Goal: Task Accomplishment & Management: Use online tool/utility

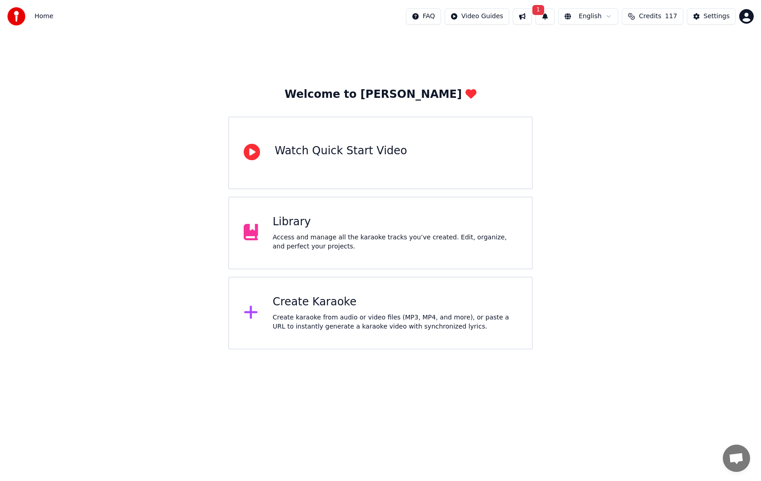
click at [395, 304] on div "Create Karaoke" at bounding box center [395, 302] width 245 height 15
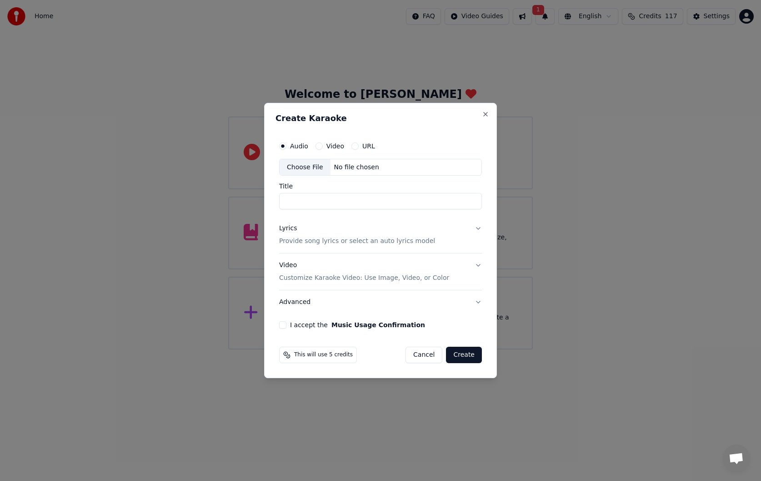
click at [314, 170] on div "Choose File" at bounding box center [305, 167] width 51 height 16
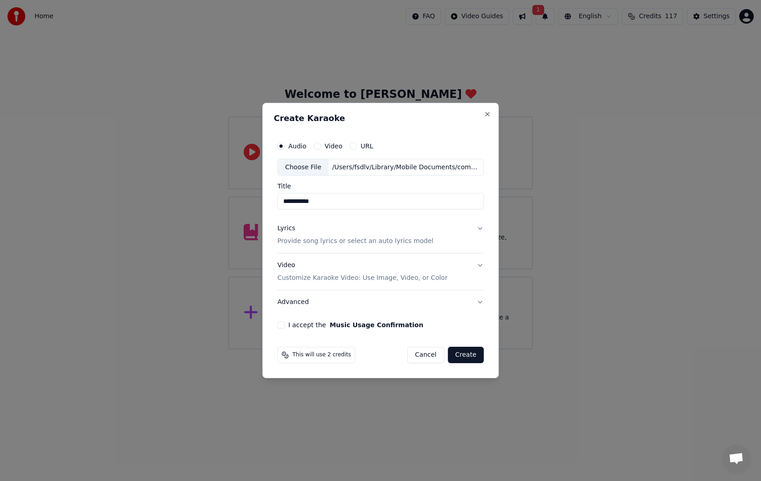
click at [332, 201] on input "**********" at bounding box center [380, 201] width 206 height 16
click at [398, 203] on input "**********" at bounding box center [380, 201] width 206 height 16
paste input
click at [290, 203] on input "**********" at bounding box center [380, 201] width 206 height 16
click at [298, 204] on input "**********" at bounding box center [380, 201] width 206 height 16
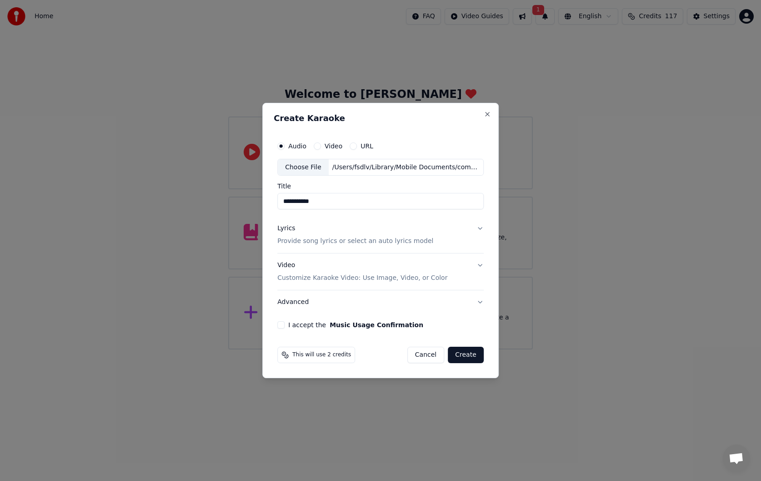
click at [315, 203] on input "**********" at bounding box center [380, 201] width 206 height 16
click at [338, 203] on input "**********" at bounding box center [380, 201] width 206 height 16
type input "**********"
click at [417, 230] on div "Lyrics Provide song lyrics or select an auto lyrics model" at bounding box center [355, 235] width 156 height 22
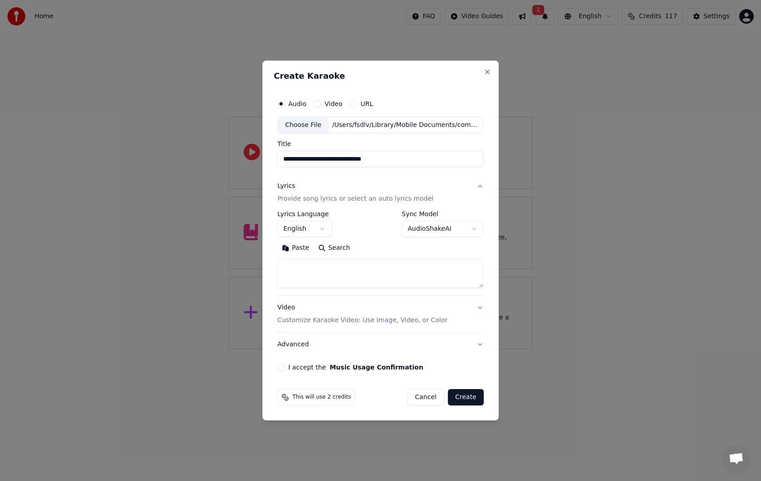
click at [316, 230] on button "English" at bounding box center [304, 229] width 55 height 16
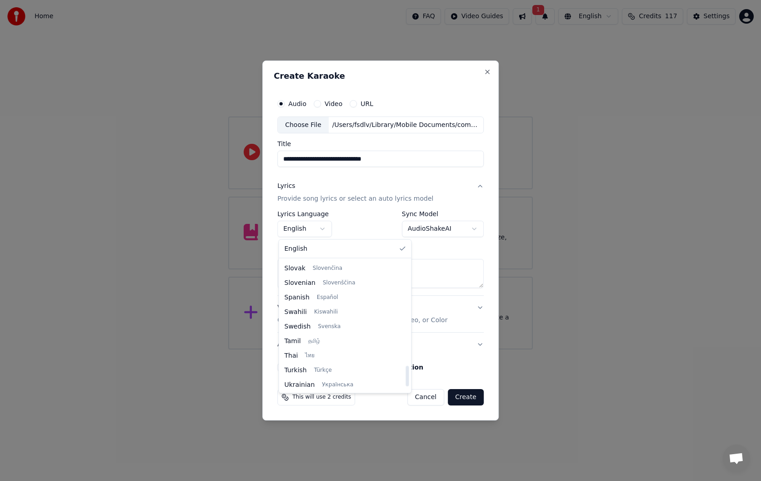
scroll to position [650, 0]
select select "**"
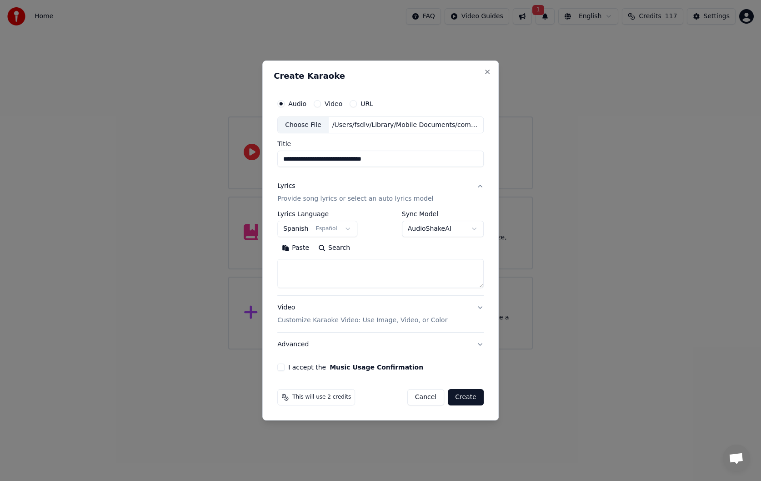
click at [345, 271] on textarea at bounding box center [380, 273] width 206 height 29
click at [396, 268] on textarea at bounding box center [380, 273] width 206 height 29
paste textarea "**********"
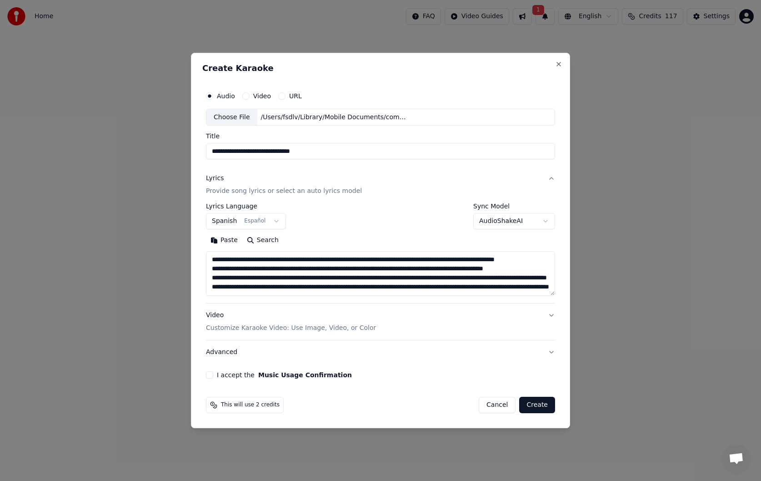
scroll to position [65, 0]
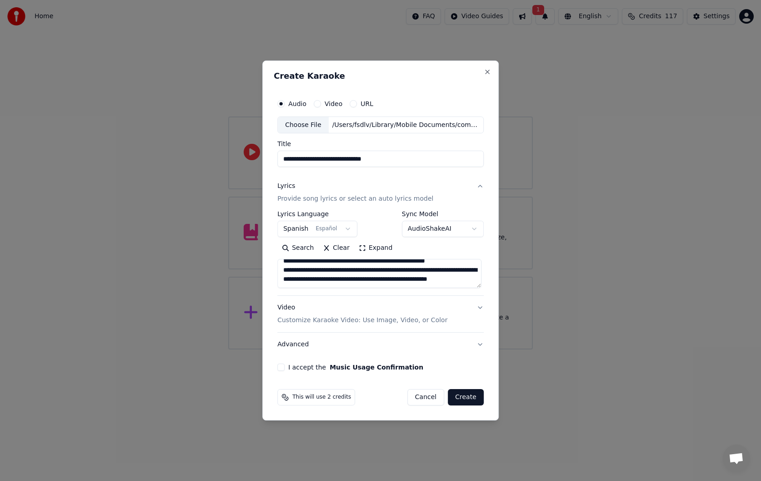
type textarea "**********"
click at [438, 311] on div "Video Customize Karaoke Video: Use Image, Video, or Color" at bounding box center [362, 314] width 170 height 22
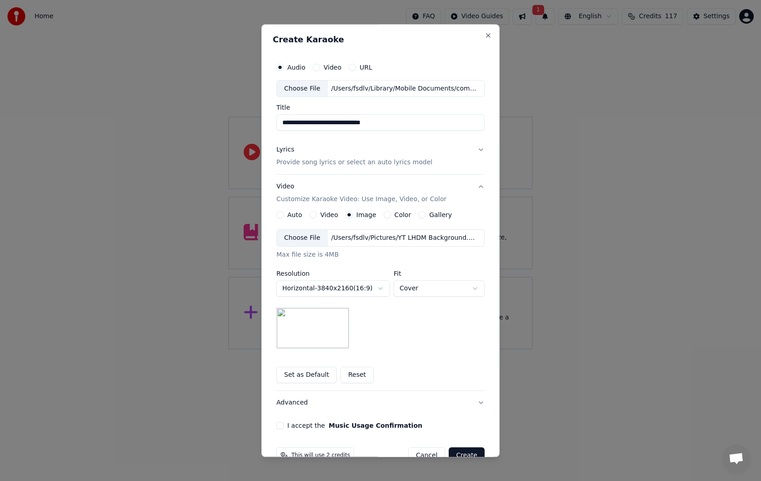
click at [325, 329] on img at bounding box center [313, 328] width 73 height 41
click at [312, 239] on div "Choose File" at bounding box center [302, 238] width 51 height 16
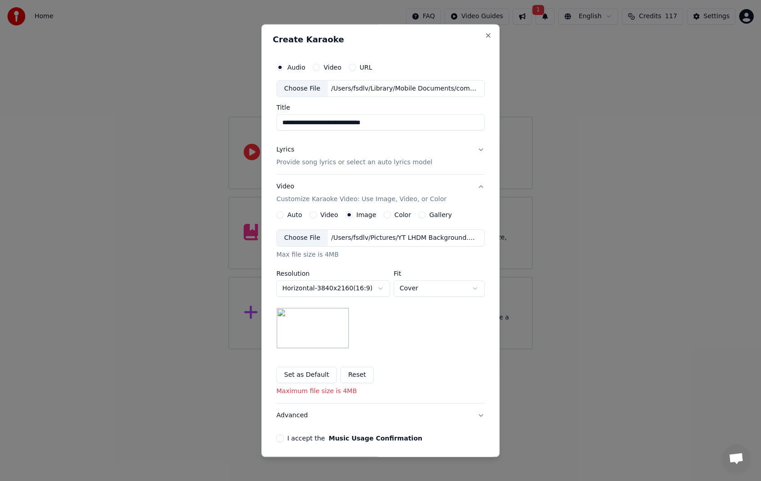
click at [440, 322] on div "**********" at bounding box center [381, 289] width 208 height 119
click at [307, 232] on div "Choose File" at bounding box center [302, 238] width 51 height 16
click at [394, 313] on div "**********" at bounding box center [381, 289] width 208 height 119
click at [311, 239] on div "Choose File" at bounding box center [302, 238] width 51 height 16
click at [314, 240] on div "Choose File" at bounding box center [302, 238] width 51 height 16
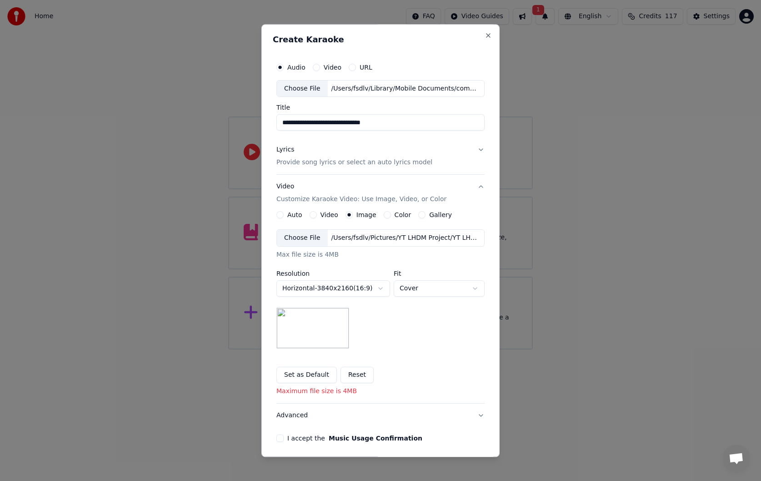
click at [309, 238] on div "Choose File" at bounding box center [302, 238] width 51 height 16
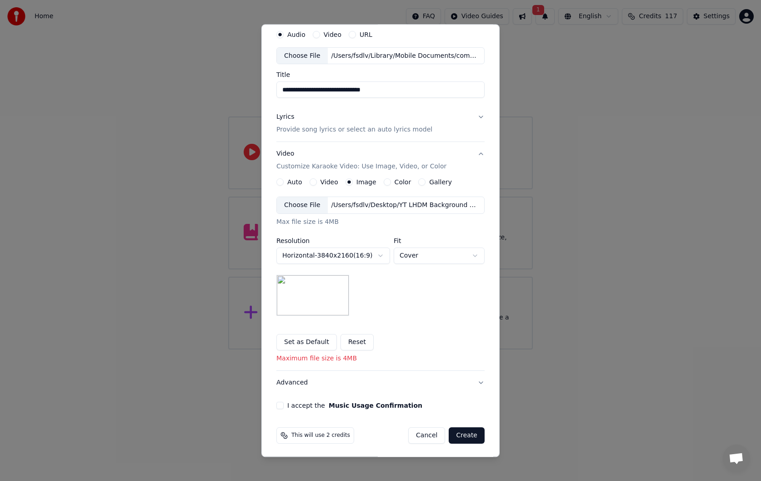
scroll to position [35, 0]
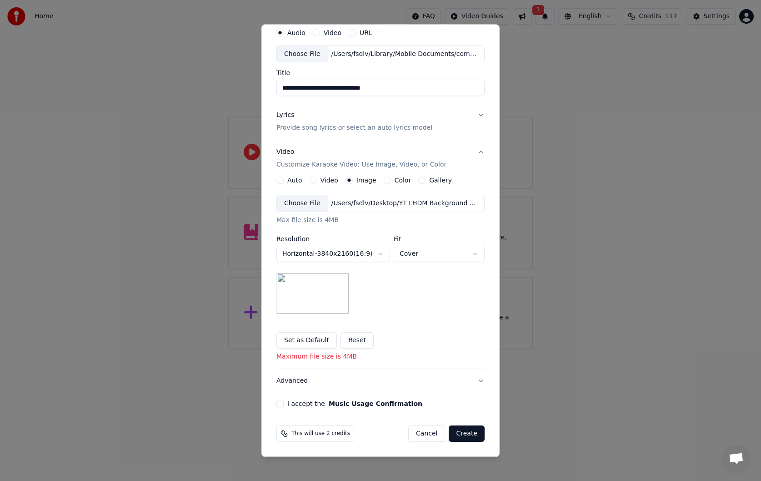
click at [309, 340] on button "Set as Default" at bounding box center [307, 340] width 60 height 16
click at [461, 377] on button "Advanced" at bounding box center [381, 381] width 208 height 24
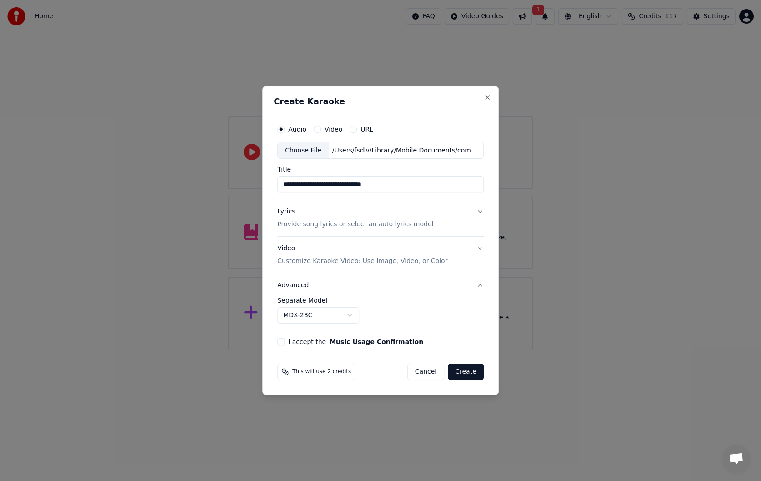
click at [474, 285] on button "Advanced" at bounding box center [380, 285] width 206 height 24
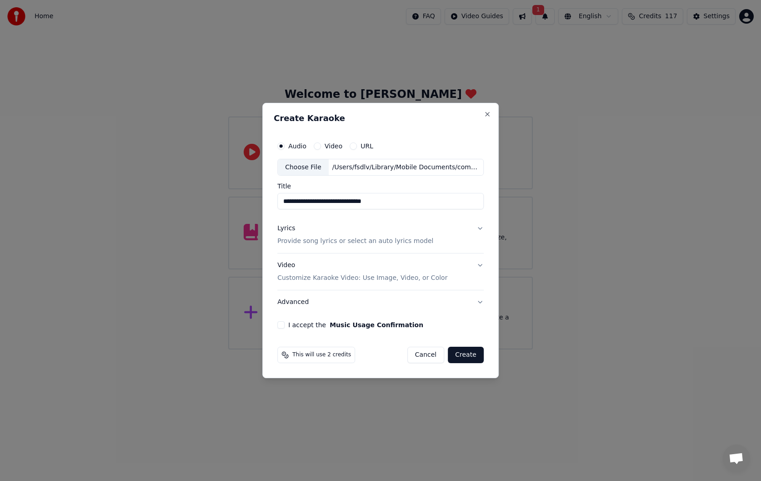
click at [473, 274] on button "Video Customize Karaoke Video: Use Image, Video, or Color" at bounding box center [380, 272] width 206 height 36
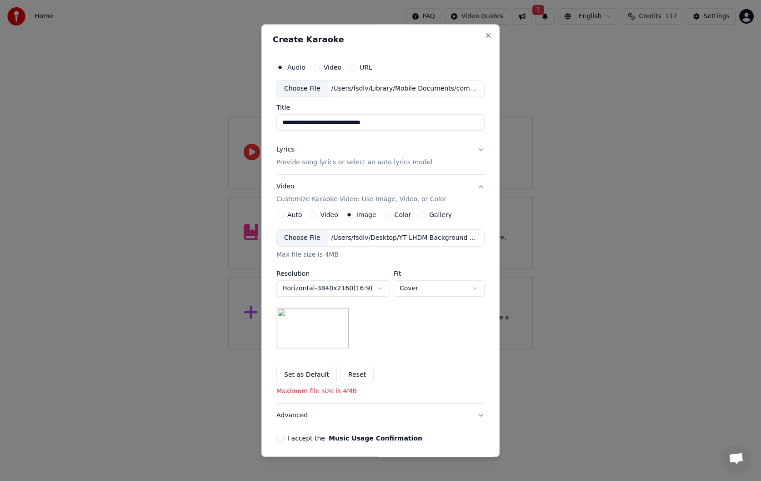
click at [466, 156] on button "Lyrics Provide song lyrics or select an auto lyrics model" at bounding box center [381, 156] width 208 height 36
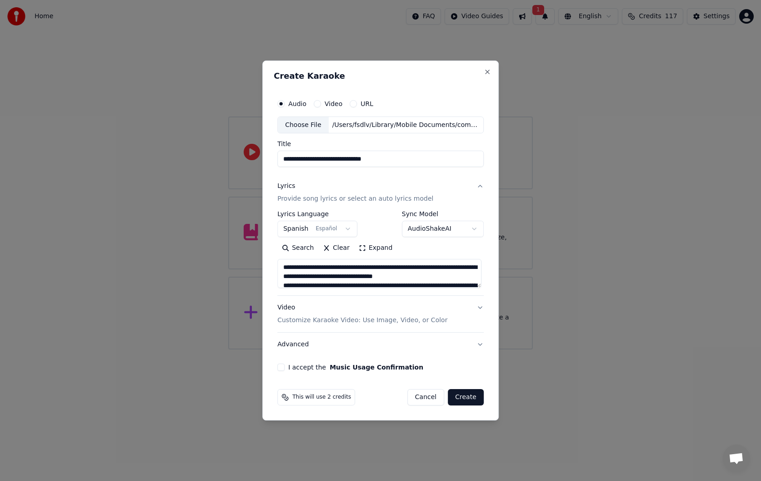
click at [284, 367] on button "I accept the Music Usage Confirmation" at bounding box center [280, 366] width 7 height 7
click at [464, 397] on button "Create" at bounding box center [466, 397] width 36 height 16
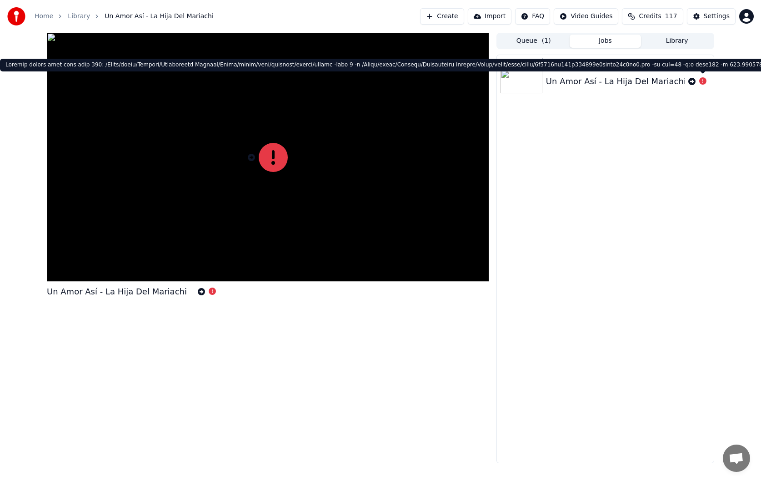
click at [704, 81] on icon at bounding box center [702, 80] width 7 height 7
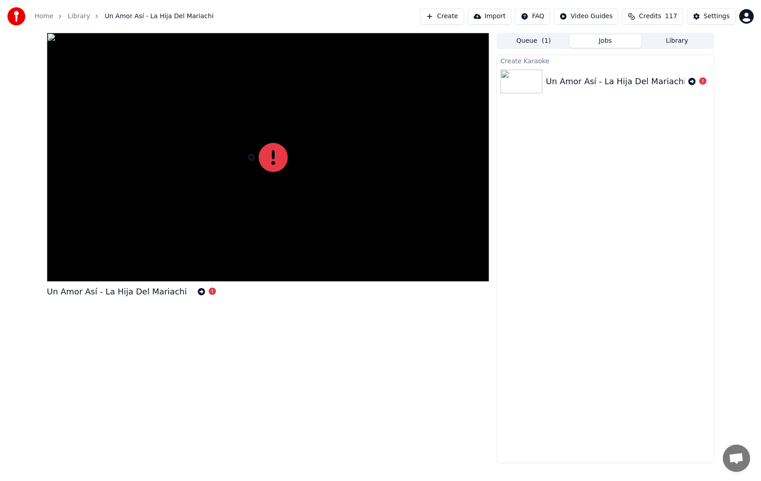
click at [704, 81] on icon at bounding box center [702, 80] width 7 height 7
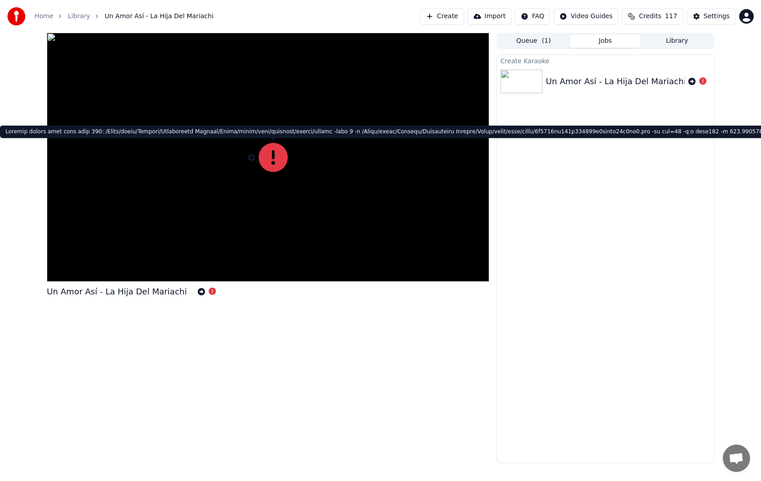
click at [272, 161] on icon at bounding box center [273, 157] width 29 height 29
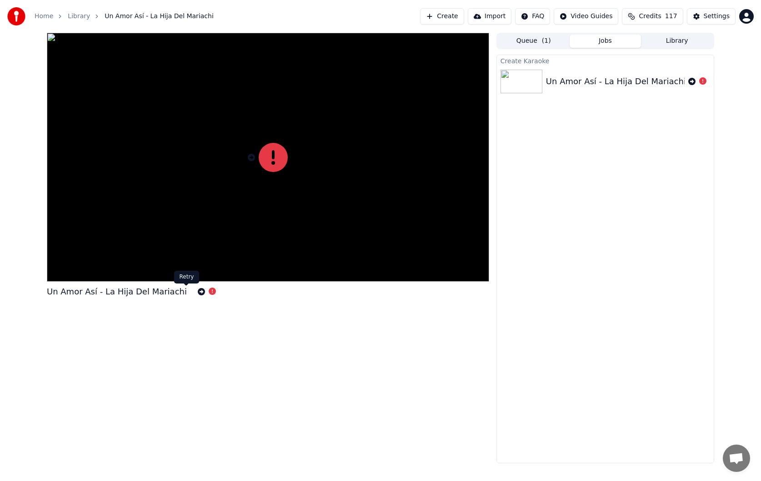
click at [198, 293] on icon at bounding box center [201, 291] width 7 height 7
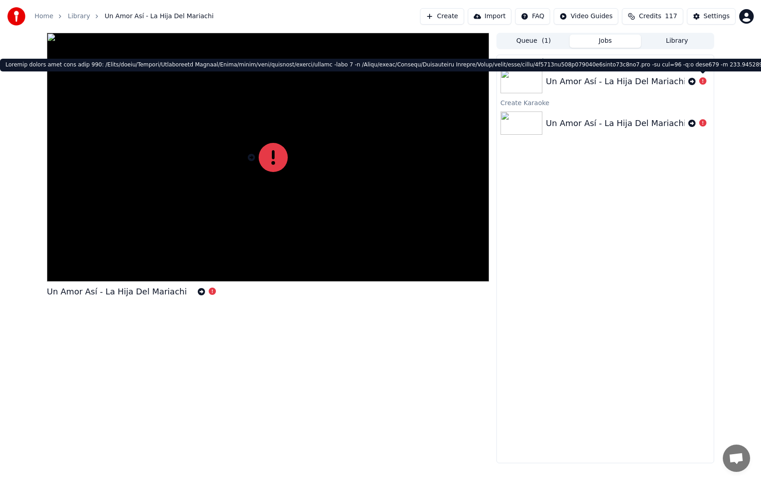
click at [704, 82] on icon at bounding box center [702, 80] width 7 height 7
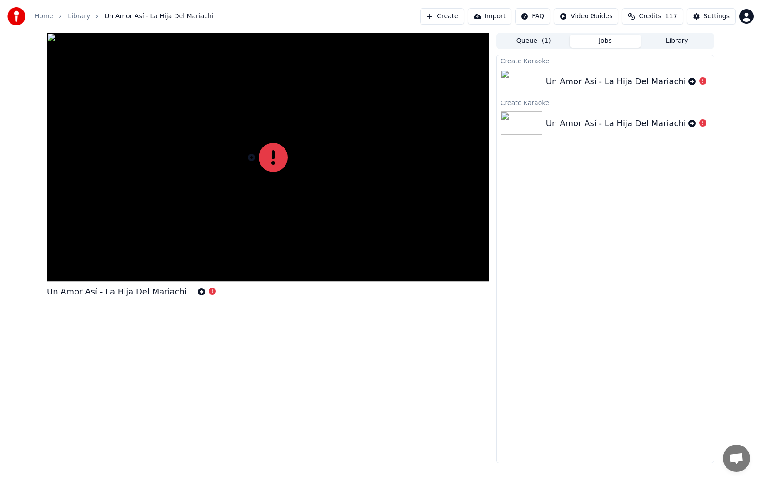
click at [544, 44] on span "( 1 )" at bounding box center [546, 40] width 9 height 9
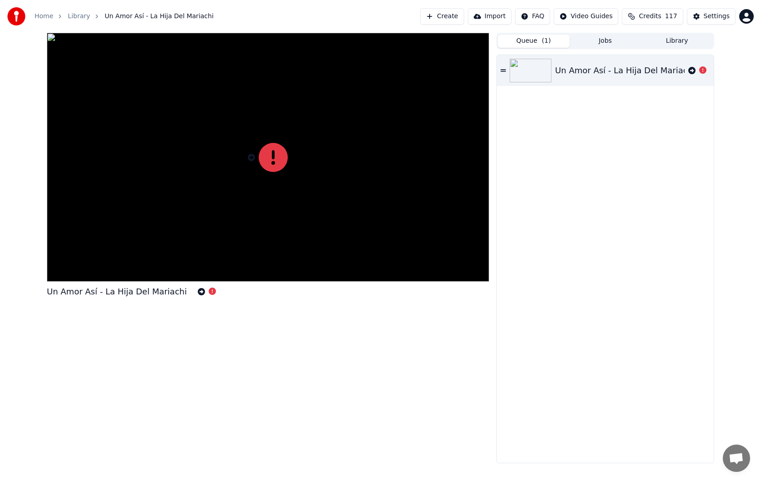
click at [702, 70] on icon at bounding box center [702, 69] width 7 height 7
click at [502, 66] on div "Un Amor Así - La Hija Del Mariachi" at bounding box center [605, 70] width 217 height 31
click at [583, 44] on button "Jobs" at bounding box center [606, 41] width 72 height 13
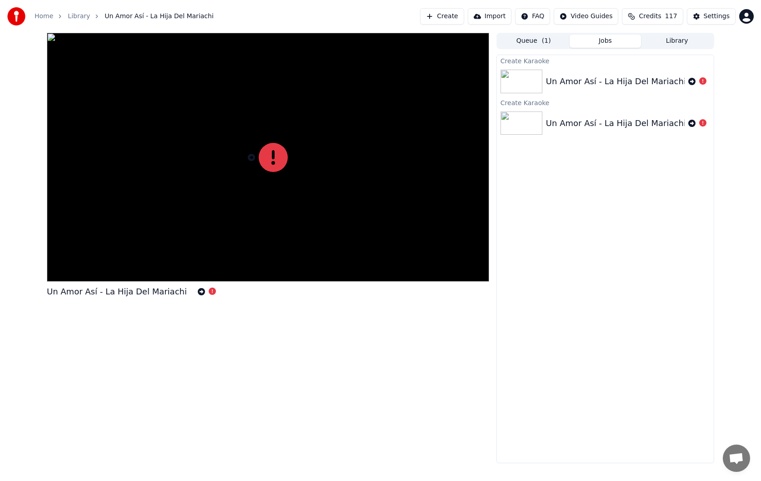
click at [673, 43] on button "Library" at bounding box center [677, 41] width 72 height 13
click at [616, 42] on button "Jobs" at bounding box center [606, 41] width 72 height 13
click at [612, 80] on div "Un Amor Así - La Hija Del Mariachi" at bounding box center [616, 81] width 140 height 13
click at [622, 121] on div "Un Amor Así - La Hija Del Mariachi" at bounding box center [616, 123] width 140 height 13
click at [604, 77] on div "Un Amor Así - La Hija Del Mariachi" at bounding box center [616, 81] width 140 height 13
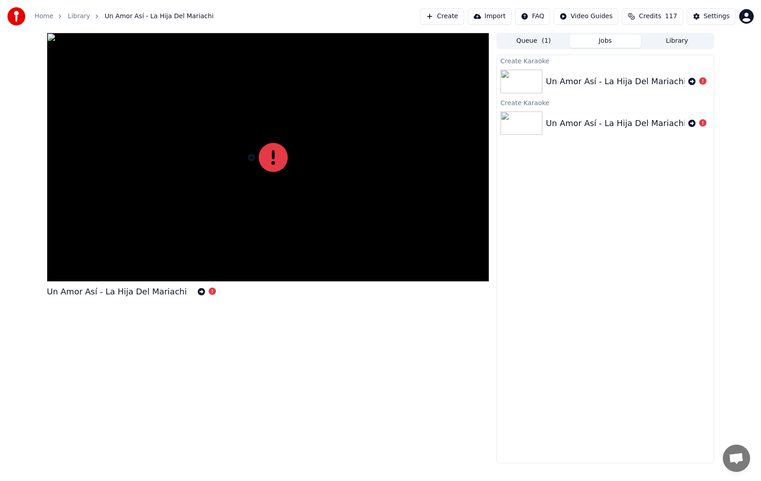
click at [604, 77] on div "Un Amor Así - La Hija Del Mariachi" at bounding box center [616, 81] width 140 height 13
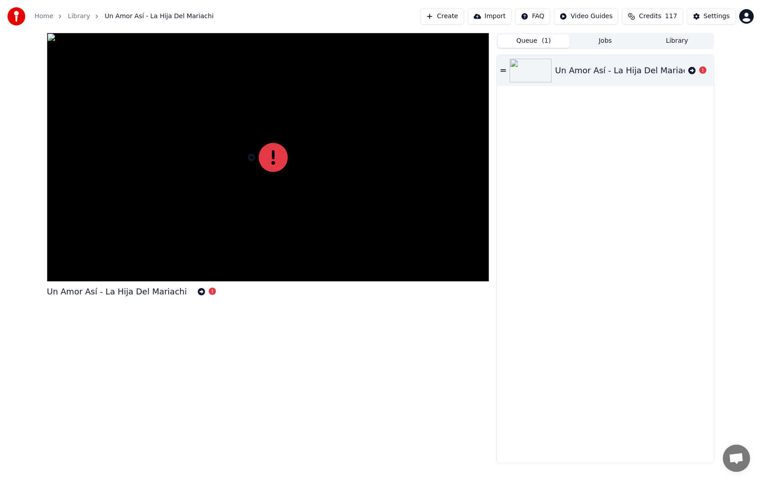
click at [549, 40] on span "( 1 )" at bounding box center [546, 40] width 9 height 9
click at [460, 18] on button "Create" at bounding box center [442, 16] width 44 height 16
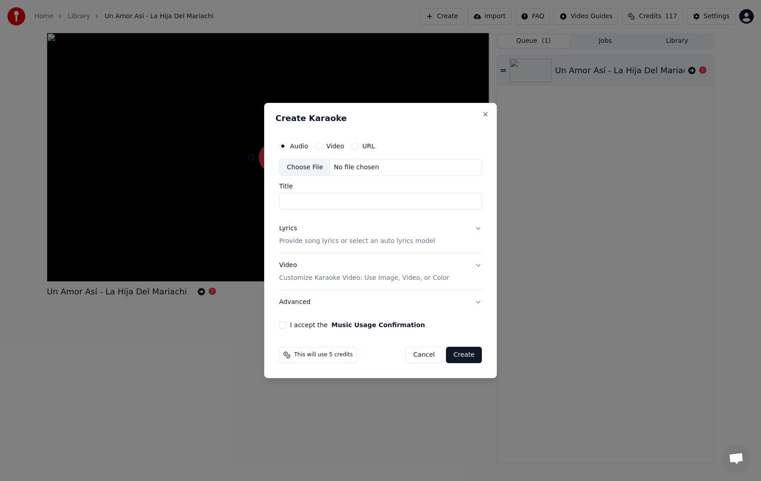
click at [308, 167] on div "Choose File" at bounding box center [305, 167] width 51 height 16
type input "**********"
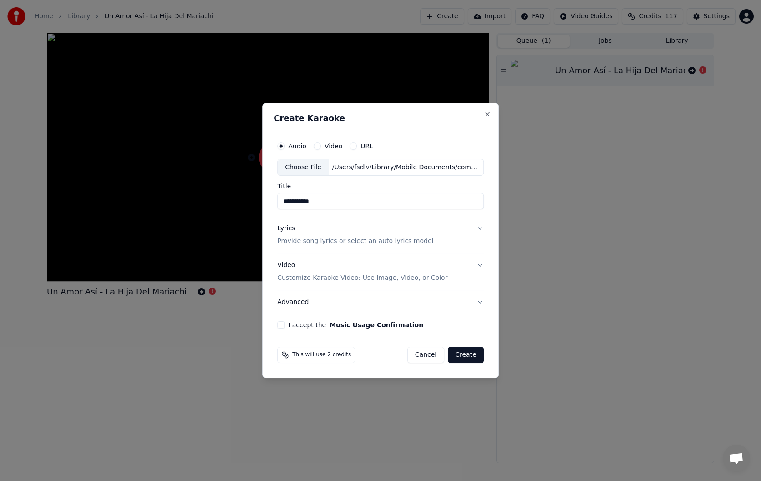
click at [285, 325] on button "I accept the Music Usage Confirmation" at bounding box center [280, 324] width 7 height 7
click at [334, 282] on p "Customize Karaoke Video: Use Image, Video, or Color" at bounding box center [362, 277] width 170 height 9
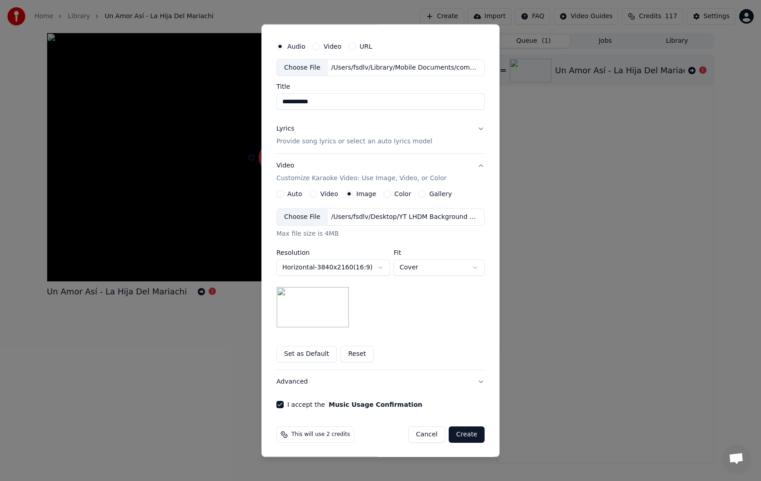
scroll to position [22, 0]
click at [421, 133] on div "Lyrics Provide song lyrics or select an auto lyrics model" at bounding box center [355, 135] width 156 height 22
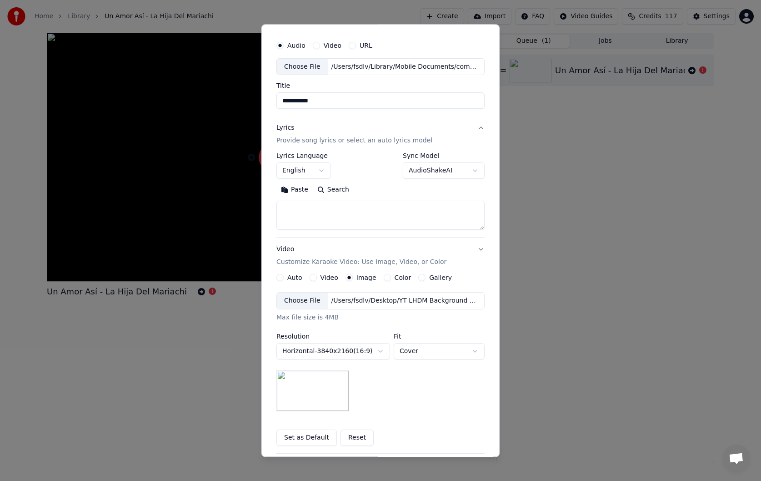
scroll to position [0, 0]
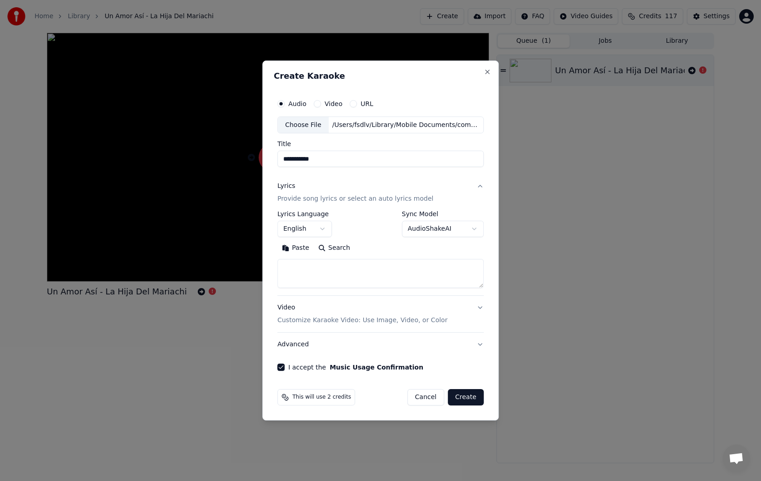
click at [297, 231] on body "**********" at bounding box center [380, 240] width 761 height 481
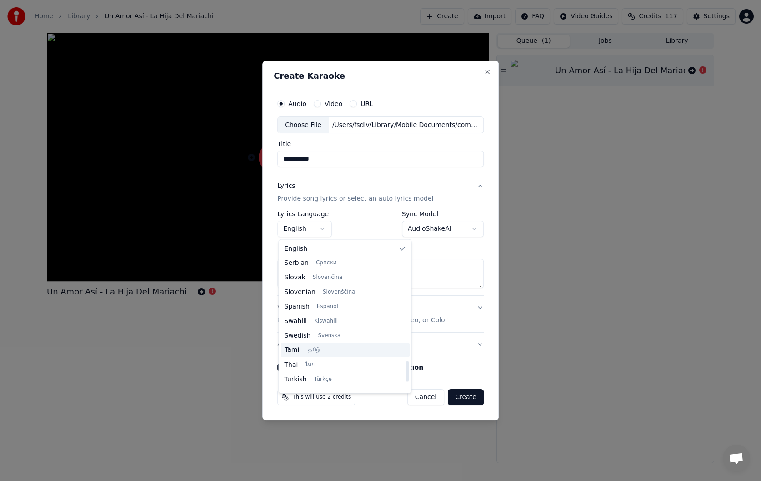
scroll to position [637, 0]
select select "**"
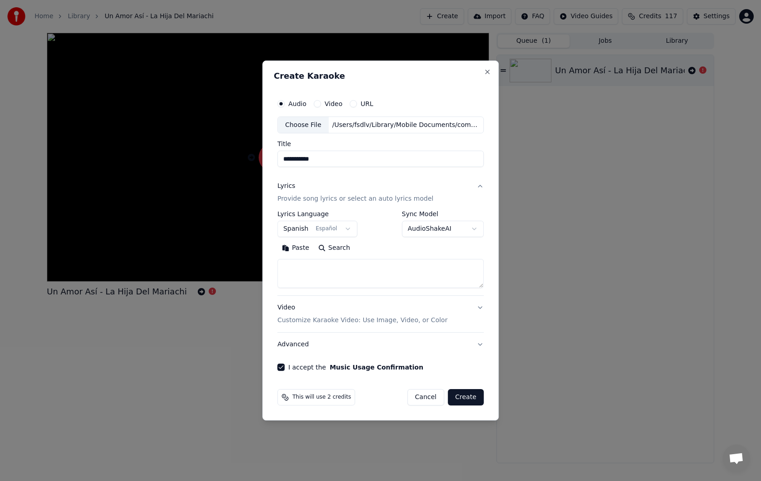
click at [318, 278] on textarea at bounding box center [380, 273] width 206 height 29
paste textarea "**********"
type textarea "**********"
click at [318, 278] on textarea at bounding box center [379, 273] width 204 height 29
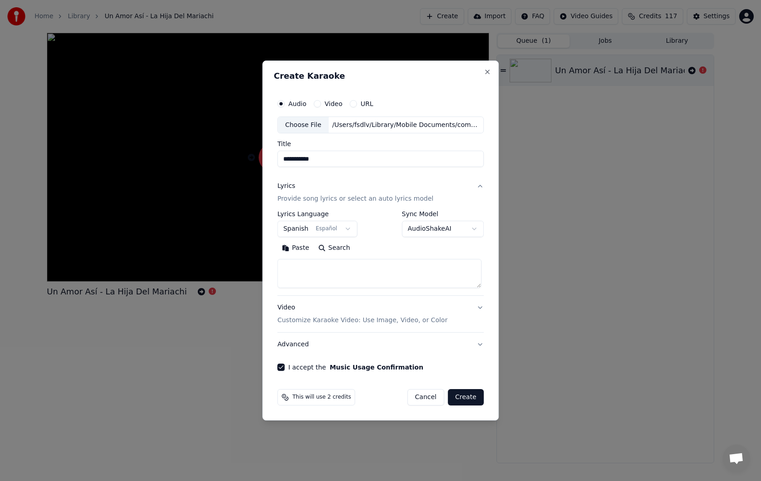
paste textarea "**********"
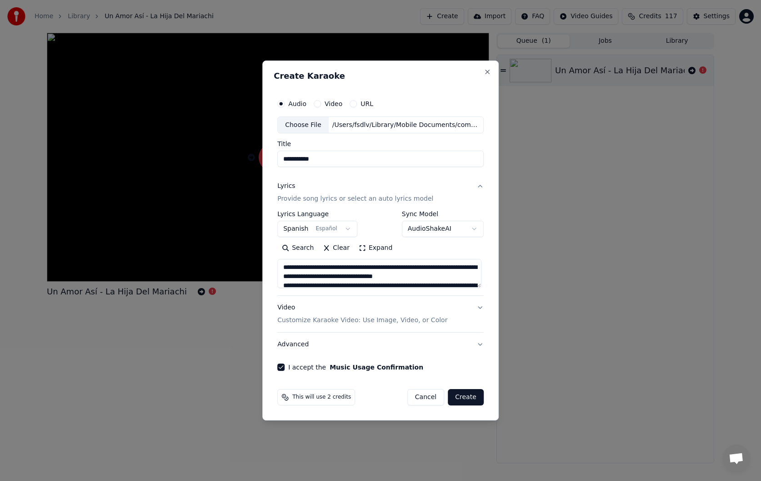
type textarea "**********"
click at [406, 268] on textarea "**********" at bounding box center [379, 273] width 204 height 29
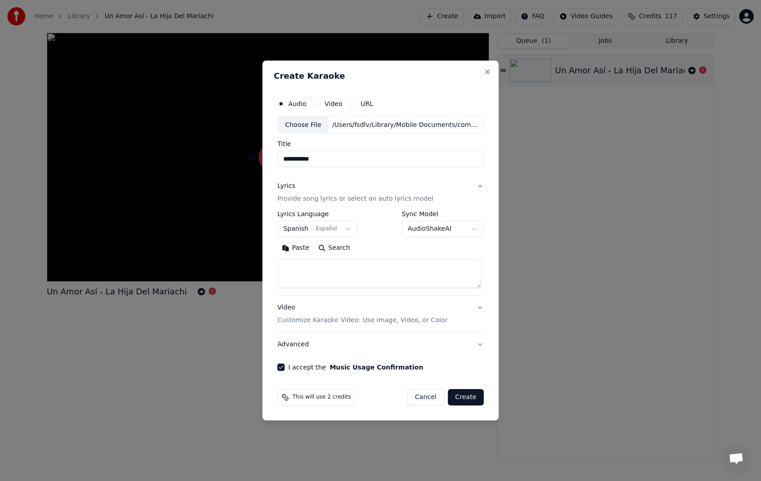
paste textarea "**********"
type textarea "**********"
click at [346, 162] on input "**********" at bounding box center [380, 159] width 206 height 16
drag, startPoint x: 382, startPoint y: 272, endPoint x: 370, endPoint y: 272, distance: 11.8
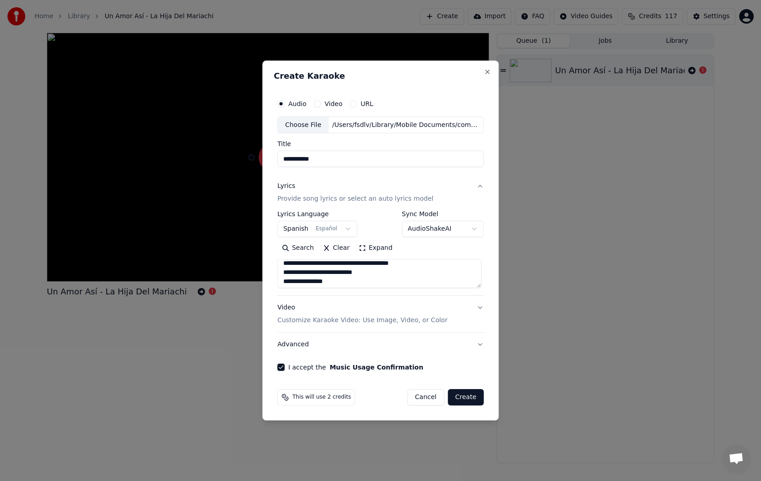
click at [370, 272] on textarea "**********" at bounding box center [379, 273] width 204 height 29
click at [317, 160] on input "**********" at bounding box center [380, 159] width 206 height 16
paste input
click at [314, 161] on input "**********" at bounding box center [380, 159] width 206 height 16
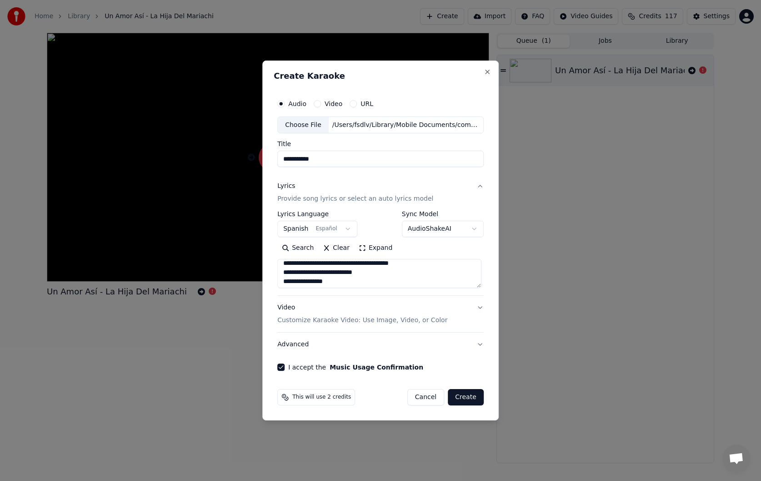
click at [364, 158] on input "**********" at bounding box center [380, 159] width 206 height 16
type input "**********"
click at [402, 307] on div "Video Customize Karaoke Video: Use Image, Video, or Color" at bounding box center [362, 314] width 170 height 22
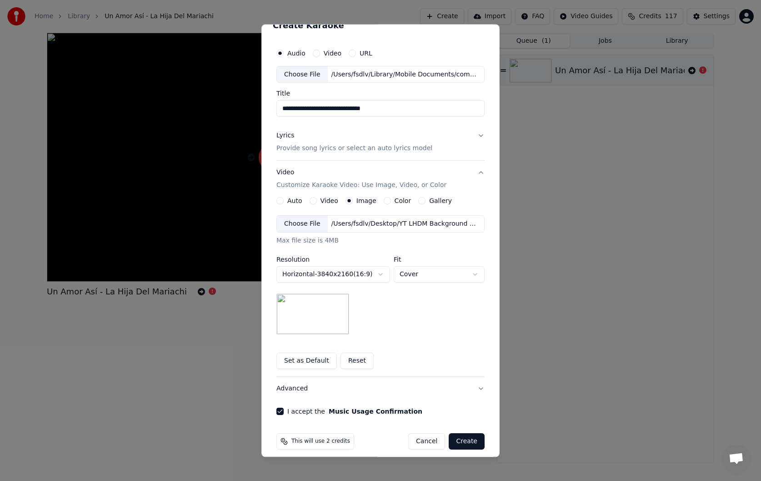
scroll to position [22, 0]
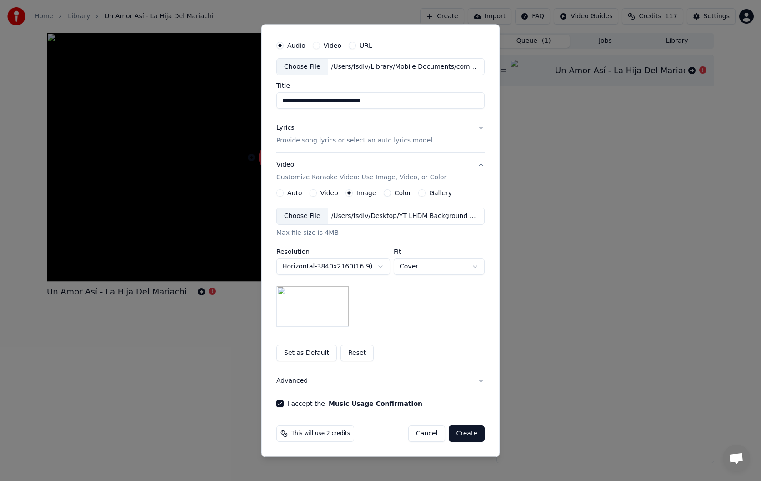
click at [468, 434] on button "Create" at bounding box center [467, 434] width 36 height 16
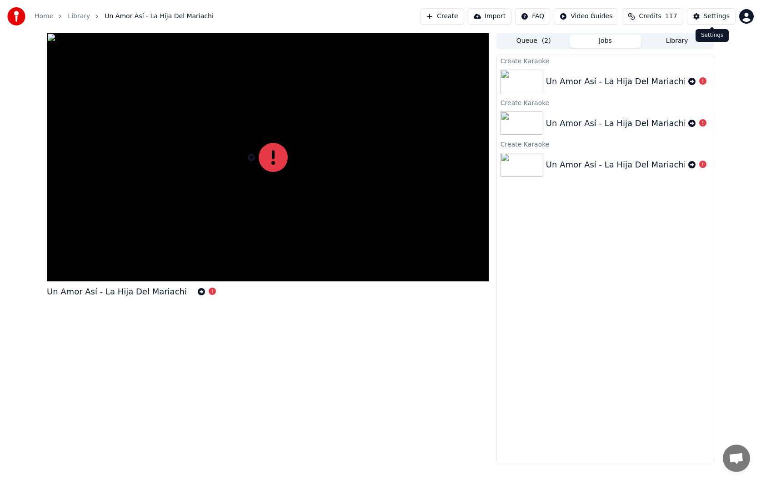
click at [699, 20] on button "Settings" at bounding box center [711, 16] width 49 height 16
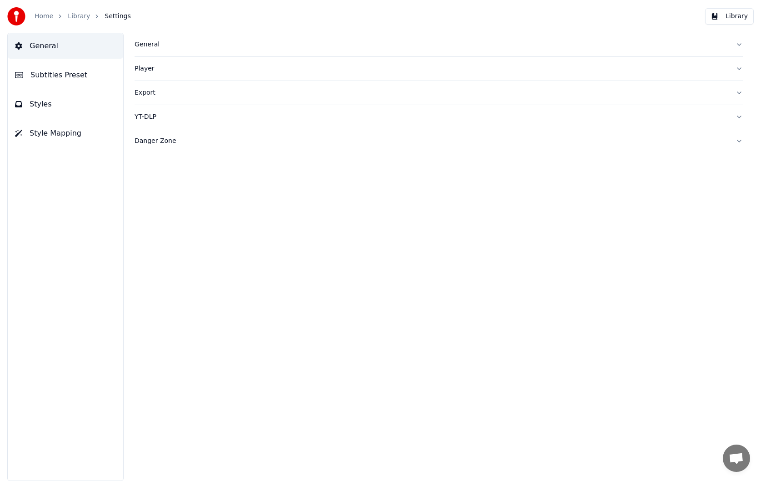
click at [334, 90] on div "Export" at bounding box center [432, 92] width 594 height 9
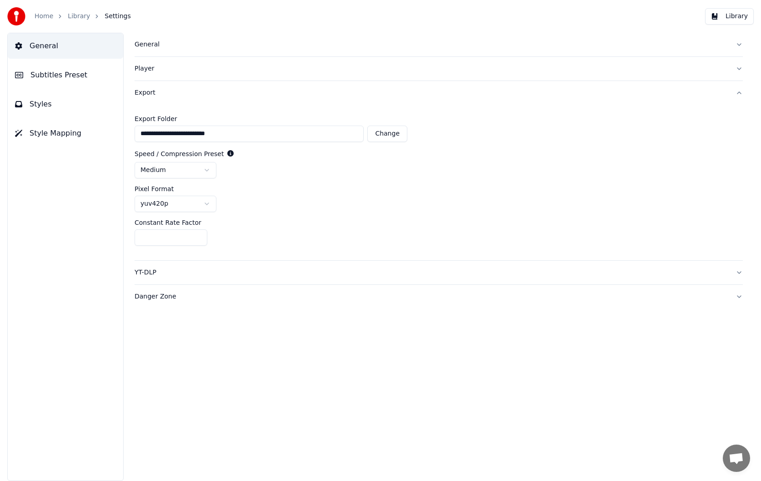
click at [277, 68] on div "Player" at bounding box center [432, 68] width 594 height 9
click at [272, 44] on div "General" at bounding box center [432, 44] width 594 height 9
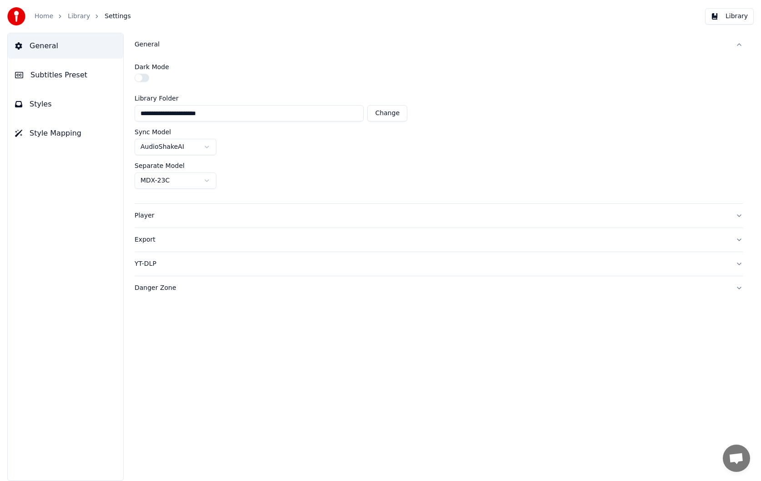
click at [164, 288] on div "Danger Zone" at bounding box center [432, 287] width 594 height 9
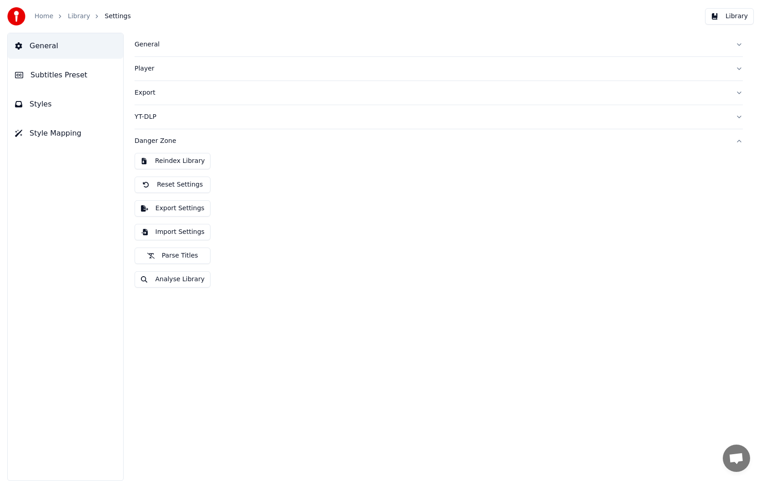
click at [193, 163] on button "Reindex Library" at bounding box center [173, 161] width 76 height 16
click at [190, 186] on button "Reset Settings" at bounding box center [173, 184] width 76 height 16
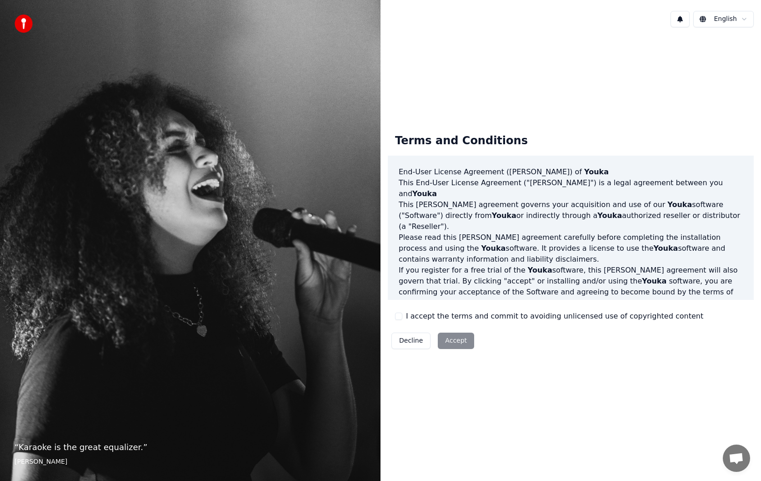
click at [400, 317] on button "I accept the terms and commit to avoiding unlicensed use of copyrighted content" at bounding box center [398, 315] width 7 height 7
click at [448, 337] on button "Accept" at bounding box center [456, 340] width 36 height 16
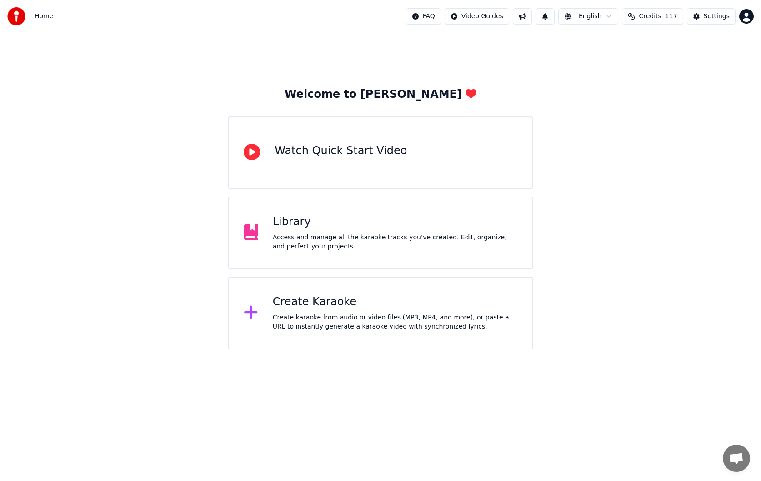
click at [432, 226] on div "Library" at bounding box center [395, 222] width 245 height 15
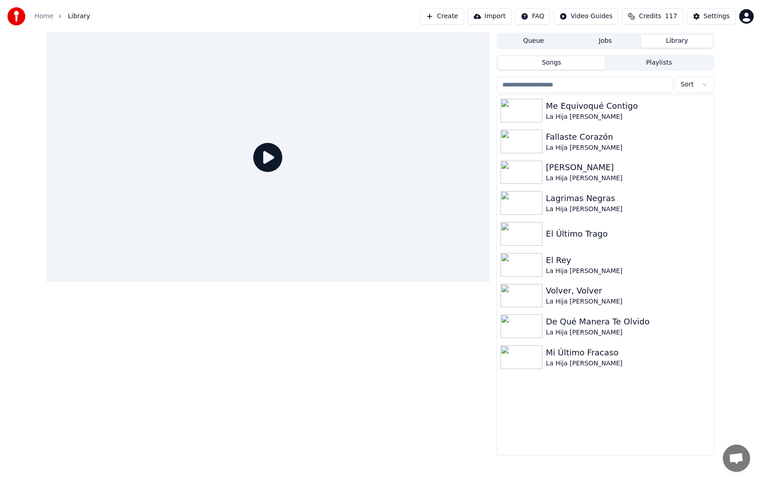
click at [618, 43] on button "Jobs" at bounding box center [606, 41] width 72 height 13
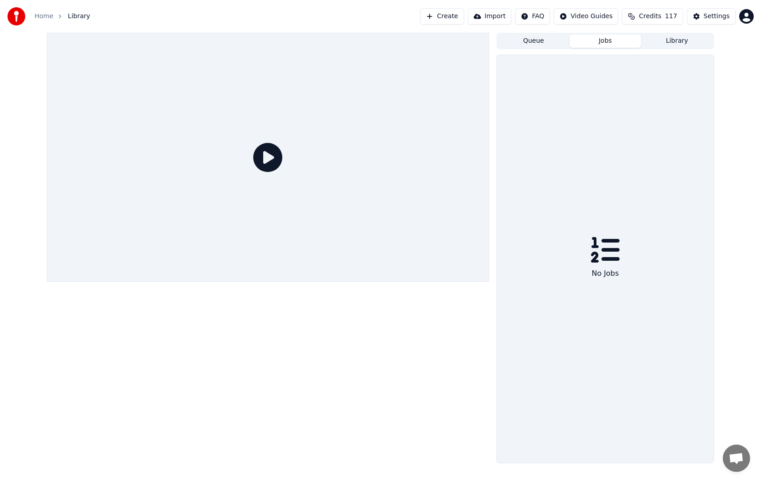
click at [538, 45] on button "Queue" at bounding box center [534, 41] width 72 height 13
click at [660, 43] on button "Library" at bounding box center [677, 41] width 72 height 13
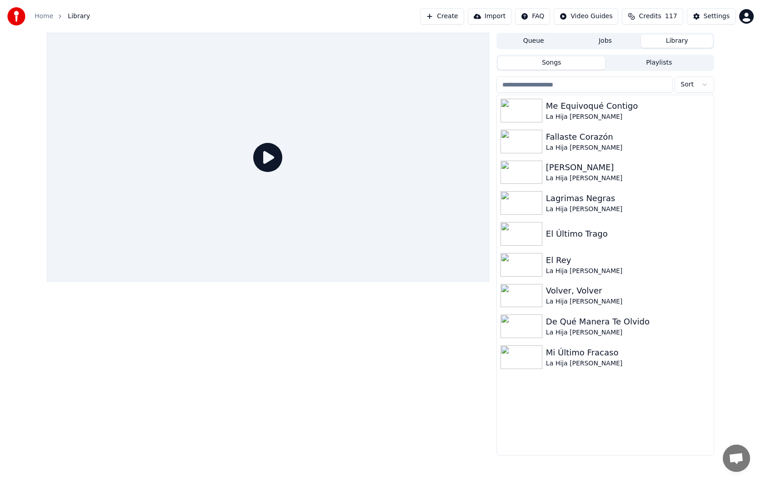
click at [654, 67] on button "Playlists" at bounding box center [659, 62] width 108 height 13
click at [567, 67] on button "Songs" at bounding box center [552, 62] width 108 height 13
click at [457, 16] on button "Create" at bounding box center [442, 16] width 44 height 16
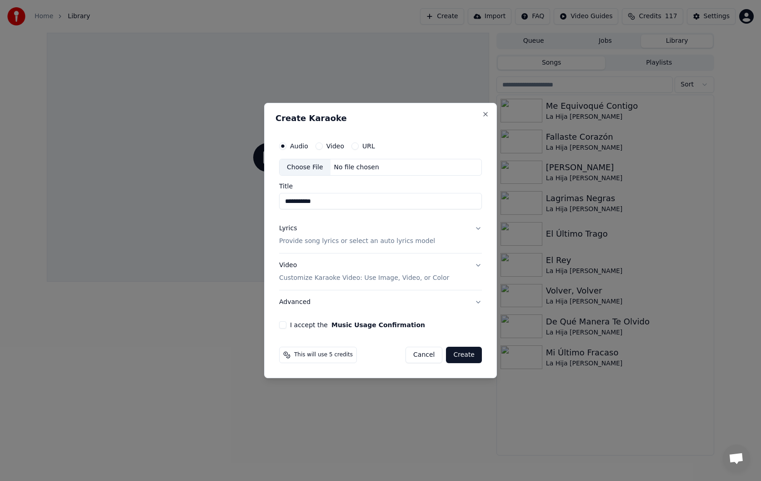
type input "**********"
click at [321, 226] on div "Lyrics Provide song lyrics or select an auto lyrics model" at bounding box center [357, 235] width 156 height 22
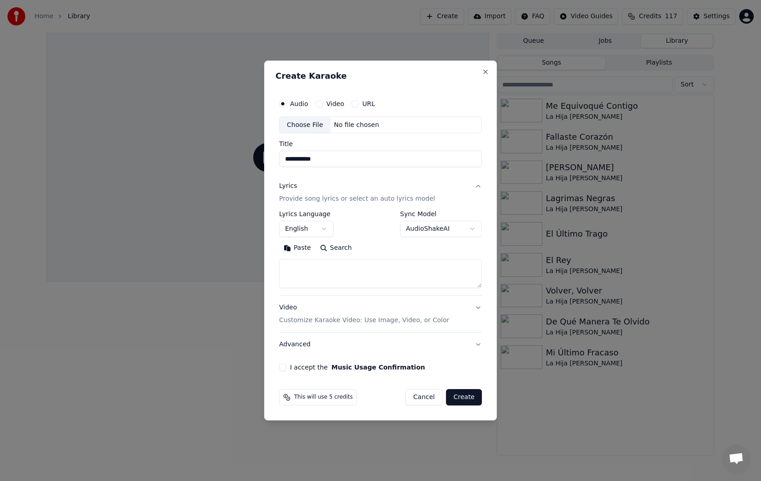
click at [323, 263] on textarea at bounding box center [380, 273] width 203 height 29
paste textarea "**********"
type textarea "**********"
click at [324, 231] on button "English" at bounding box center [306, 229] width 55 height 16
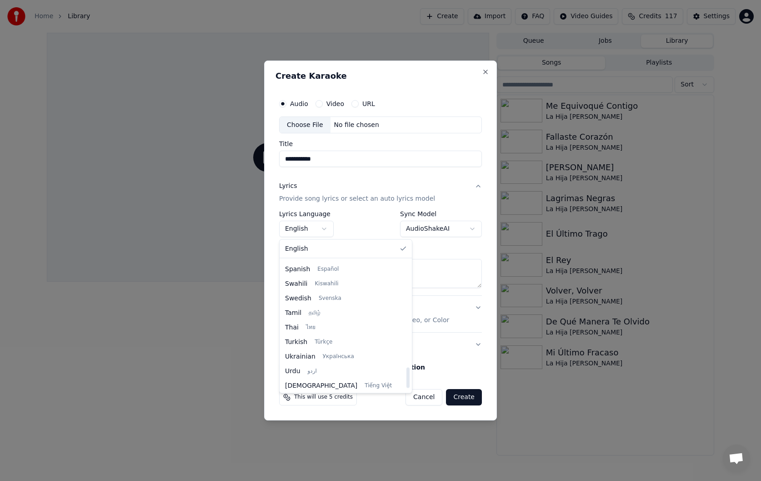
scroll to position [681, 0]
select select "**"
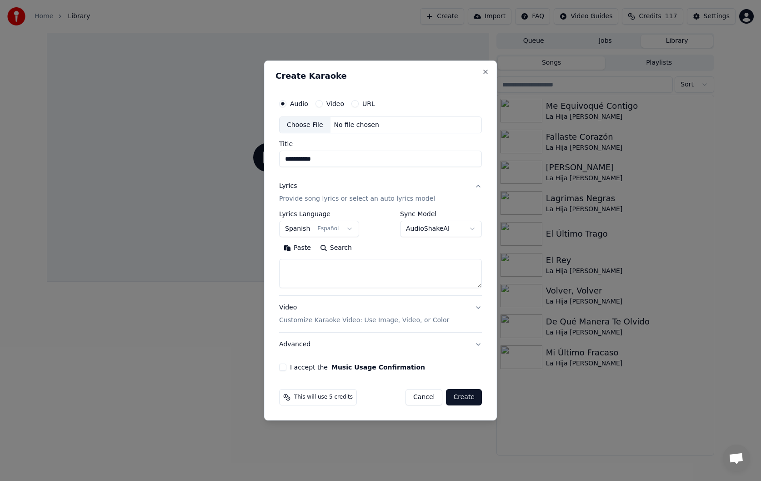
click at [326, 276] on textarea at bounding box center [380, 273] width 203 height 29
click at [329, 277] on textarea at bounding box center [380, 273] width 203 height 29
paste textarea "**********"
type textarea "**********"
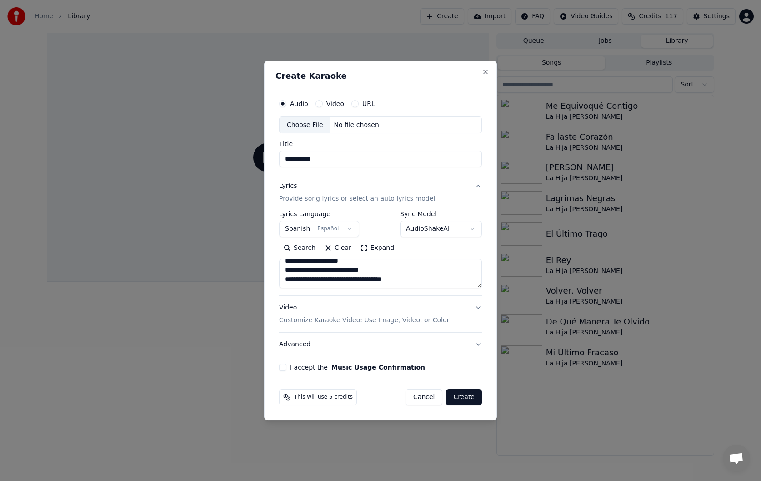
click at [331, 313] on div "Video Customize Karaoke Video: Use Image, Video, or Color" at bounding box center [364, 314] width 170 height 22
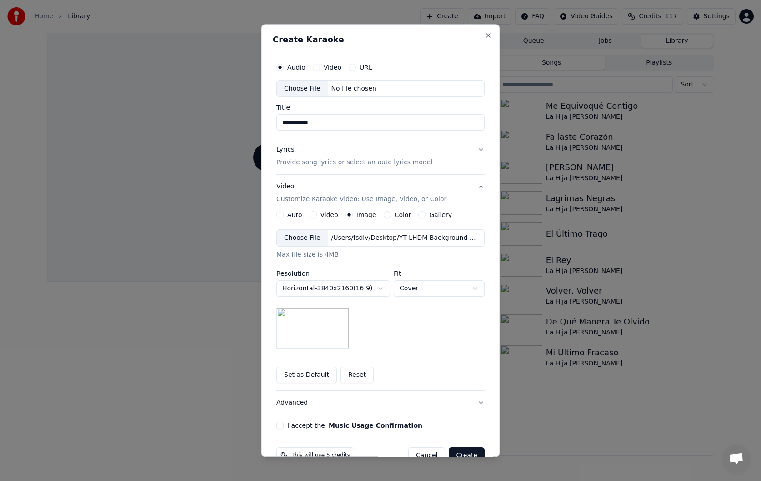
scroll to position [22, 0]
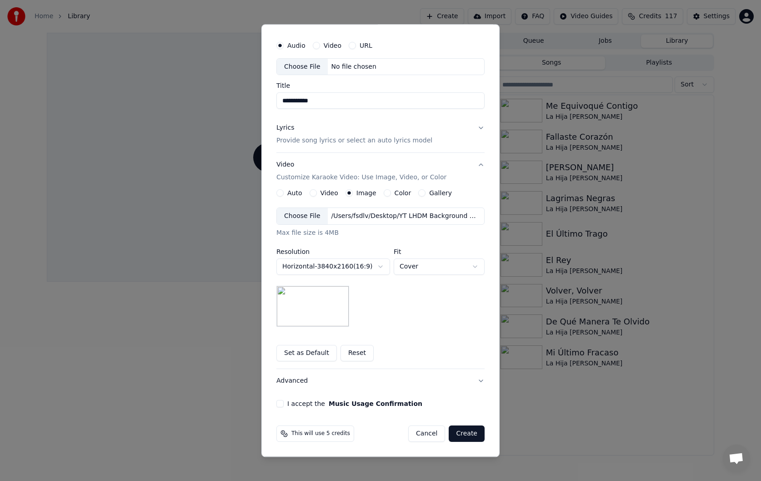
click at [281, 405] on button "I accept the Music Usage Confirmation" at bounding box center [280, 403] width 7 height 7
click at [313, 70] on div "Choose File" at bounding box center [302, 67] width 51 height 16
click at [474, 433] on button "Create" at bounding box center [467, 434] width 36 height 16
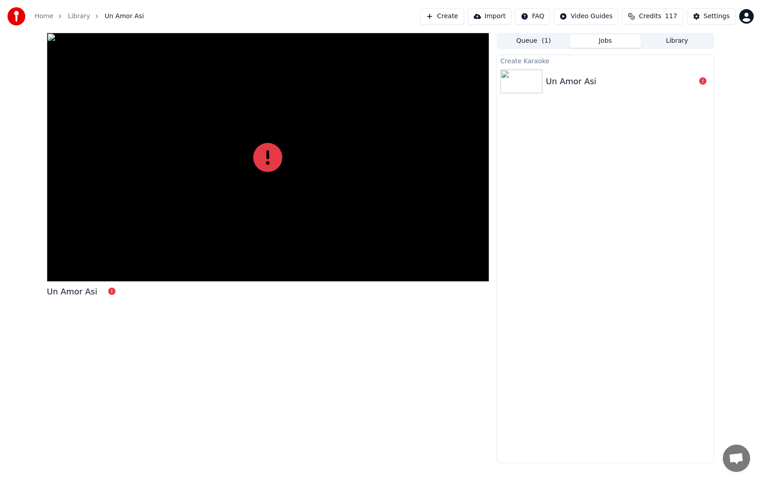
click at [617, 83] on div "Un Amor Asi" at bounding box center [621, 81] width 150 height 13
click at [603, 81] on div "Un Amor Asi" at bounding box center [621, 81] width 150 height 13
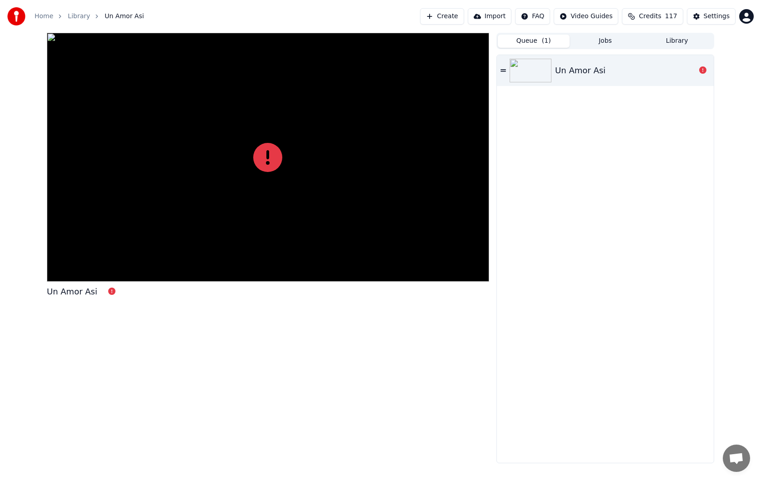
click at [553, 42] on button "Queue ( 1 )" at bounding box center [534, 41] width 72 height 13
click at [460, 19] on button "Create" at bounding box center [442, 16] width 44 height 16
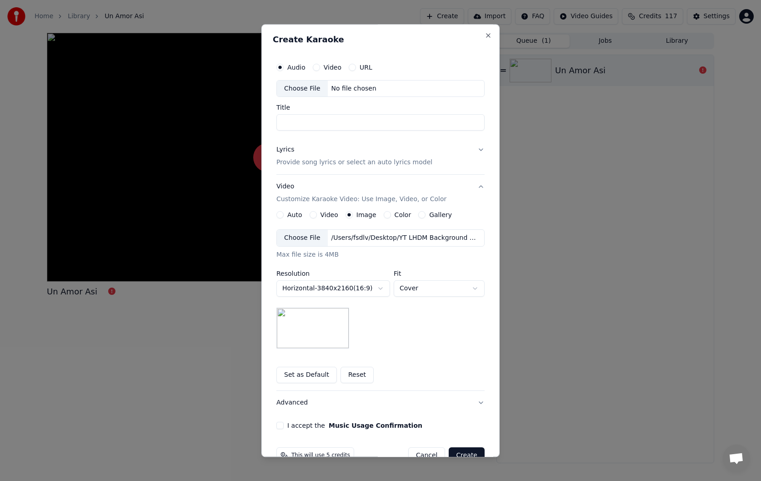
click at [312, 91] on div "Choose File" at bounding box center [302, 88] width 51 height 16
type input "**********"
click at [388, 164] on p "Provide song lyrics or select an auto lyrics model" at bounding box center [355, 162] width 156 height 9
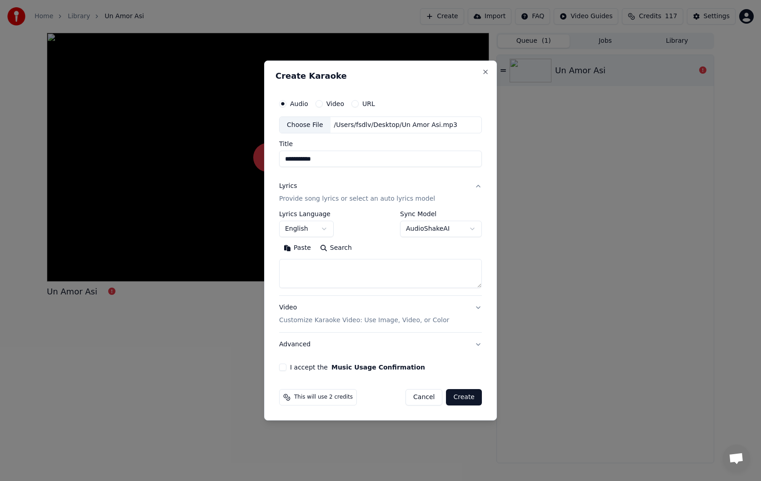
click at [298, 250] on button "Paste" at bounding box center [297, 248] width 36 height 15
type textarea "**********"
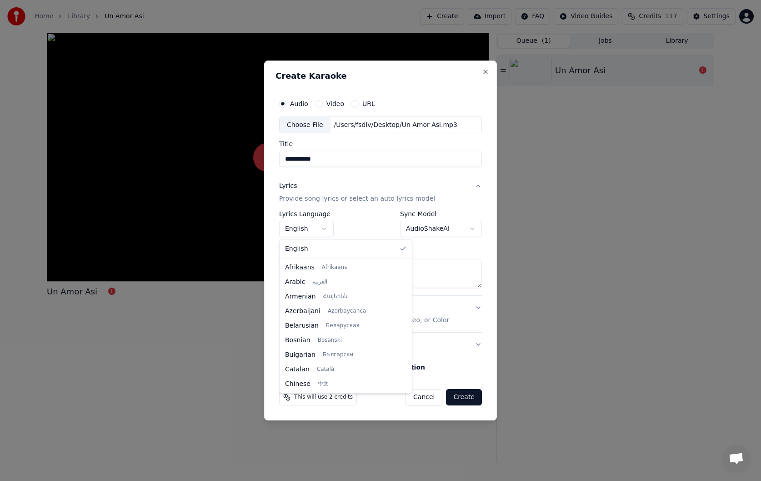
click at [309, 227] on body "**********" at bounding box center [380, 240] width 761 height 481
select select "**"
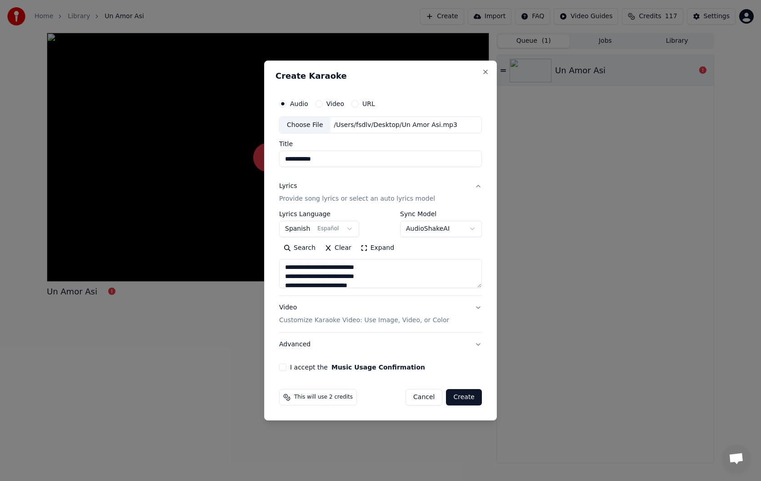
click at [284, 366] on button "I accept the Music Usage Confirmation" at bounding box center [282, 366] width 7 height 7
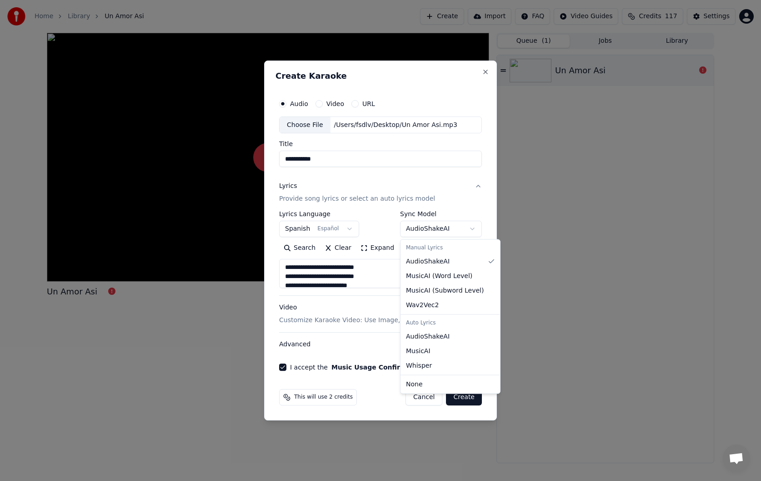
click at [427, 226] on body "**********" at bounding box center [380, 240] width 761 height 481
click at [432, 231] on body "**********" at bounding box center [380, 240] width 761 height 481
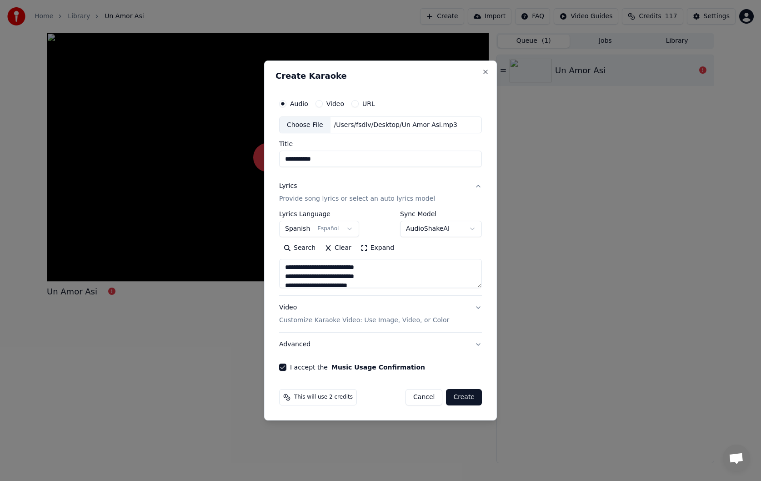
click at [423, 235] on body "**********" at bounding box center [380, 240] width 761 height 481
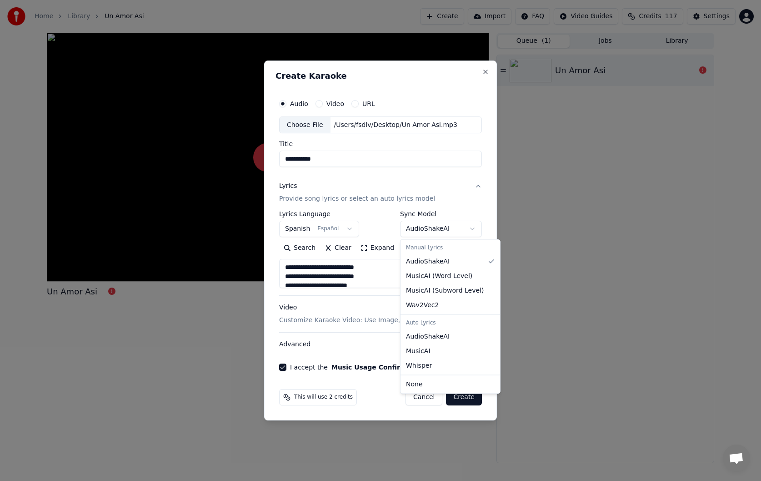
select select "**********"
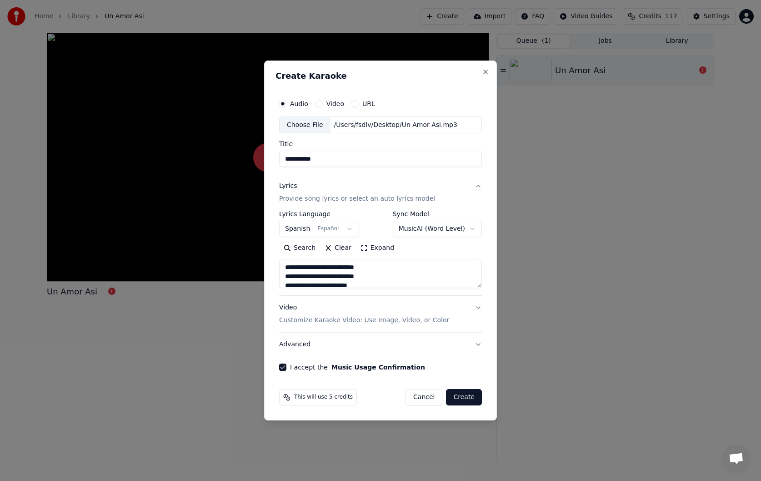
click at [433, 228] on body "**********" at bounding box center [380, 240] width 761 height 481
click at [424, 231] on body "**********" at bounding box center [380, 240] width 761 height 481
click at [378, 308] on div "Video Customize Karaoke Video: Use Image, Video, or Color" at bounding box center [364, 314] width 170 height 22
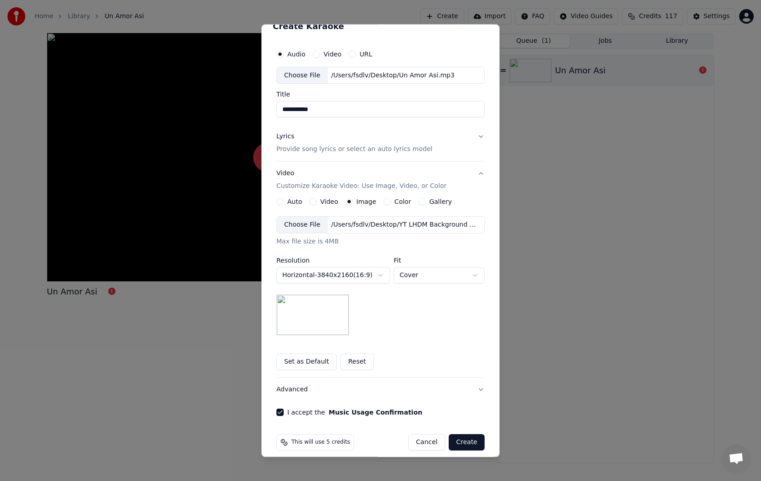
scroll to position [22, 0]
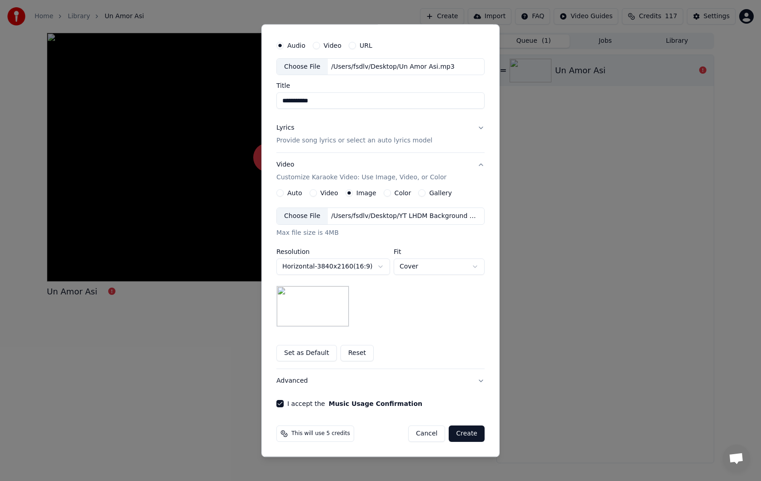
click at [465, 433] on button "Create" at bounding box center [467, 434] width 36 height 16
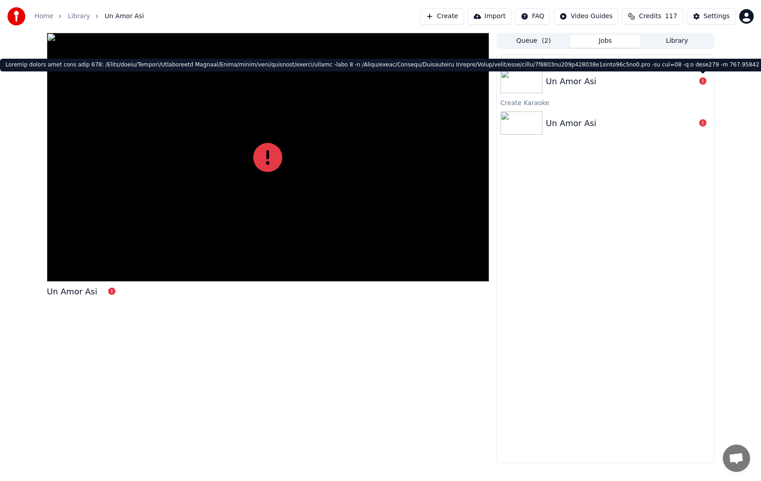
click at [701, 80] on icon at bounding box center [702, 80] width 7 height 7
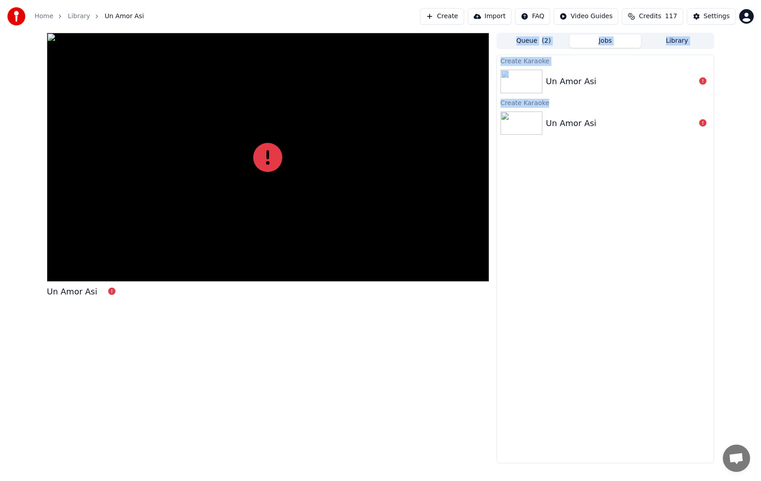
drag, startPoint x: 6, startPoint y: 273, endPoint x: 25, endPoint y: 294, distance: 28.3
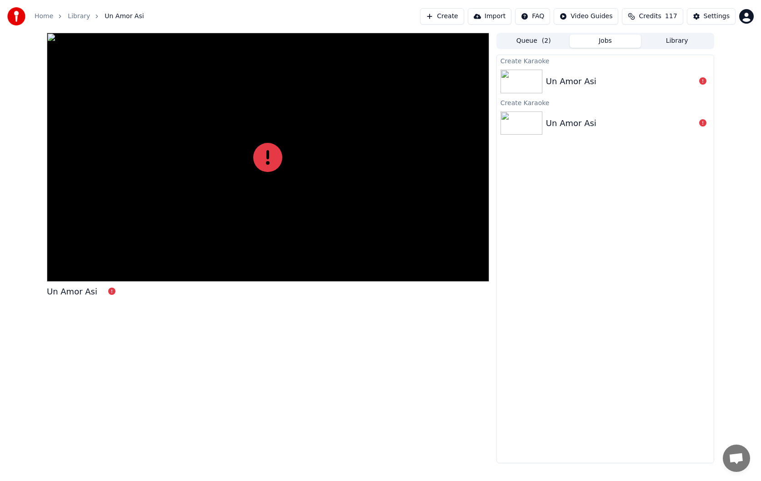
drag, startPoint x: 6, startPoint y: 275, endPoint x: 65, endPoint y: 274, distance: 58.7
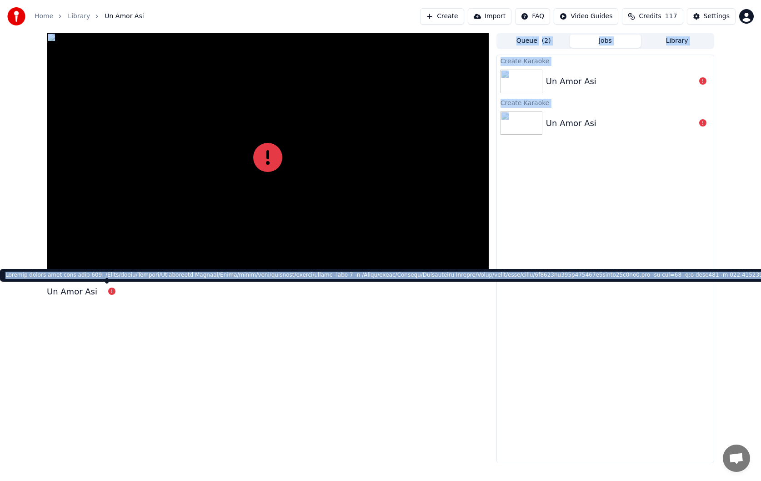
copy body "Un Amor Asi Queue ( 2 ) Jobs Library Create Karaoke Un Amor Asi Create Karaoke …"
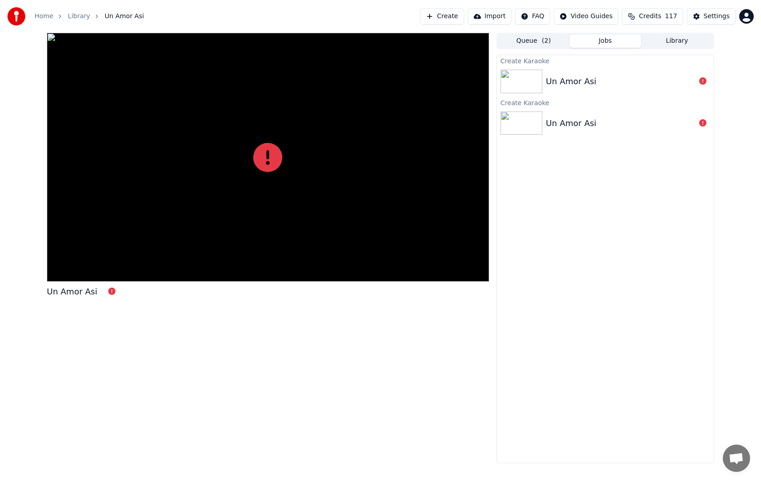
click at [252, 307] on div "Un Amor Asi" at bounding box center [268, 248] width 443 height 430
click at [453, 83] on div at bounding box center [268, 157] width 443 height 249
click at [463, 20] on button "Create" at bounding box center [442, 16] width 44 height 16
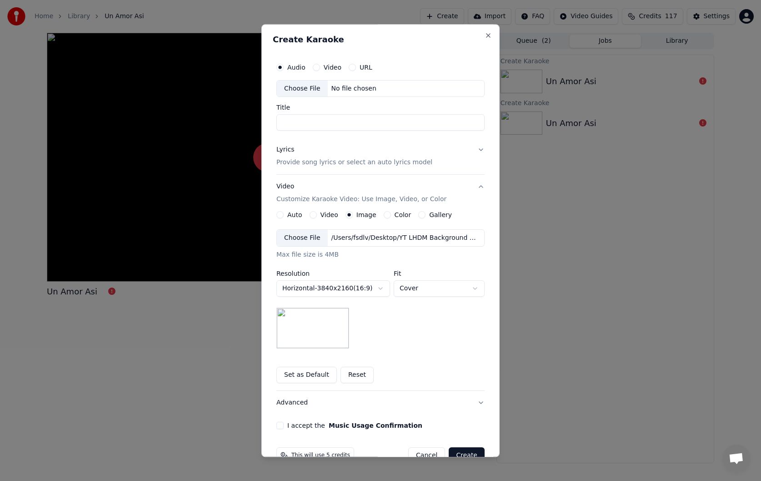
click at [307, 241] on div "Choose File" at bounding box center [302, 238] width 51 height 16
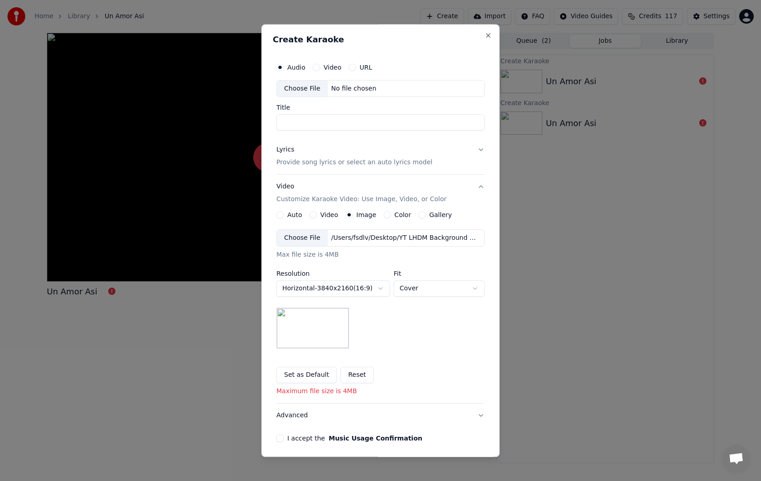
click at [310, 237] on div "Choose File" at bounding box center [302, 238] width 51 height 16
click at [302, 240] on div "Choose File" at bounding box center [302, 238] width 51 height 16
click at [304, 381] on button "Set as Default" at bounding box center [307, 375] width 60 height 16
click at [449, 161] on button "Lyrics Provide song lyrics or select an auto lyrics model" at bounding box center [381, 156] width 208 height 36
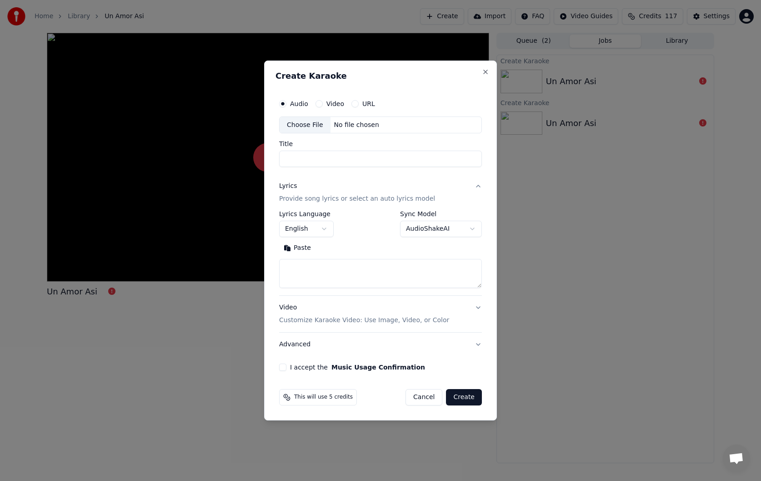
click at [336, 279] on textarea at bounding box center [380, 273] width 203 height 29
paste textarea "**********"
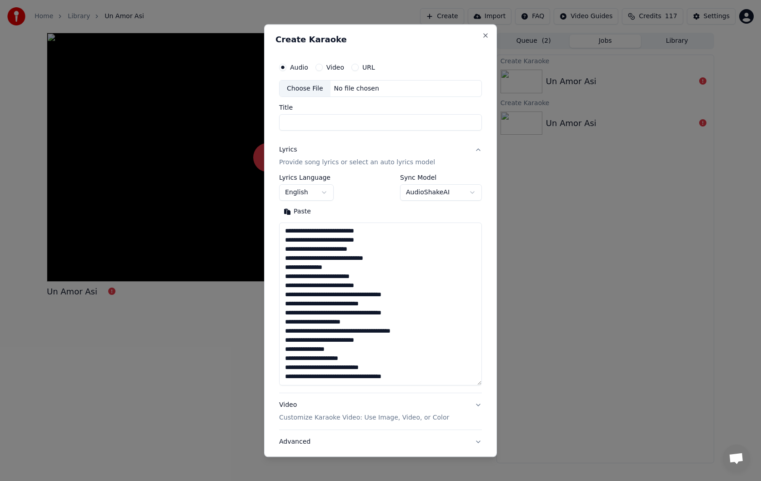
scroll to position [129, 0]
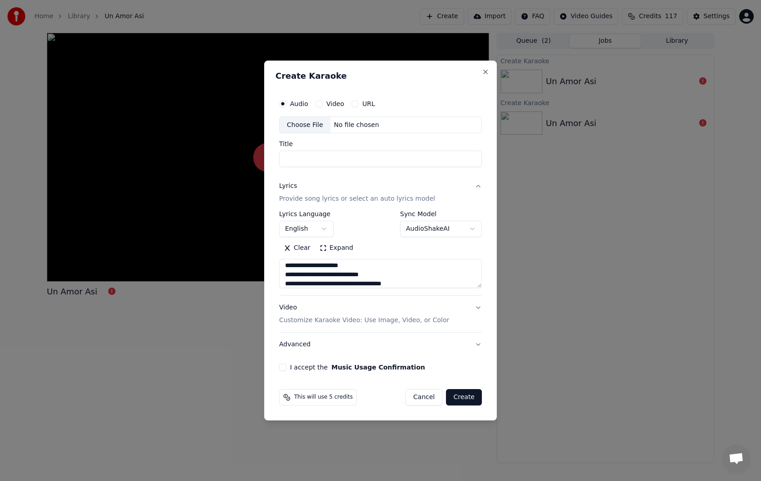
type textarea "**********"
click at [306, 225] on body "**********" at bounding box center [380, 240] width 761 height 481
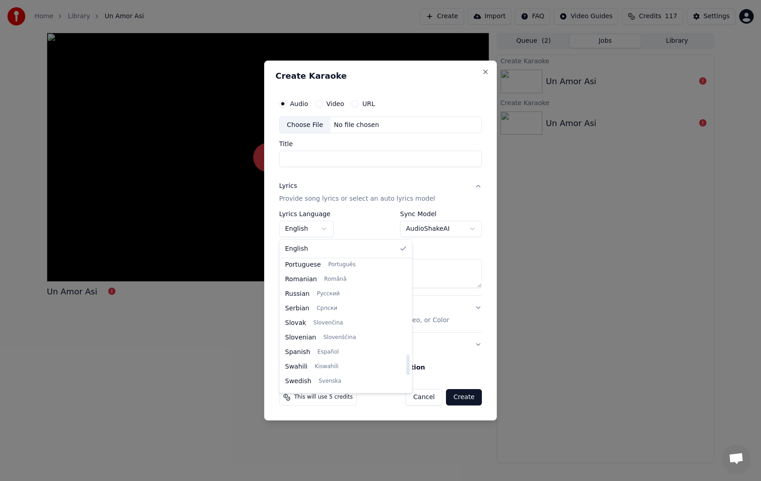
scroll to position [600, 0]
select select "**"
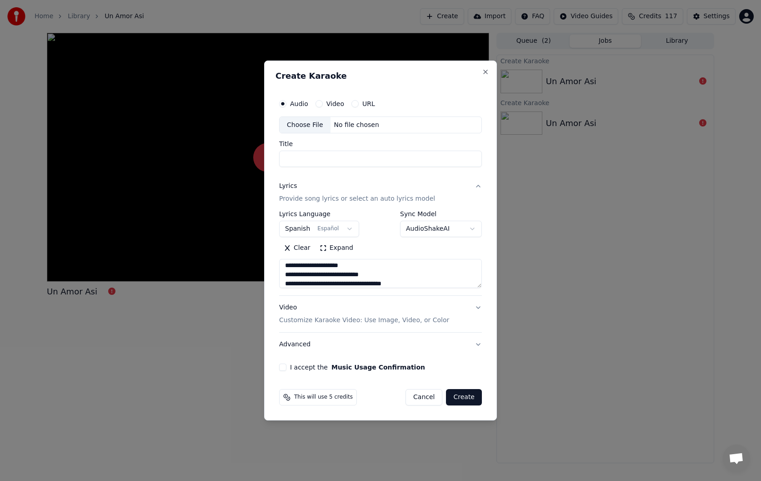
click at [320, 315] on div "Video Customize Karaoke Video: Use Image, Video, or Color" at bounding box center [364, 314] width 170 height 22
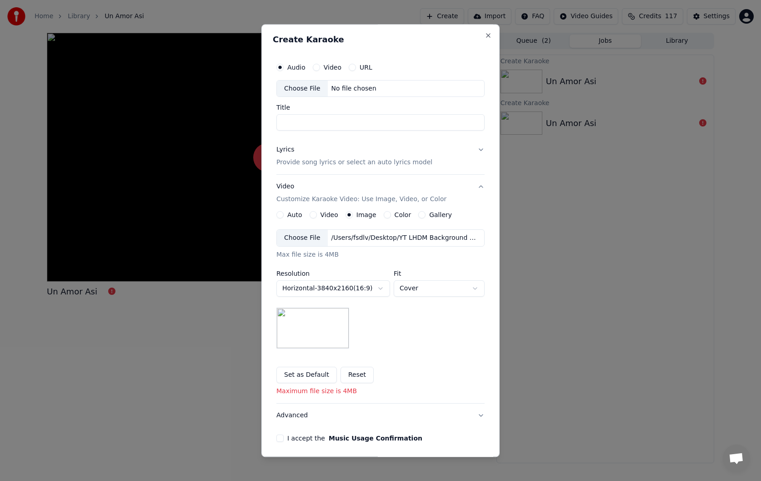
click at [317, 89] on div "Choose File" at bounding box center [302, 88] width 51 height 16
type input "**********"
click at [284, 437] on div "I accept the Music Usage Confirmation" at bounding box center [381, 438] width 208 height 7
click at [279, 438] on button "I accept the Music Usage Confirmation" at bounding box center [280, 438] width 7 height 7
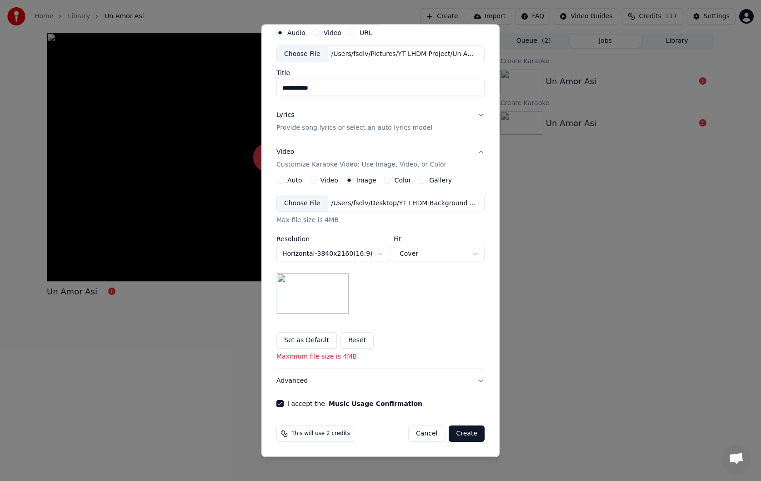
click at [466, 433] on button "Create" at bounding box center [467, 434] width 36 height 16
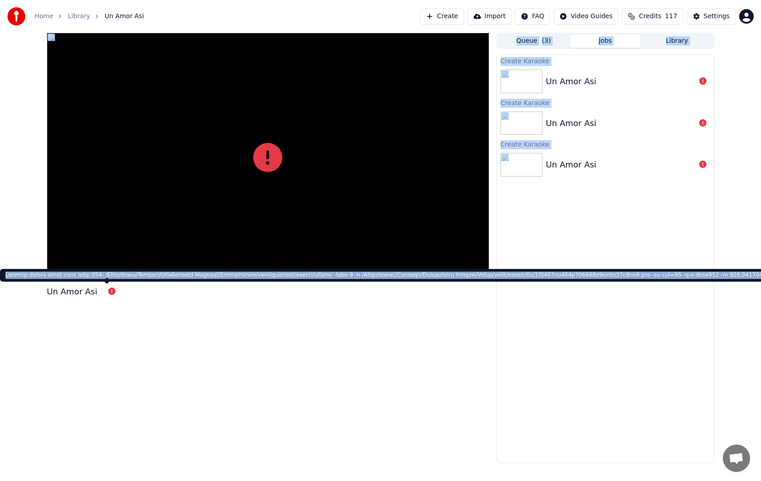
copy body "Un Amor Asi Queue ( 3 ) Jobs Library Create Karaoke Un Amor Asi Create Karaoke …"
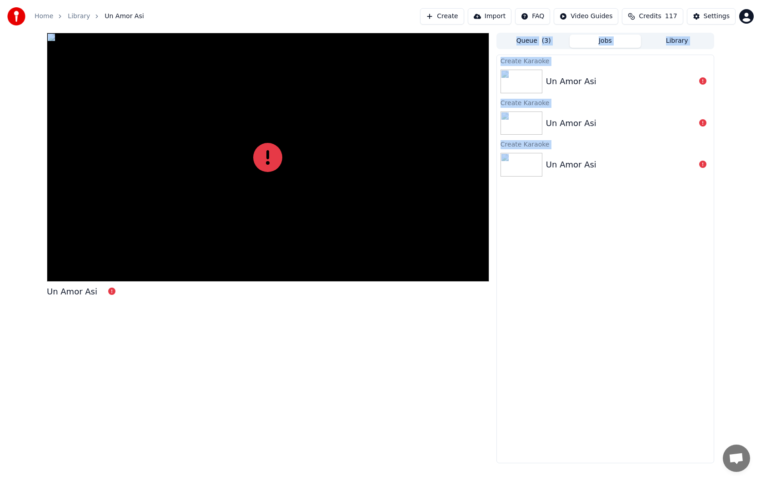
click at [454, 20] on button "Create" at bounding box center [442, 16] width 44 height 16
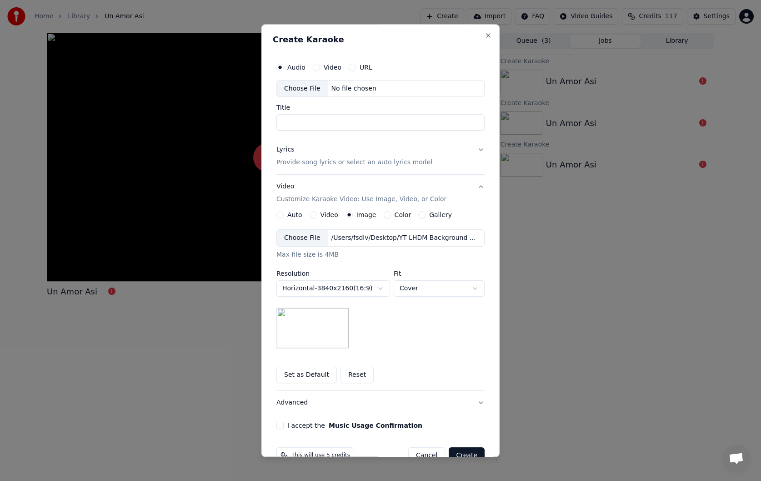
click at [348, 374] on button "Reset" at bounding box center [357, 375] width 33 height 16
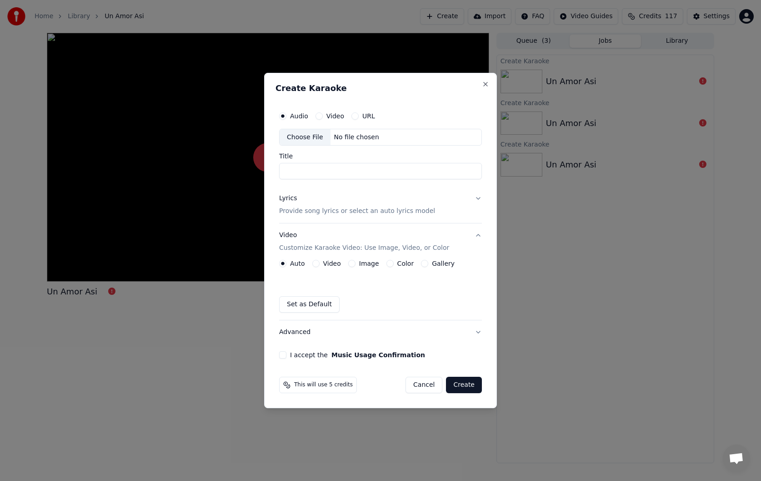
click at [352, 263] on button "Image" at bounding box center [351, 263] width 7 height 7
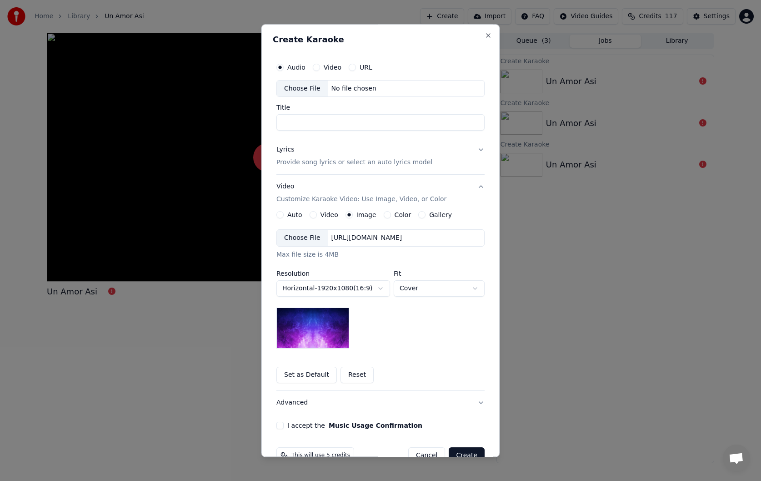
click at [308, 236] on div "Choose File" at bounding box center [302, 238] width 51 height 16
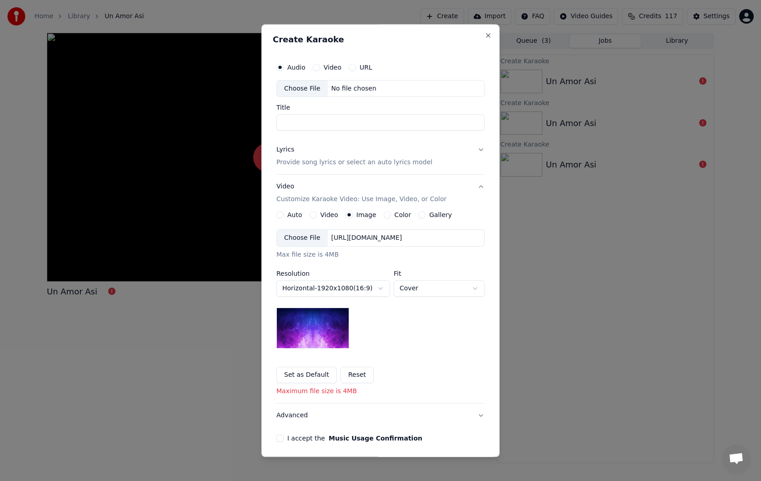
click at [406, 327] on div "**********" at bounding box center [381, 289] width 208 height 119
click at [368, 289] on body "**********" at bounding box center [380, 240] width 761 height 481
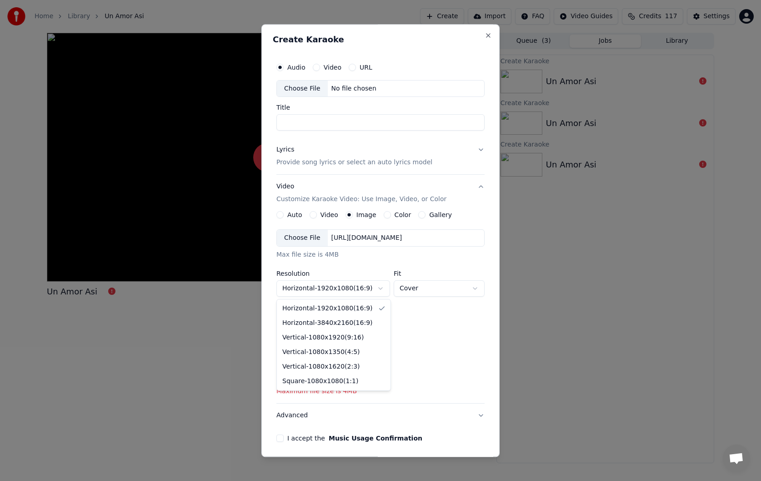
select select "*********"
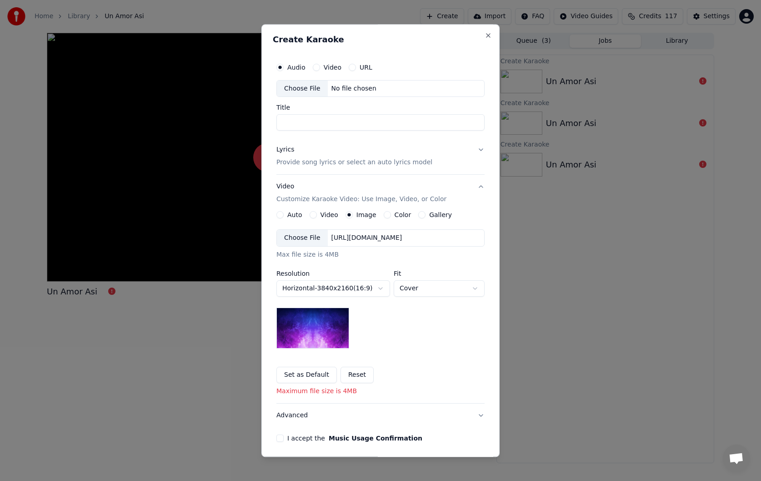
click at [388, 329] on div "**********" at bounding box center [381, 289] width 208 height 119
click at [295, 239] on div "Choose File" at bounding box center [302, 238] width 51 height 16
click at [314, 372] on button "Set as Default" at bounding box center [307, 375] width 60 height 16
click at [342, 157] on div "Lyrics Provide song lyrics or select an auto lyrics model" at bounding box center [355, 157] width 156 height 22
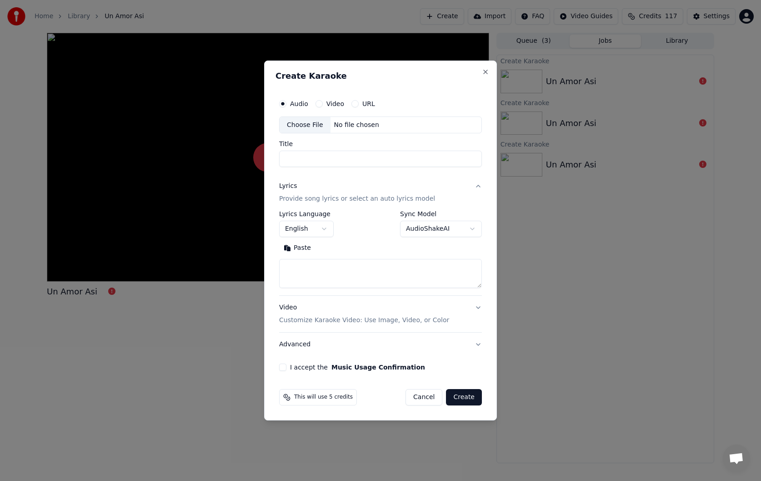
click at [332, 268] on textarea at bounding box center [380, 273] width 203 height 29
paste textarea "**********"
type textarea "**********"
click at [314, 236] on body "**********" at bounding box center [380, 240] width 761 height 481
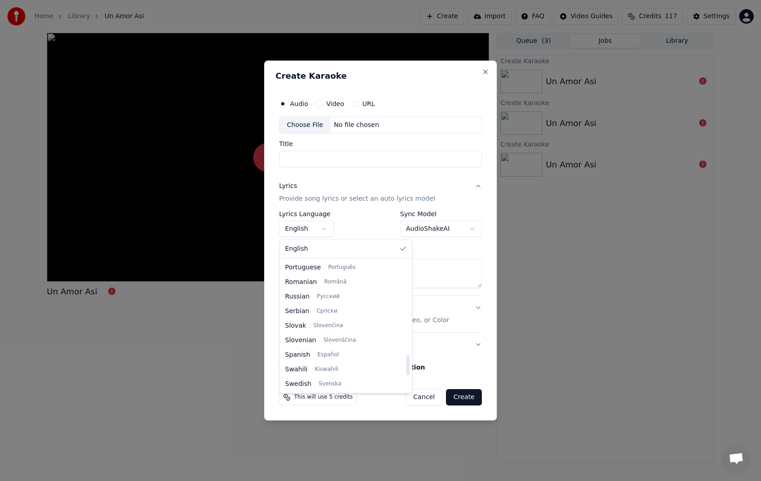
scroll to position [601, 0]
select select "**"
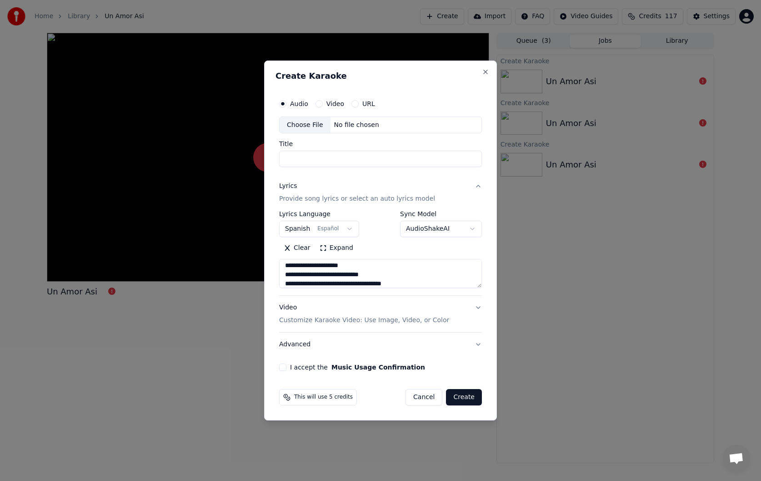
click at [367, 159] on input "Title" at bounding box center [380, 159] width 203 height 16
drag, startPoint x: 344, startPoint y: 276, endPoint x: 380, endPoint y: 275, distance: 35.5
click at [380, 275] on textarea "**********" at bounding box center [380, 273] width 203 height 29
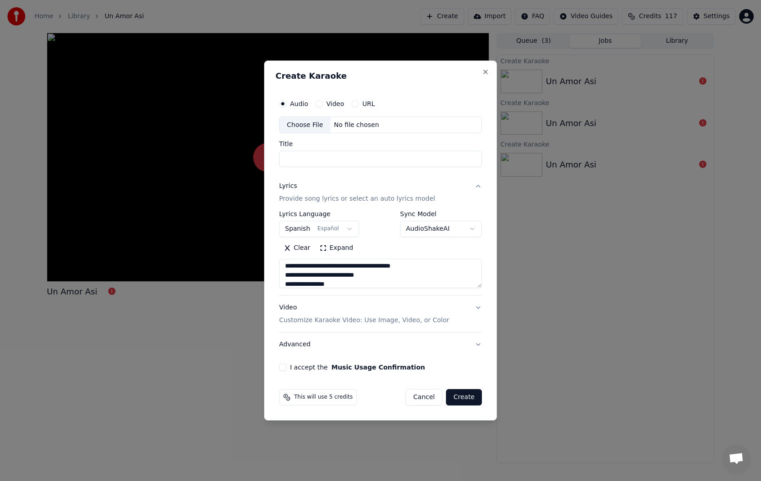
click at [332, 159] on input "Title" at bounding box center [380, 159] width 203 height 16
paste input "**********"
click at [288, 159] on input "**********" at bounding box center [380, 159] width 203 height 16
click at [298, 161] on input "**********" at bounding box center [380, 159] width 203 height 16
click at [317, 159] on input "**********" at bounding box center [380, 159] width 203 height 16
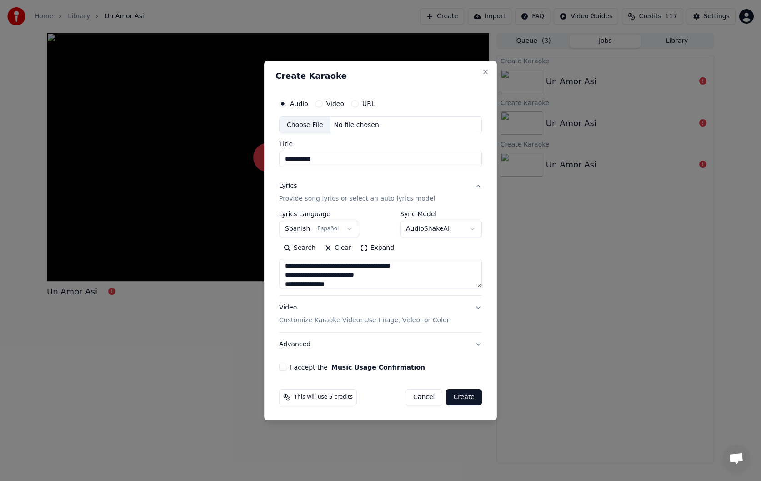
click at [337, 161] on input "**********" at bounding box center [380, 159] width 203 height 16
click at [283, 369] on button "I accept the Music Usage Confirmation" at bounding box center [282, 366] width 7 height 7
click at [313, 121] on div "Choose File" at bounding box center [305, 125] width 51 height 16
type input "**********"
click at [465, 397] on button "Create" at bounding box center [464, 397] width 36 height 16
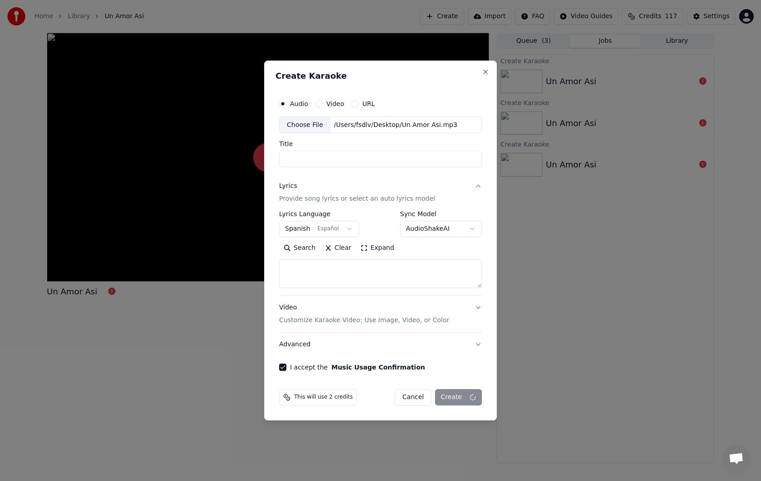
select select
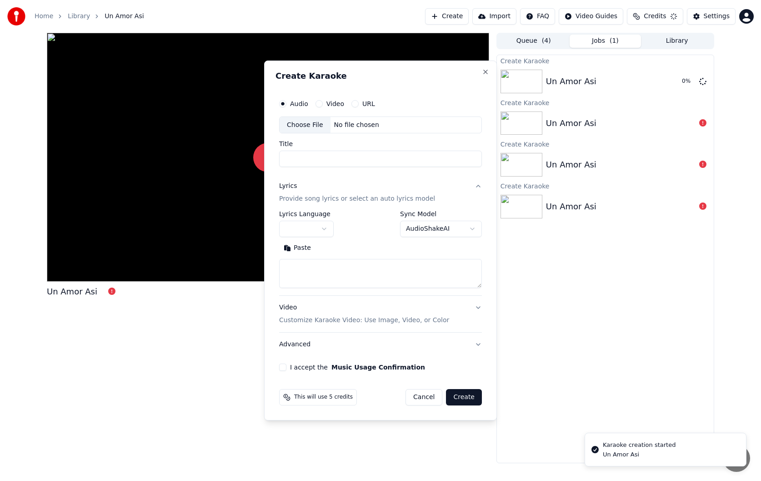
scroll to position [0, 0]
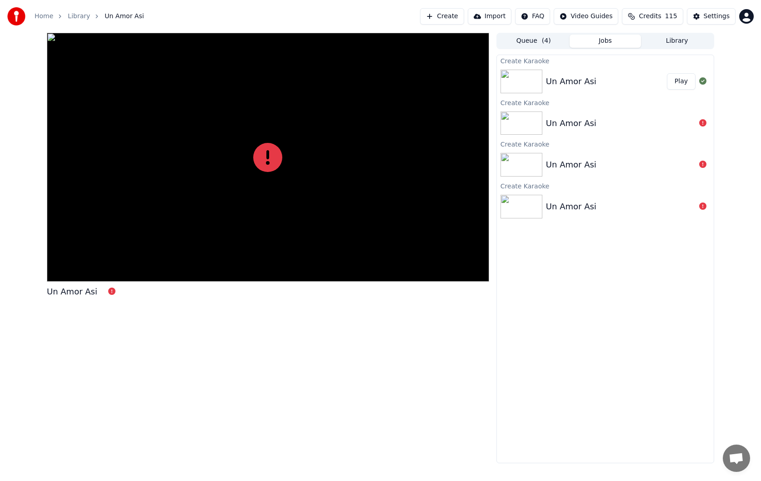
click at [686, 80] on button "Play" at bounding box center [681, 81] width 29 height 16
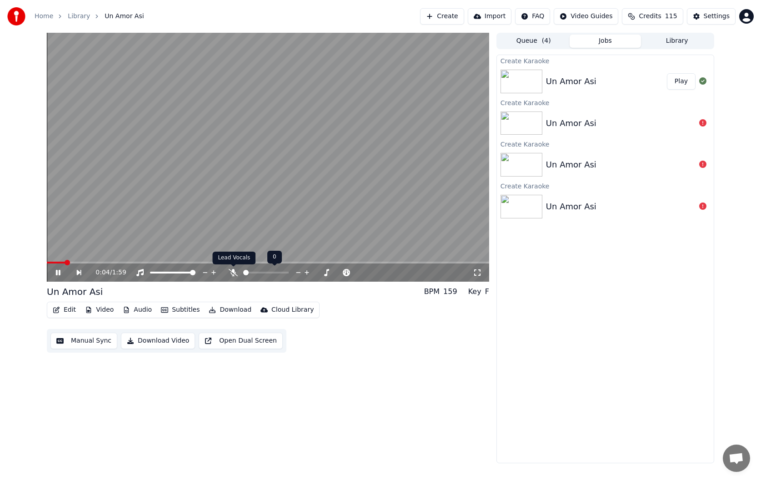
click at [234, 273] on icon at bounding box center [233, 272] width 9 height 7
click at [67, 308] on button "Edit" at bounding box center [64, 309] width 30 height 13
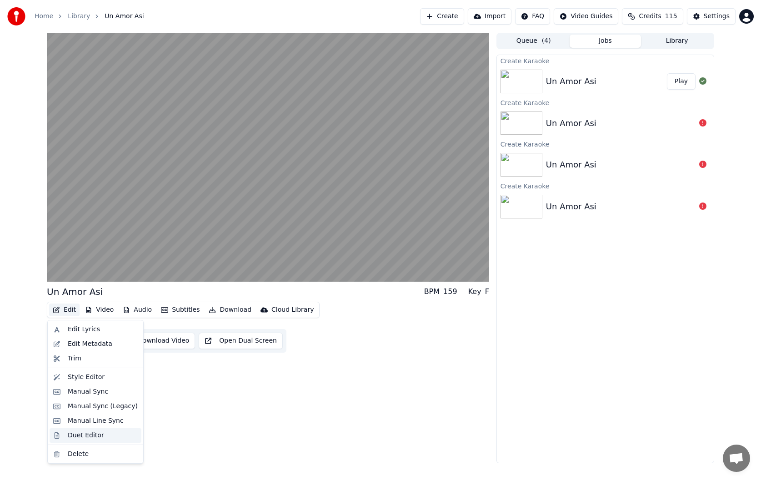
click at [83, 435] on div "Duet Editor" at bounding box center [86, 435] width 36 height 9
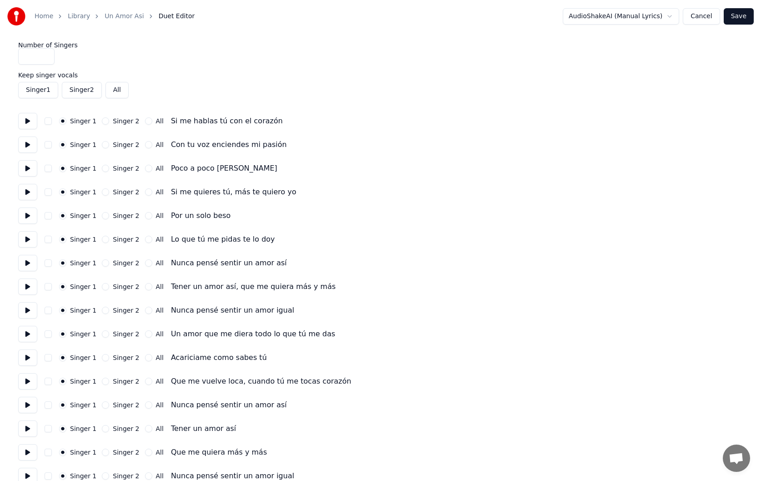
click at [30, 117] on button at bounding box center [27, 121] width 19 height 16
click at [30, 145] on button at bounding box center [27, 144] width 19 height 16
click at [105, 145] on button "Singer 2" at bounding box center [105, 144] width 7 height 7
click at [30, 170] on button at bounding box center [27, 168] width 19 height 16
click at [104, 170] on button "Singer 2" at bounding box center [105, 168] width 7 height 7
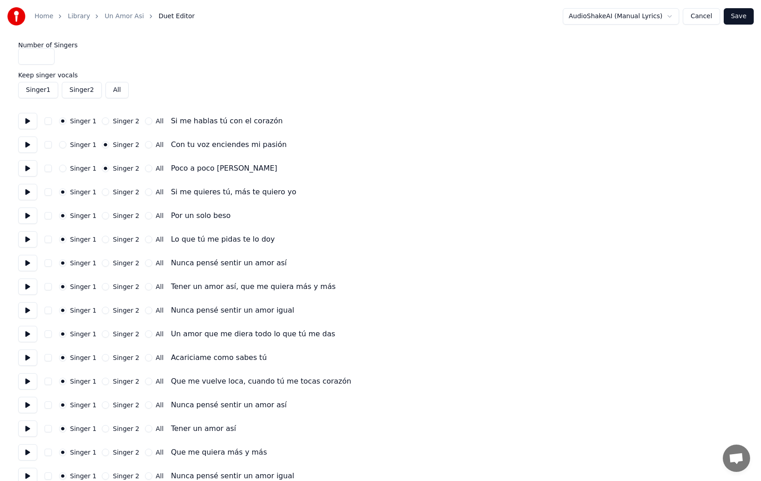
click at [30, 193] on button at bounding box center [27, 192] width 19 height 16
click at [29, 216] on button at bounding box center [27, 215] width 19 height 16
click at [106, 215] on button "Singer 2" at bounding box center [105, 215] width 7 height 7
click at [30, 240] on button at bounding box center [27, 239] width 19 height 16
click at [145, 240] on button "All" at bounding box center [148, 239] width 7 height 7
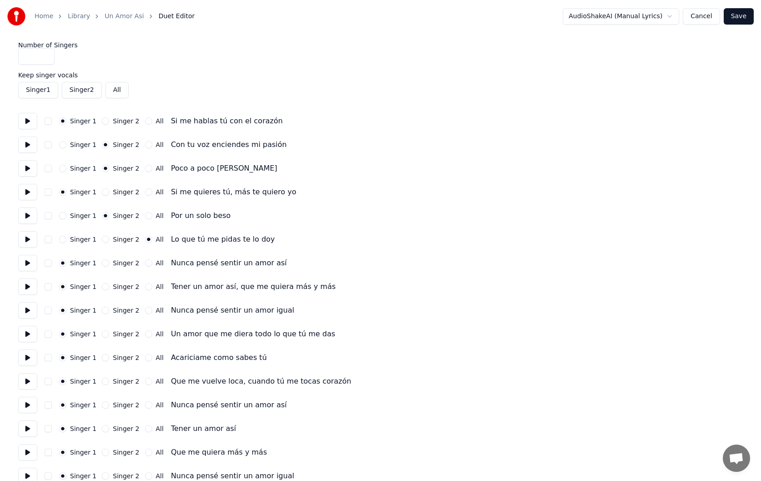
click at [30, 262] on button at bounding box center [27, 263] width 19 height 16
click at [147, 264] on button "All" at bounding box center [148, 262] width 7 height 7
click at [28, 287] on button at bounding box center [27, 286] width 19 height 16
click at [145, 287] on button "All" at bounding box center [148, 286] width 7 height 7
click at [30, 312] on button at bounding box center [27, 310] width 19 height 16
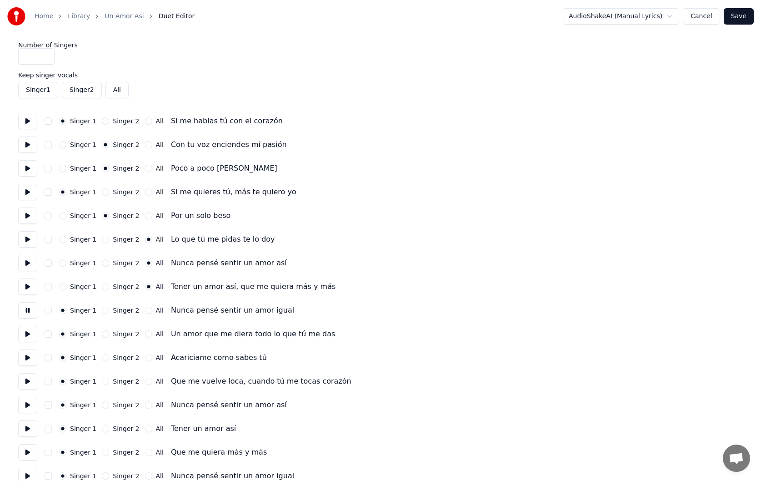
click at [146, 310] on button "All" at bounding box center [148, 310] width 7 height 7
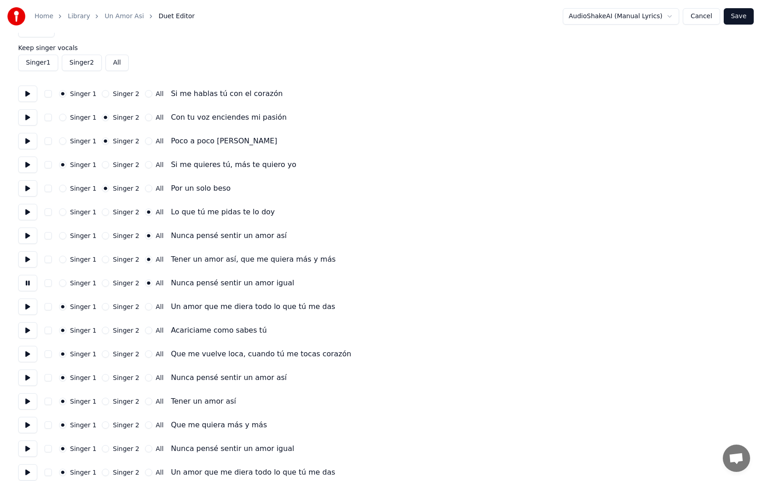
scroll to position [36, 0]
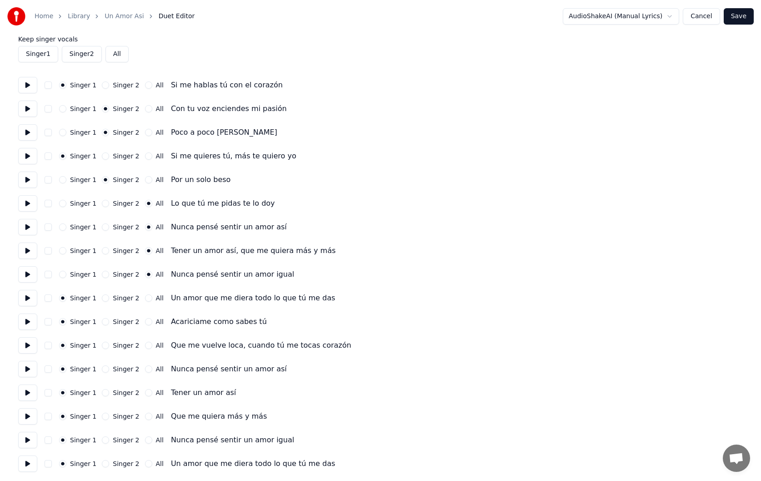
click at [31, 297] on button at bounding box center [27, 298] width 19 height 16
click at [145, 298] on button "All" at bounding box center [148, 297] width 7 height 7
click at [30, 322] on button at bounding box center [27, 321] width 19 height 16
click at [145, 322] on button "All" at bounding box center [148, 321] width 7 height 7
click at [102, 322] on button "Singer 2" at bounding box center [105, 321] width 7 height 7
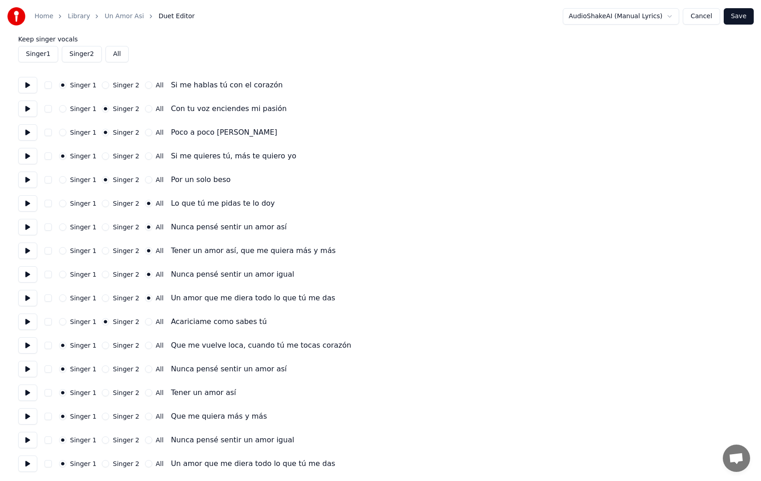
click at [31, 345] on button at bounding box center [27, 345] width 19 height 16
click at [217, 346] on div "Que me vuelve loca, cuando tú me tocas corazón" at bounding box center [261, 345] width 181 height 11
click at [27, 367] on button at bounding box center [27, 369] width 19 height 16
click at [146, 369] on button "All" at bounding box center [148, 368] width 7 height 7
click at [33, 391] on button at bounding box center [27, 392] width 19 height 16
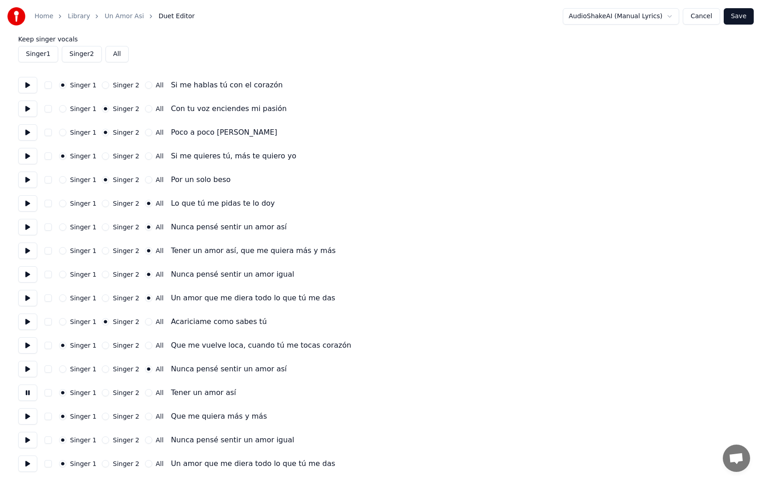
click at [145, 393] on button "All" at bounding box center [148, 392] width 7 height 7
click at [32, 413] on button at bounding box center [27, 416] width 19 height 16
click at [146, 416] on button "All" at bounding box center [148, 415] width 7 height 7
click at [27, 439] on button at bounding box center [27, 440] width 19 height 16
click at [146, 439] on button "All" at bounding box center [148, 439] width 7 height 7
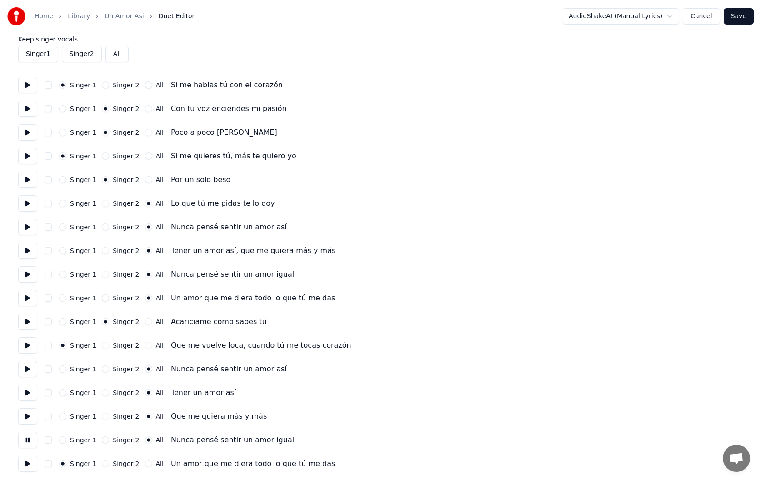
click at [33, 463] on button at bounding box center [27, 463] width 19 height 16
click at [146, 464] on button "All" at bounding box center [148, 463] width 7 height 7
click at [738, 17] on button "Save" at bounding box center [739, 16] width 30 height 16
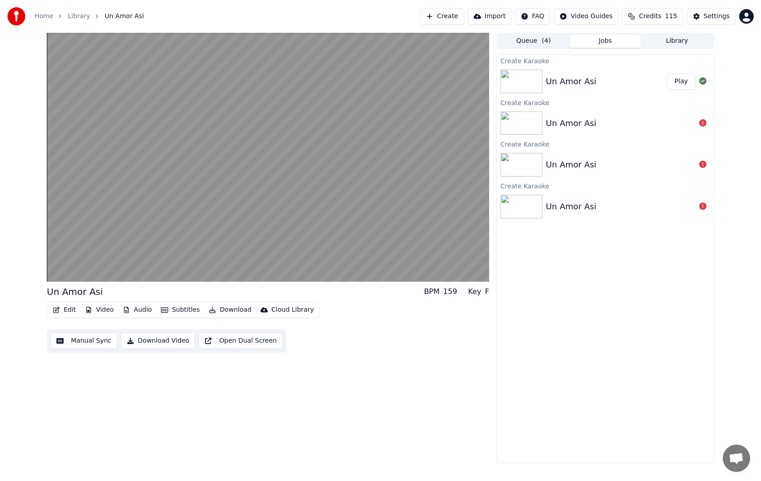
click at [67, 310] on button "Edit" at bounding box center [64, 309] width 30 height 13
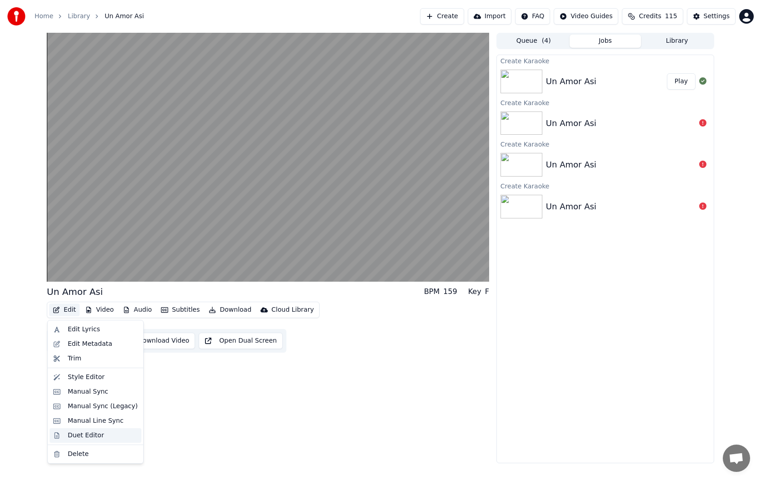
click at [80, 430] on div "Duet Editor" at bounding box center [96, 435] width 92 height 15
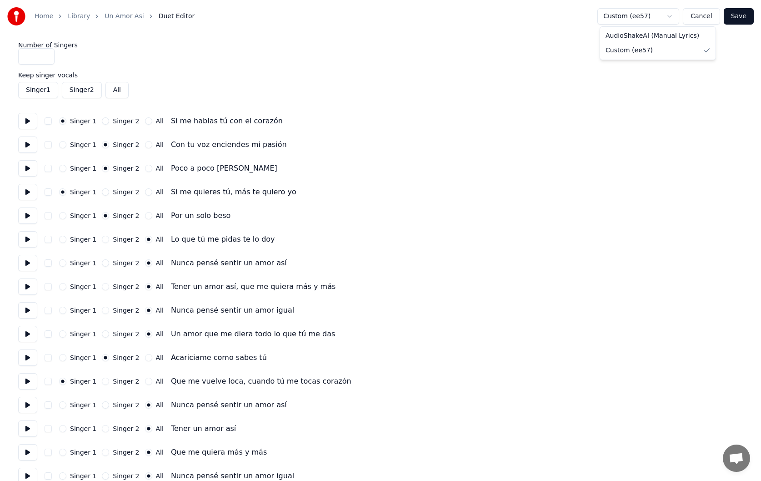
click at [676, 15] on html "Home Library Un Amor Asi Duet Editor Custom (ee57) Cancel Save Number of Singer…" at bounding box center [380, 258] width 761 height 517
click at [678, 82] on div "Singer 1 Singer 2 All" at bounding box center [380, 90] width 725 height 16
click at [699, 19] on button "Cancel" at bounding box center [701, 16] width 37 height 16
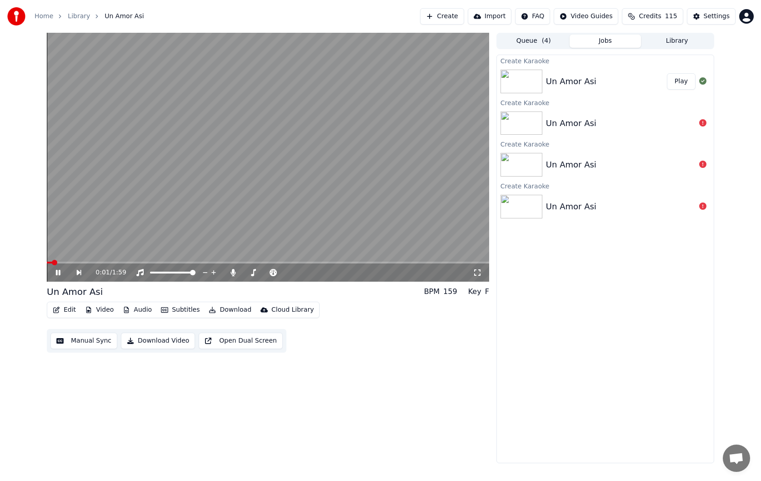
click at [60, 274] on icon at bounding box center [58, 272] width 5 height 5
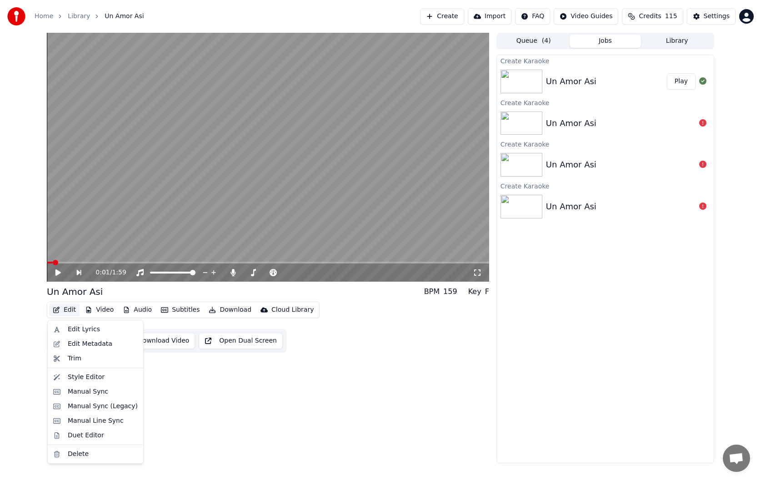
click at [69, 309] on button "Edit" at bounding box center [64, 309] width 30 height 13
click at [92, 390] on div "Manual Sync" at bounding box center [88, 391] width 40 height 9
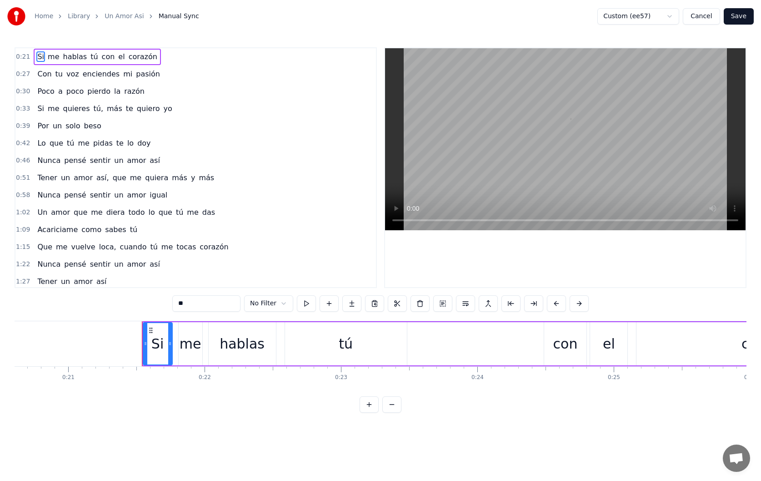
scroll to position [0, 2893]
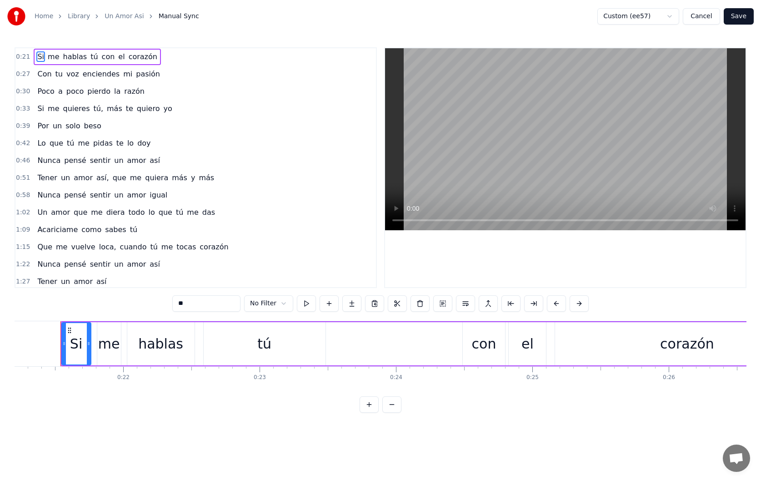
click at [135, 75] on span "pasión" at bounding box center [148, 74] width 26 height 10
type input "******"
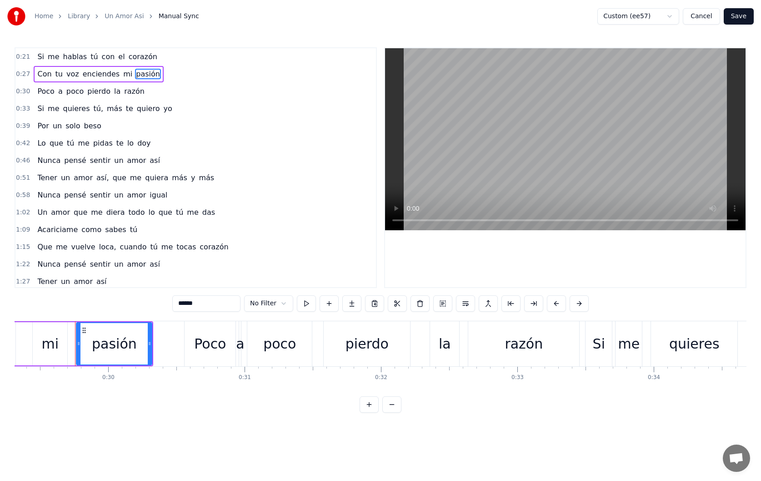
scroll to position [0, 4014]
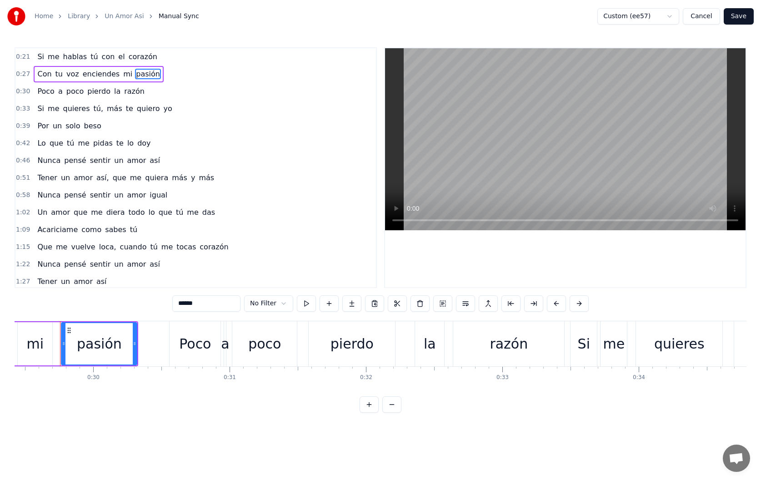
drag, startPoint x: 143, startPoint y: 74, endPoint x: 82, endPoint y: 73, distance: 61.0
click at [82, 73] on div "Con tu voz enciendes mi pasión" at bounding box center [99, 74] width 130 height 16
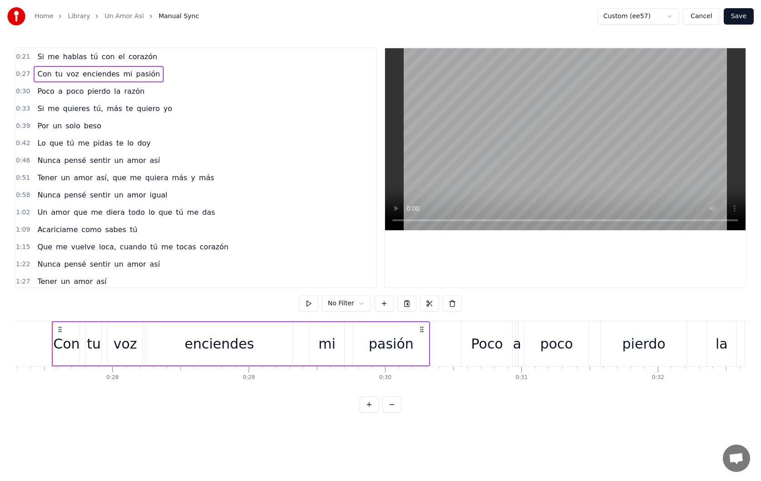
scroll to position [0, 3714]
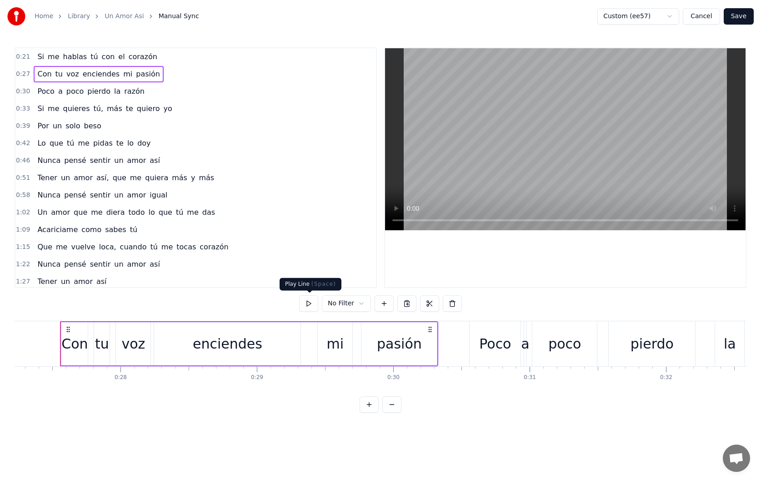
click at [312, 302] on button at bounding box center [308, 303] width 19 height 16
click at [99, 95] on span "pierdo" at bounding box center [98, 91] width 25 height 10
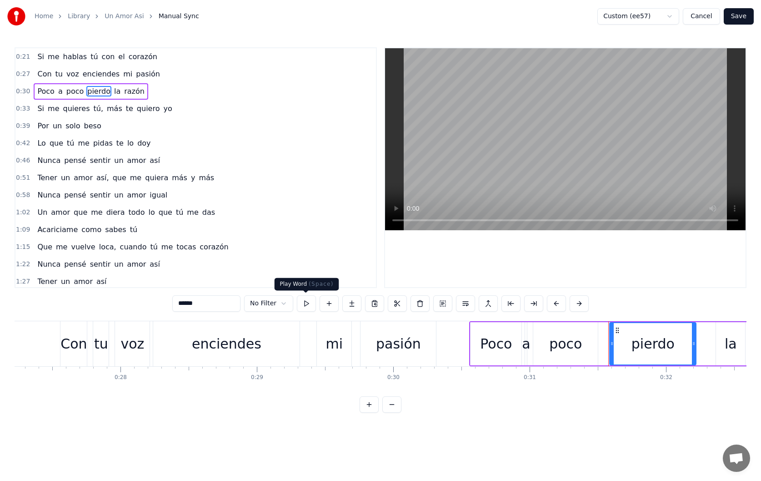
click at [305, 304] on button at bounding box center [306, 303] width 19 height 16
click at [164, 93] on div "0:30 Poco a poco [PERSON_NAME]" at bounding box center [195, 91] width 361 height 17
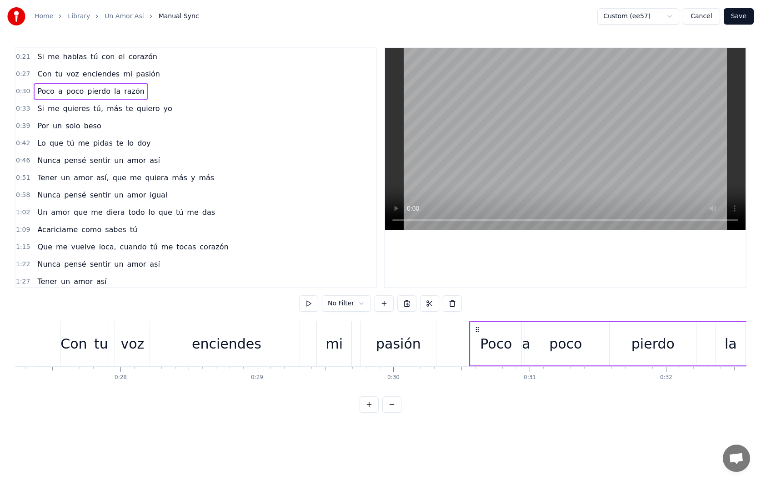
click at [180, 110] on div "0:33 Si me quieres tú, más te quiero yo" at bounding box center [195, 108] width 361 height 17
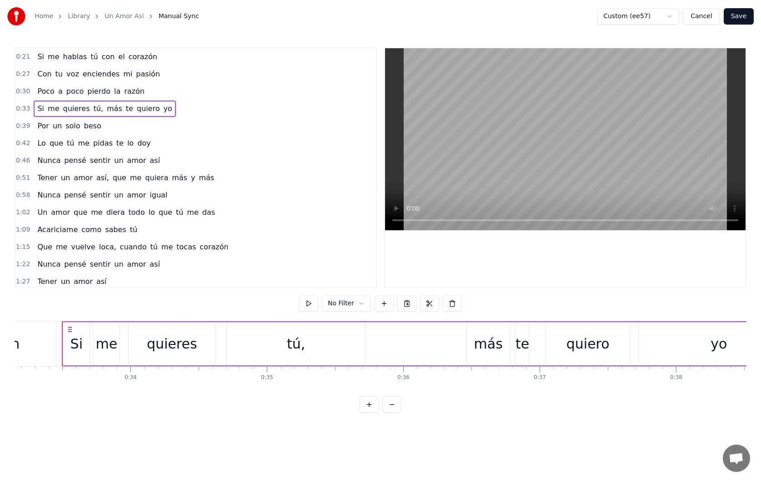
scroll to position [0, 4525]
click at [308, 305] on button at bounding box center [308, 303] width 19 height 16
click at [195, 55] on div "0:21 Si me hablas tú con el corazón" at bounding box center [195, 56] width 361 height 17
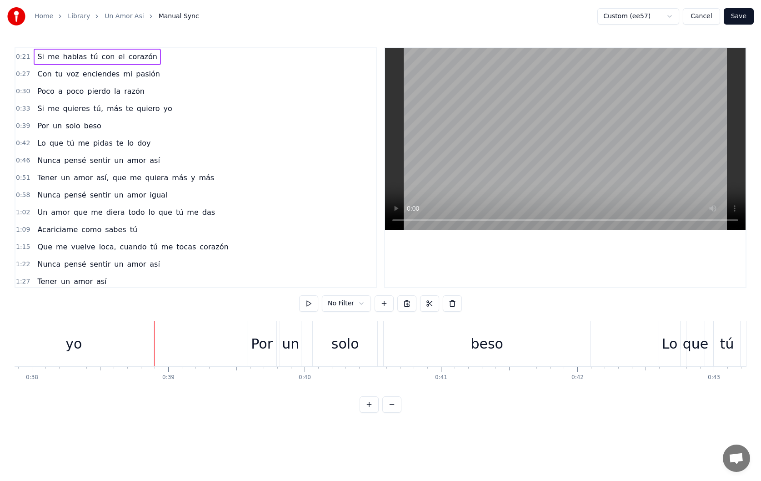
scroll to position [0, 5186]
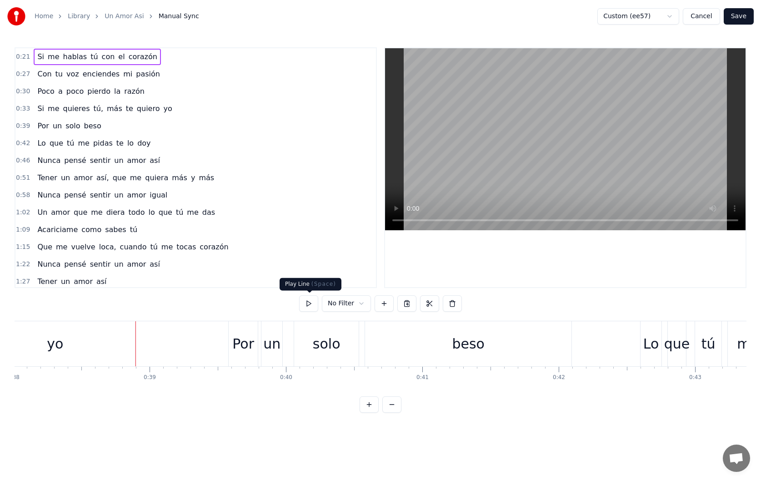
click at [308, 304] on button at bounding box center [308, 303] width 19 height 16
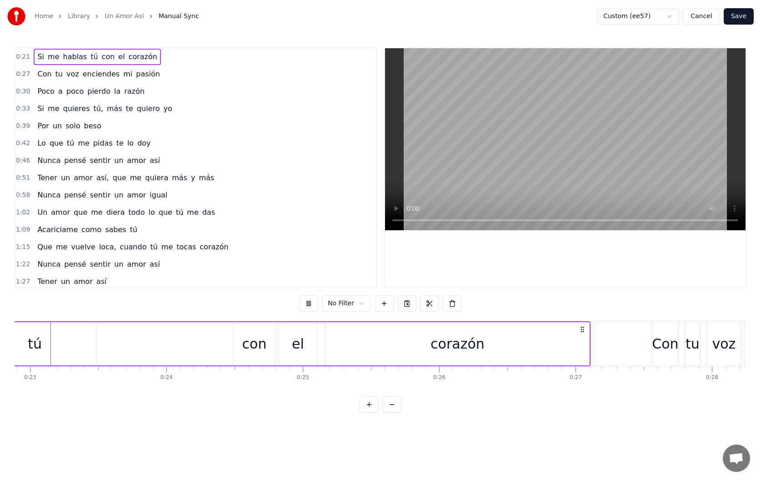
scroll to position [0, 3121]
click at [157, 74] on div "0:27 Con tu voz enciendes mi pasión" at bounding box center [195, 73] width 361 height 17
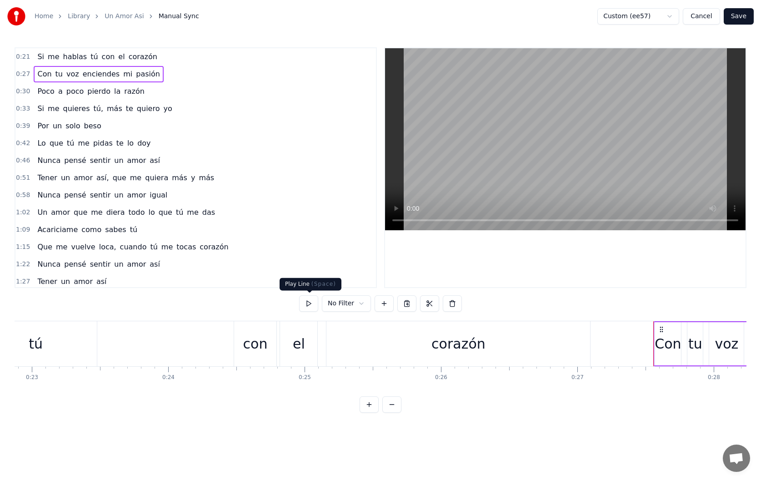
click at [304, 299] on button at bounding box center [308, 303] width 19 height 16
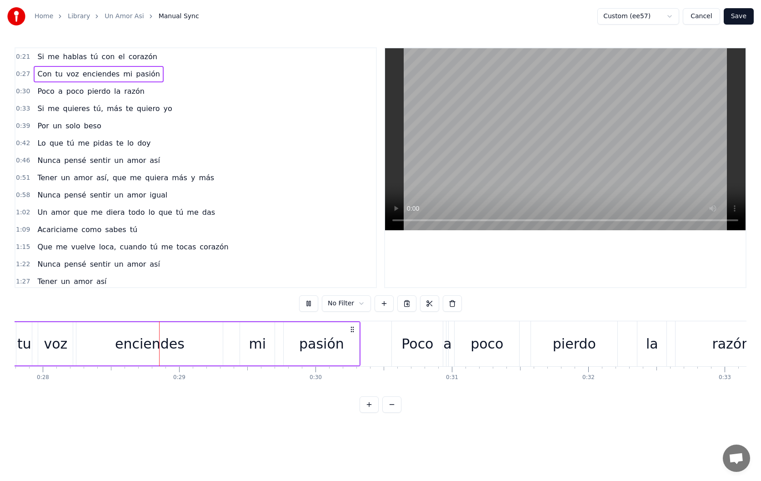
scroll to position [0, 3797]
click at [151, 90] on div "0:30 Poco a poco [PERSON_NAME]" at bounding box center [195, 91] width 361 height 17
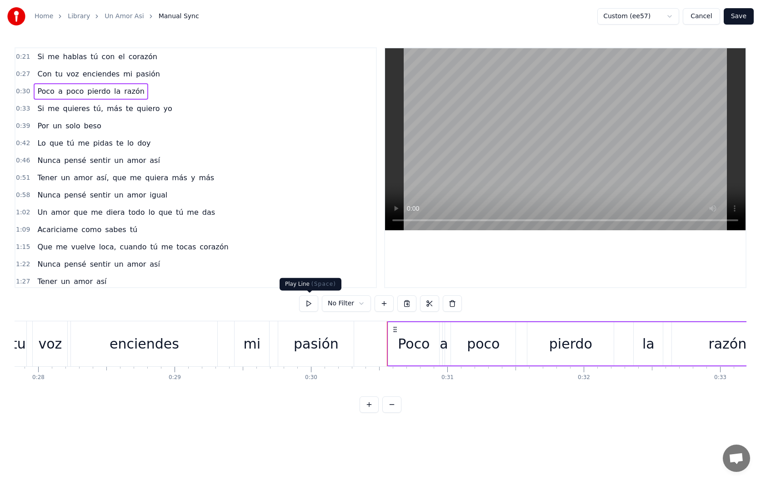
click at [308, 302] on button at bounding box center [308, 303] width 19 height 16
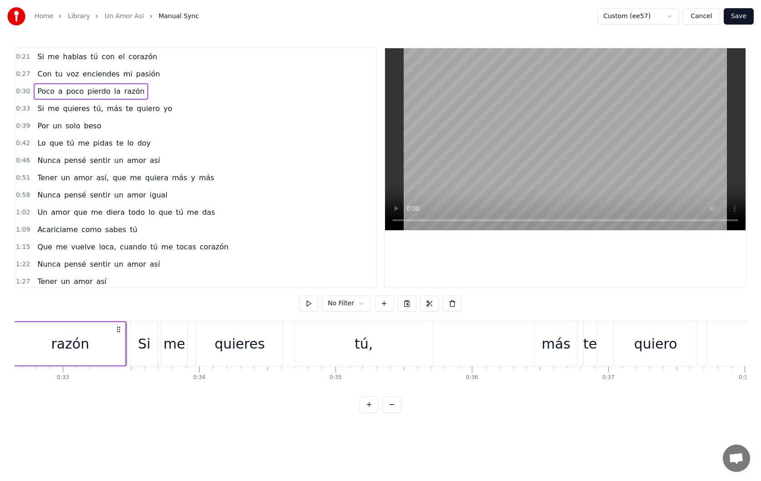
scroll to position [0, 4459]
click at [176, 109] on div "0:33 Si me quieres tú, más te quiero yo" at bounding box center [195, 108] width 361 height 17
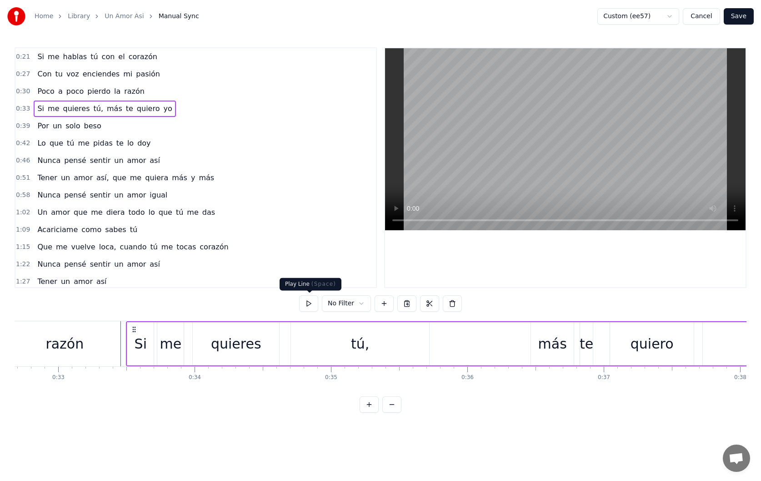
click at [307, 304] on button at bounding box center [308, 303] width 19 height 16
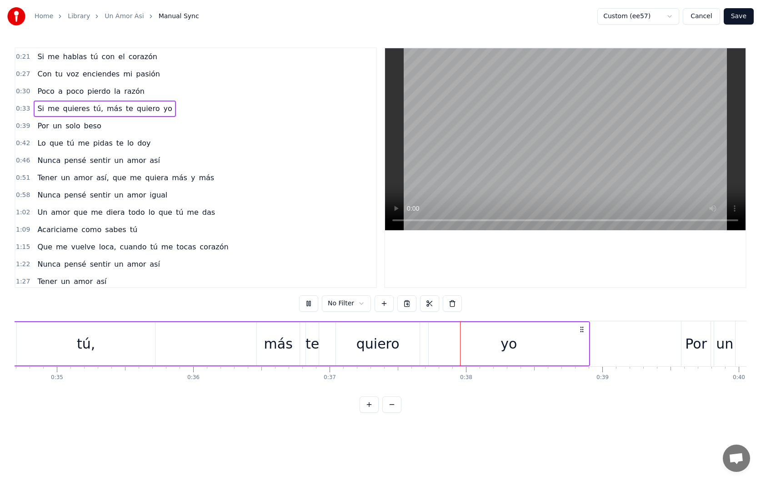
click at [136, 125] on div "0:39 Por un solo beso" at bounding box center [195, 125] width 361 height 17
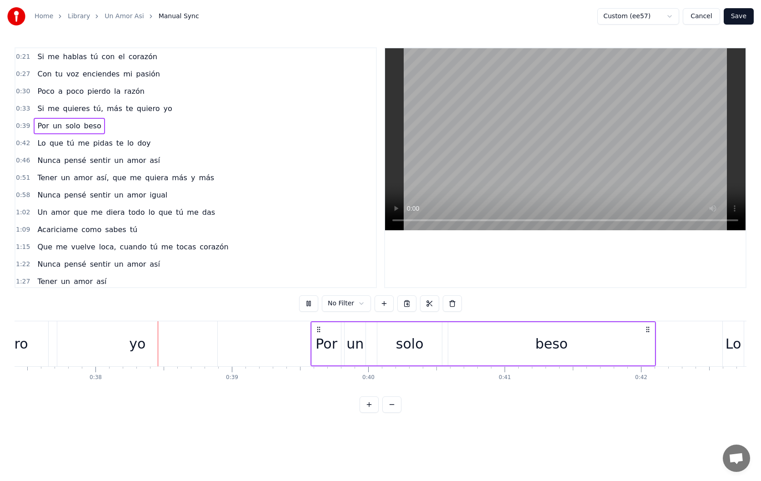
scroll to position [0, 5112]
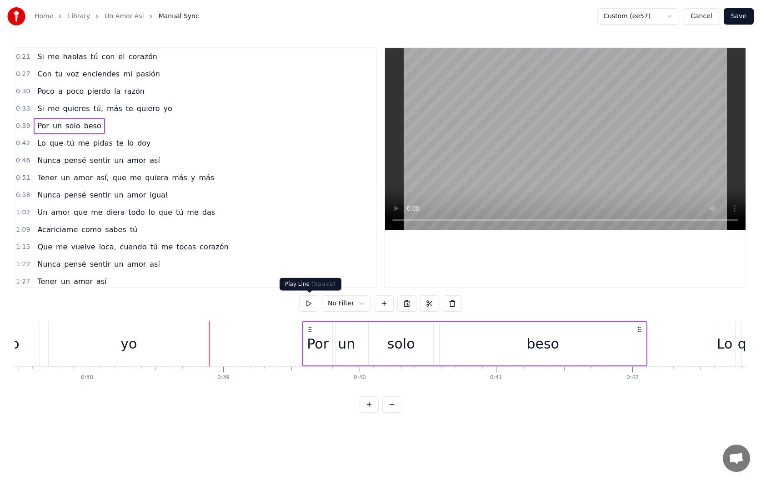
click at [312, 301] on button at bounding box center [308, 303] width 19 height 16
click at [159, 140] on div "0:42 Lo que tú me pidas te lo doy" at bounding box center [195, 143] width 361 height 17
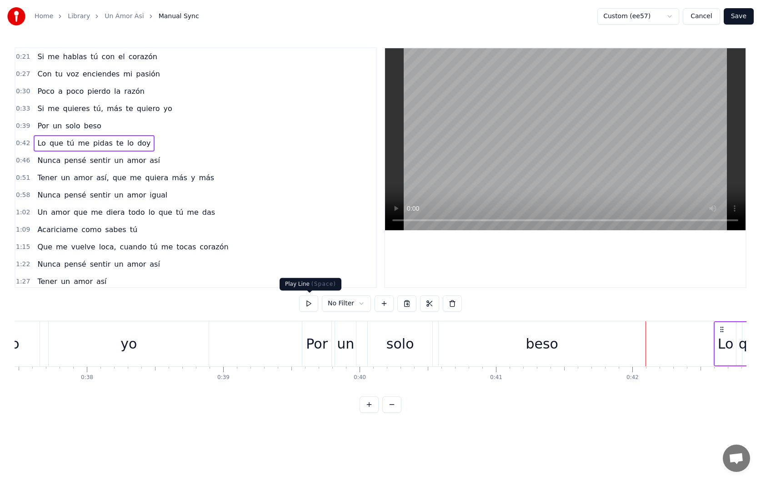
click at [310, 305] on button at bounding box center [308, 303] width 19 height 16
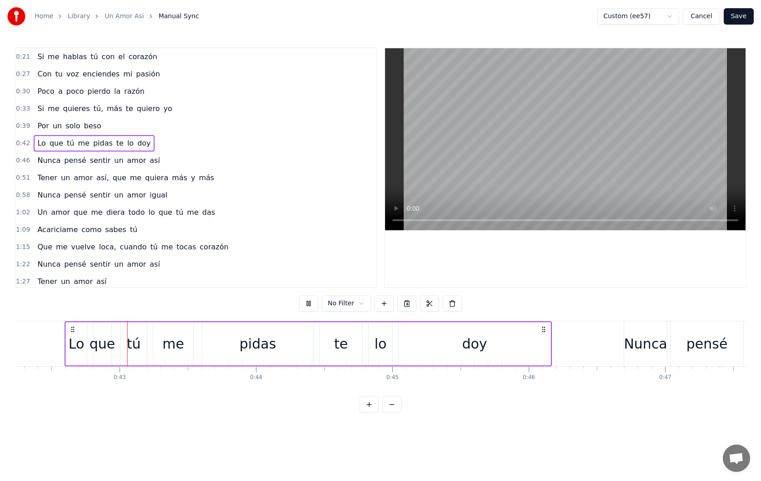
scroll to position [0, 5766]
click at [172, 124] on div "0:39 Por un solo beso" at bounding box center [195, 125] width 361 height 17
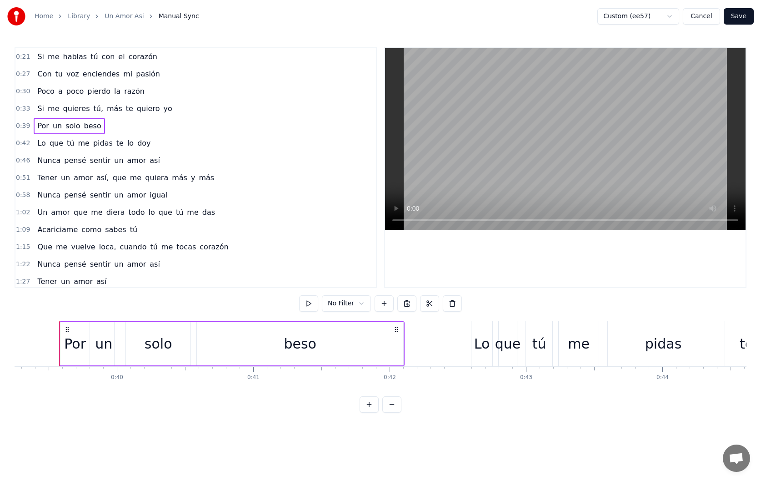
scroll to position [0, 5354]
click at [175, 142] on div "0:42 Lo que tú me pidas te lo doy" at bounding box center [195, 143] width 361 height 17
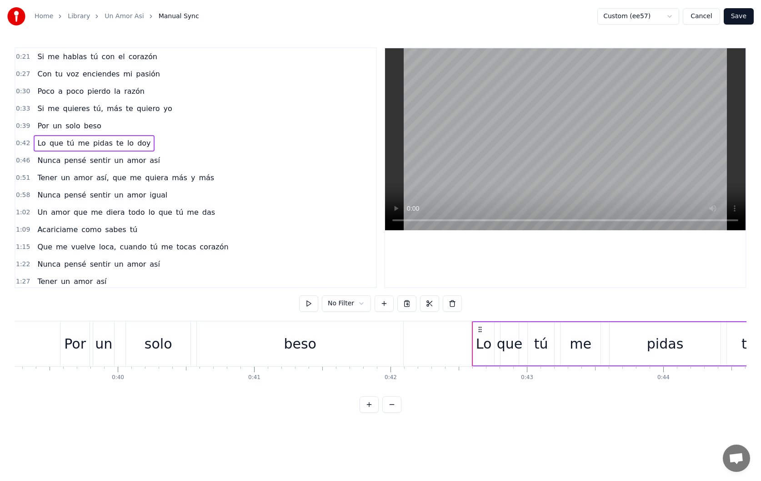
click at [183, 161] on div "0:46 Nunca pensé sentir un amor así" at bounding box center [195, 160] width 361 height 17
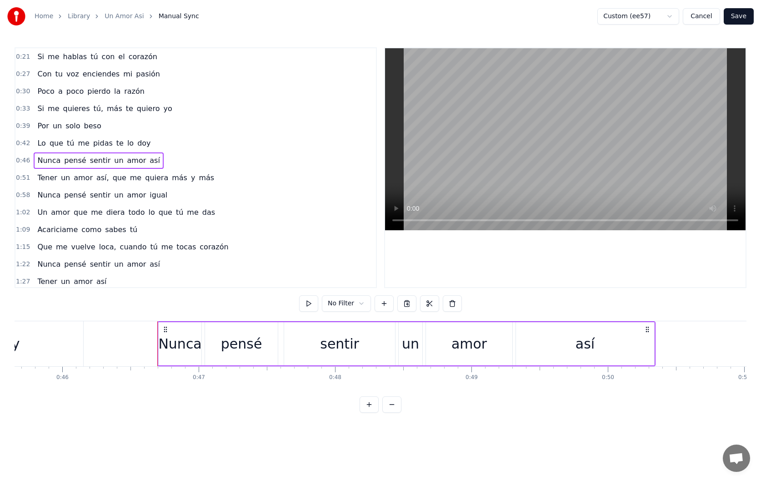
scroll to position [0, 6326]
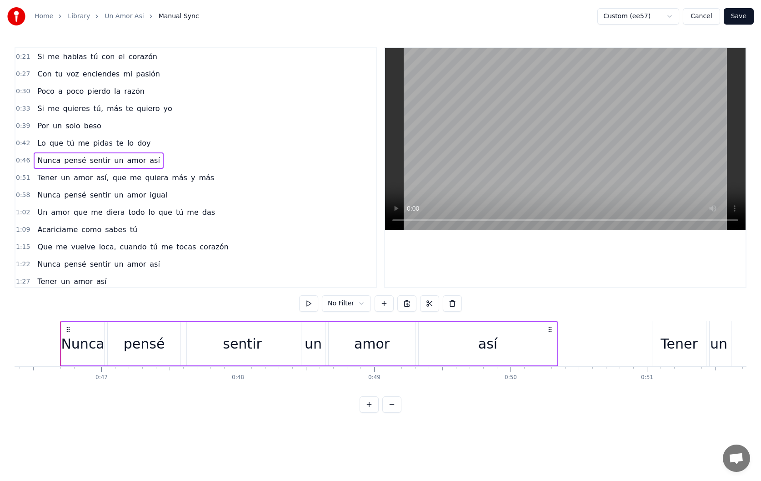
click at [214, 177] on div "0:51 Tener un amor así, que me quiera más y más" at bounding box center [195, 177] width 361 height 17
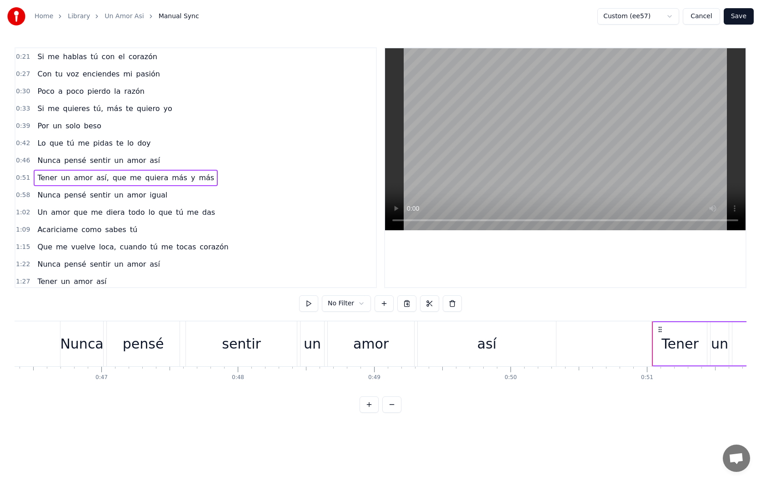
click at [220, 213] on div "1:02 Un amor que me diera todo lo que tú me das" at bounding box center [195, 212] width 361 height 17
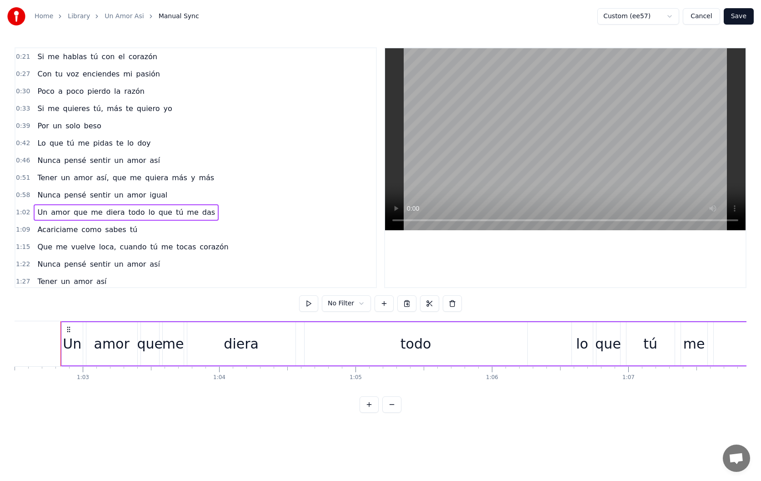
click at [221, 231] on div "1:09 Acariciame como sabes tú" at bounding box center [195, 229] width 361 height 17
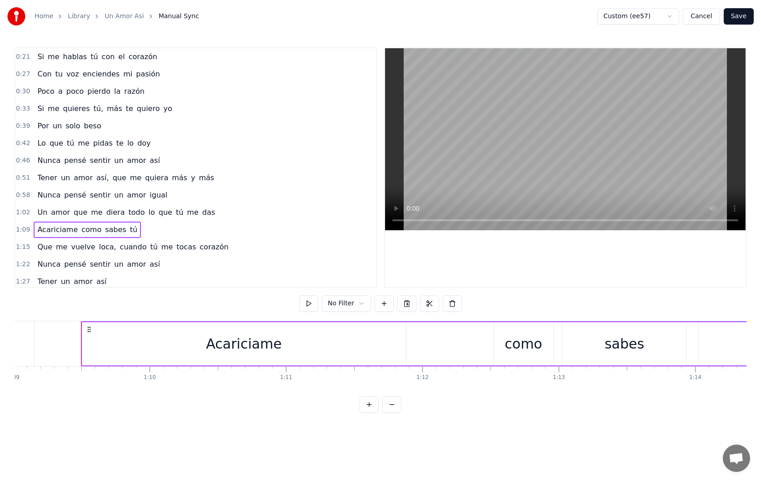
scroll to position [0, 9436]
click at [236, 212] on div "1:02 Un amor que me diera todo lo que tú me das" at bounding box center [195, 212] width 361 height 17
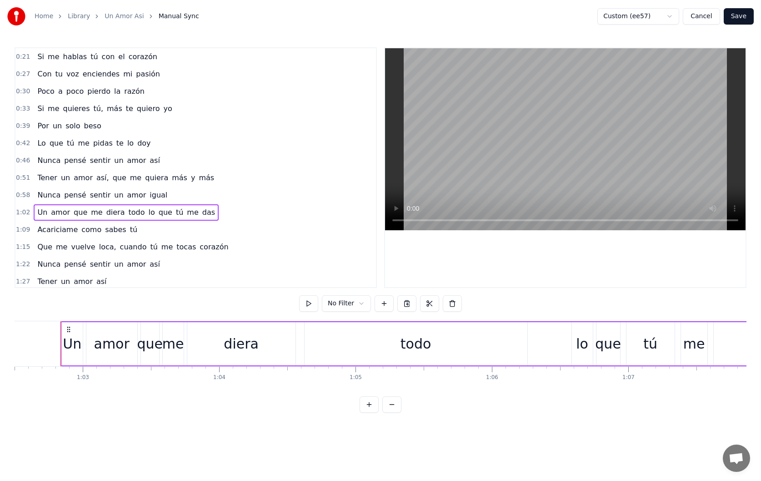
click at [237, 225] on div "1:09 Acariciame como sabes tú" at bounding box center [195, 229] width 361 height 17
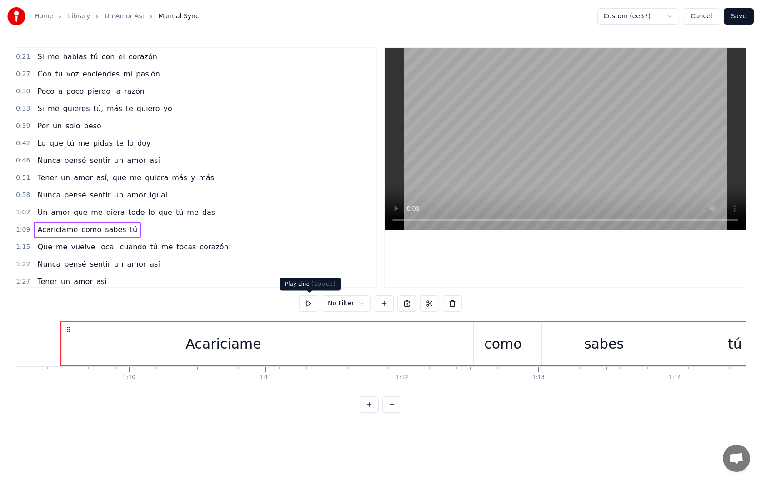
click at [310, 301] on button at bounding box center [308, 303] width 19 height 16
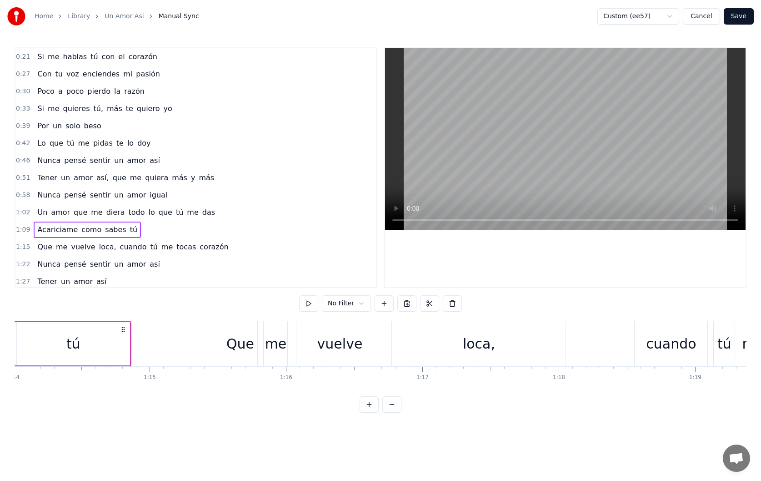
scroll to position [0, 10101]
click at [269, 248] on div "1:15 Que me vuelve loca, cuando tú me tocas corazón" at bounding box center [195, 246] width 361 height 17
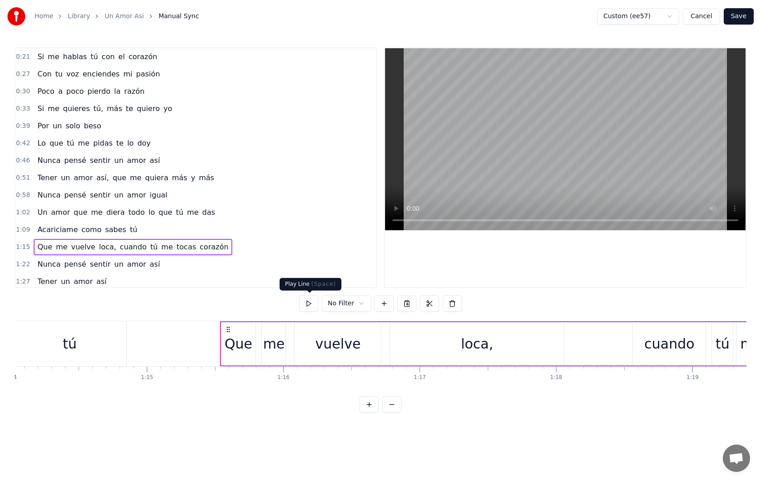
click at [307, 303] on button at bounding box center [308, 303] width 19 height 16
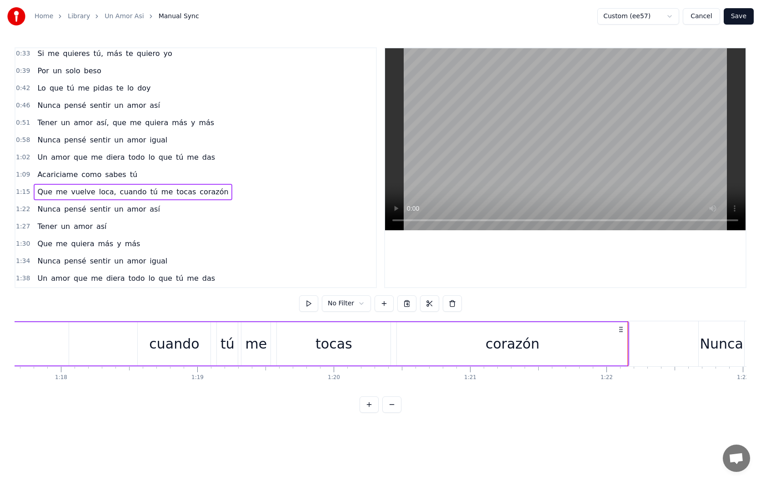
scroll to position [0, 10589]
click at [165, 346] on div "cuando" at bounding box center [181, 343] width 50 height 20
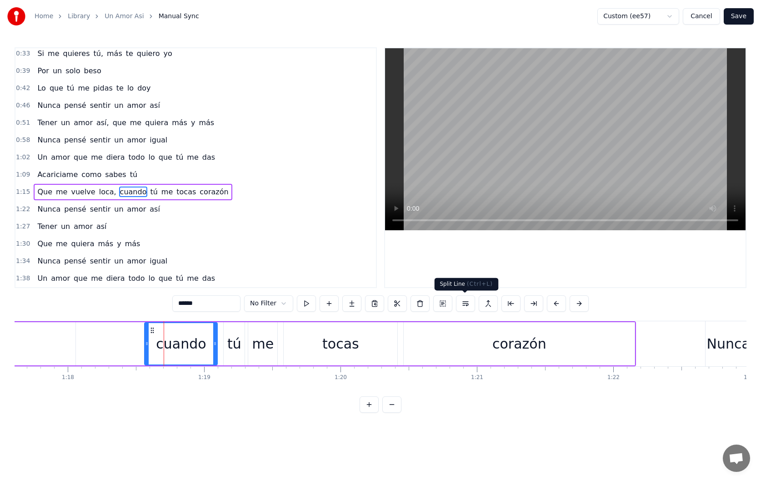
click at [466, 307] on button at bounding box center [465, 303] width 19 height 16
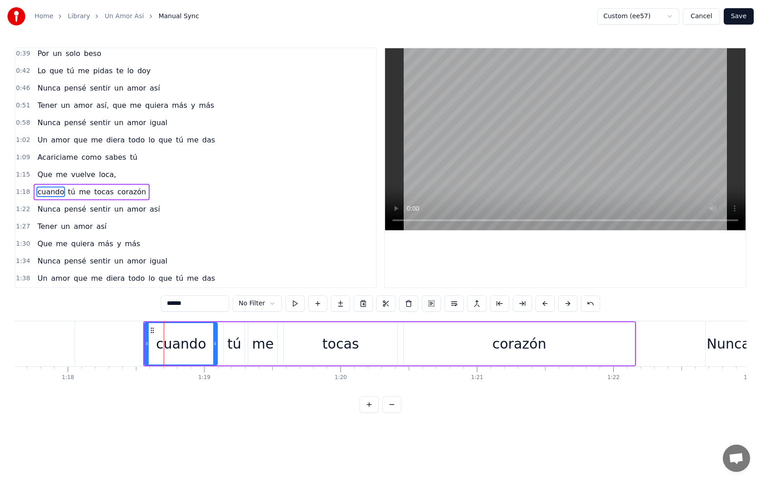
click at [174, 170] on div "1:15 Que me vuelve loca," at bounding box center [195, 174] width 361 height 17
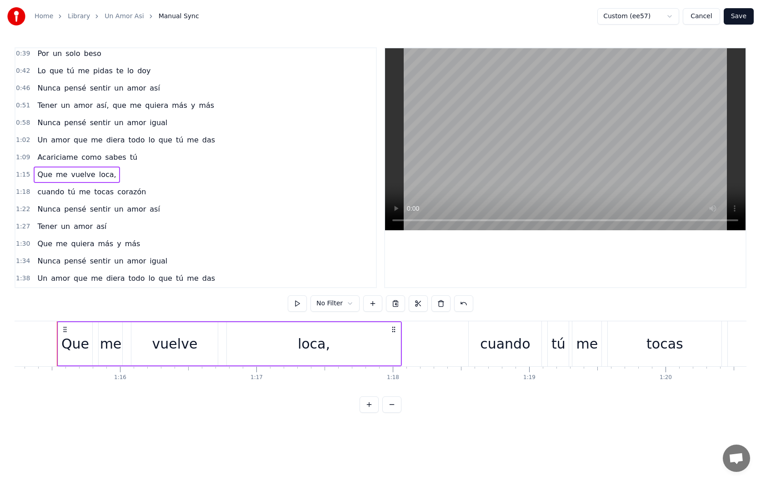
scroll to position [0, 10260]
click at [299, 304] on button at bounding box center [297, 303] width 19 height 16
click at [211, 189] on div "1:18 cuando tú me tocas corazón" at bounding box center [195, 191] width 361 height 17
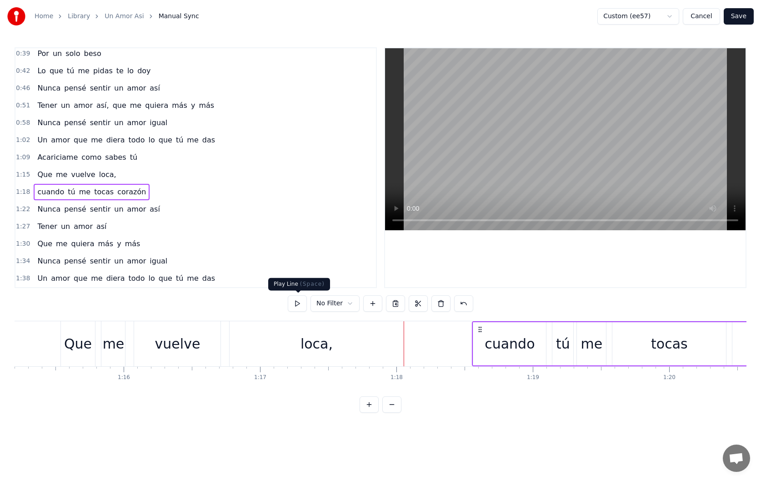
click at [302, 302] on button at bounding box center [297, 303] width 19 height 16
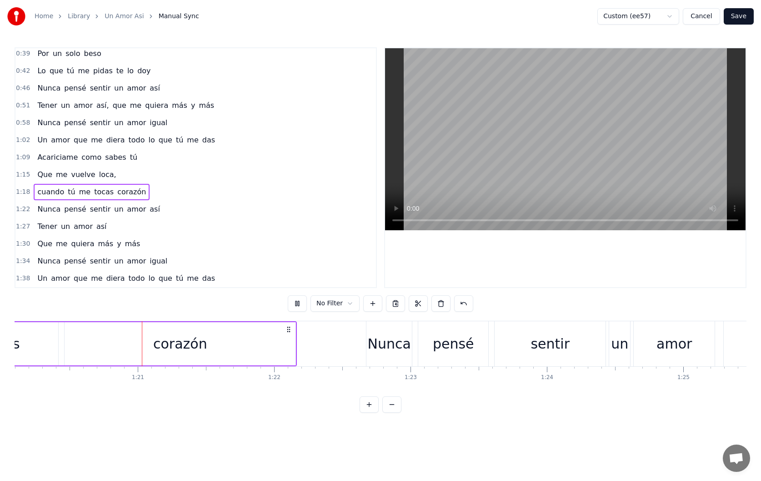
scroll to position [0, 10933]
click at [255, 277] on div "1:38 Un amor que me diera todo lo que tú me das" at bounding box center [195, 278] width 361 height 17
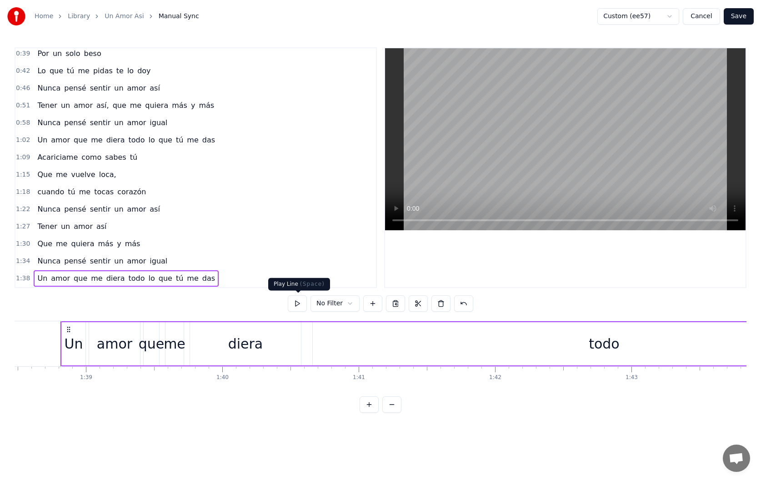
click at [297, 304] on button at bounding box center [297, 303] width 19 height 16
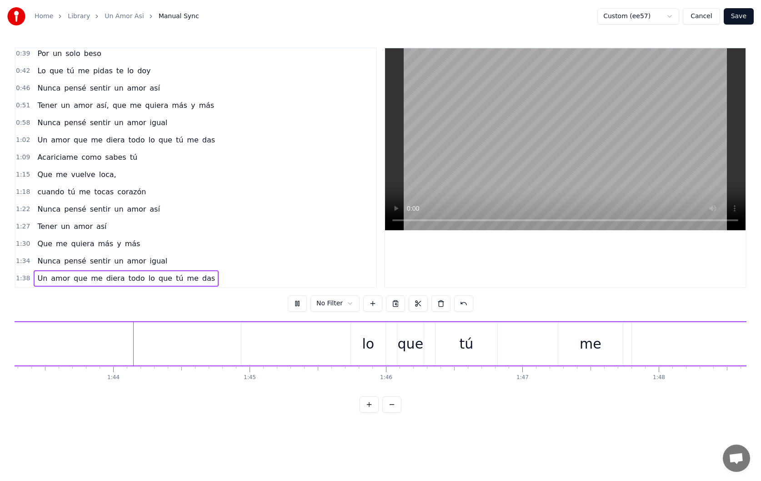
scroll to position [0, 14095]
click at [736, 17] on button "Save" at bounding box center [739, 16] width 30 height 16
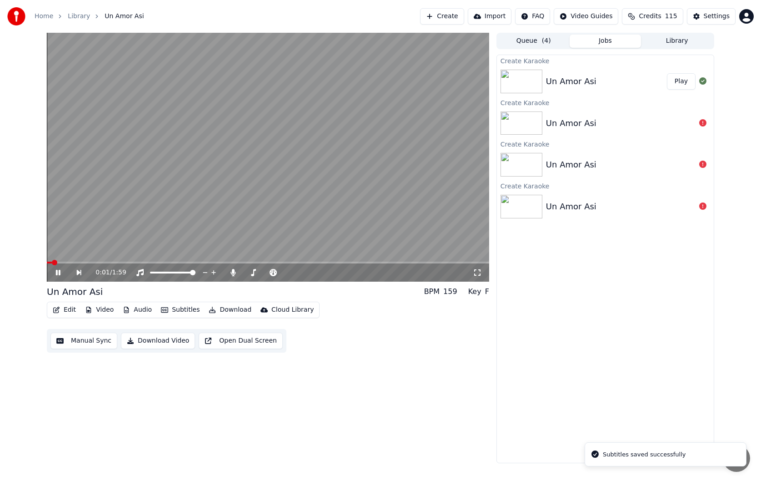
click at [60, 314] on button "Edit" at bounding box center [64, 309] width 30 height 13
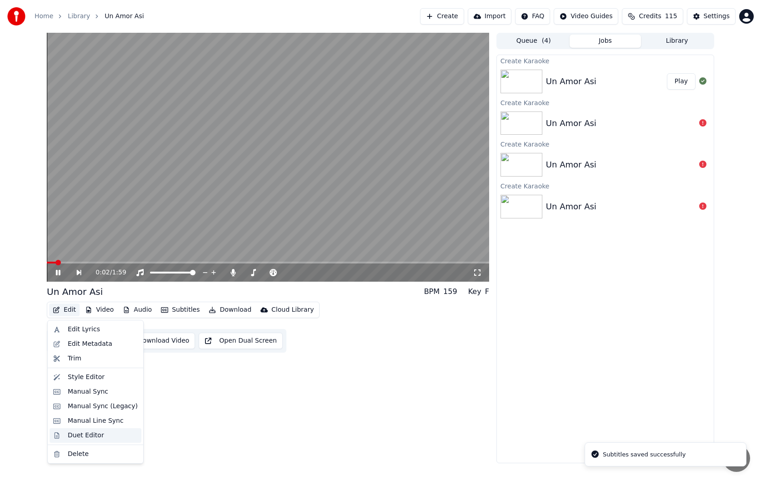
click at [80, 436] on div "Duet Editor" at bounding box center [86, 435] width 36 height 9
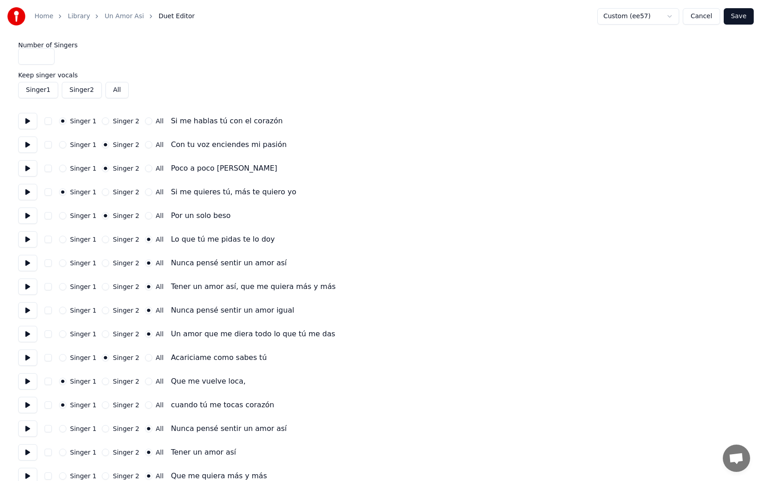
scroll to position [60, 0]
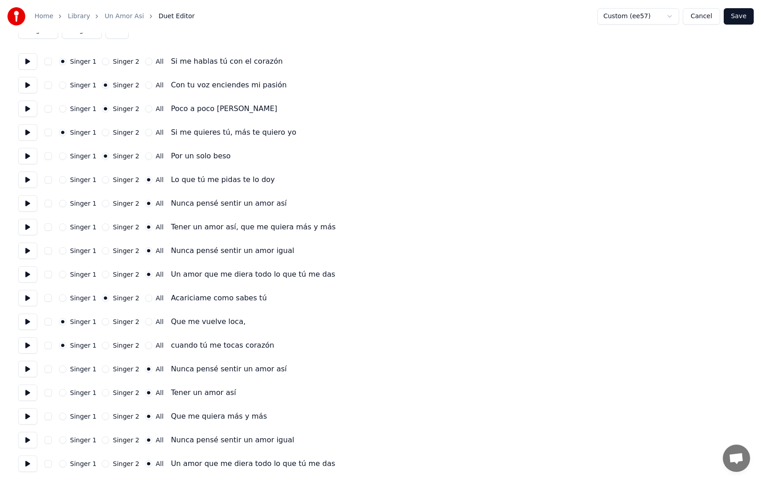
click at [30, 348] on button at bounding box center [27, 345] width 19 height 16
click at [145, 346] on button "All" at bounding box center [148, 345] width 7 height 7
click at [30, 299] on button at bounding box center [27, 298] width 19 height 16
click at [145, 300] on button "All" at bounding box center [148, 297] width 7 height 7
click at [105, 299] on button "Singer 2" at bounding box center [105, 297] width 7 height 7
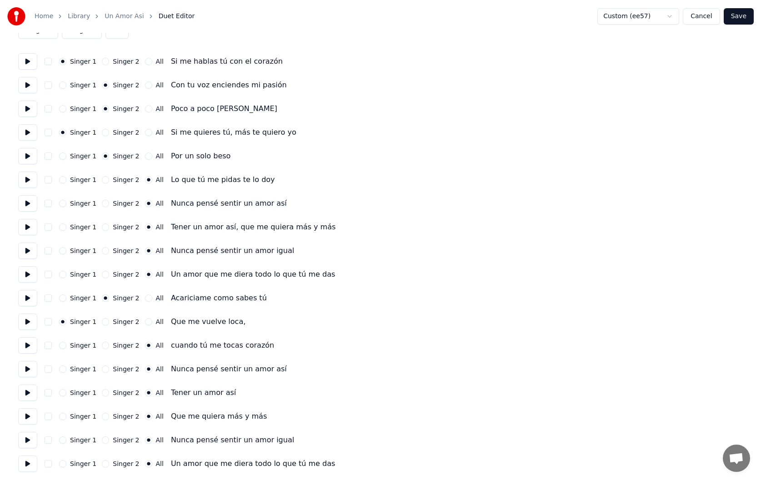
click at [26, 275] on button at bounding box center [27, 274] width 19 height 16
click at [734, 18] on button "Save" at bounding box center [739, 16] width 30 height 16
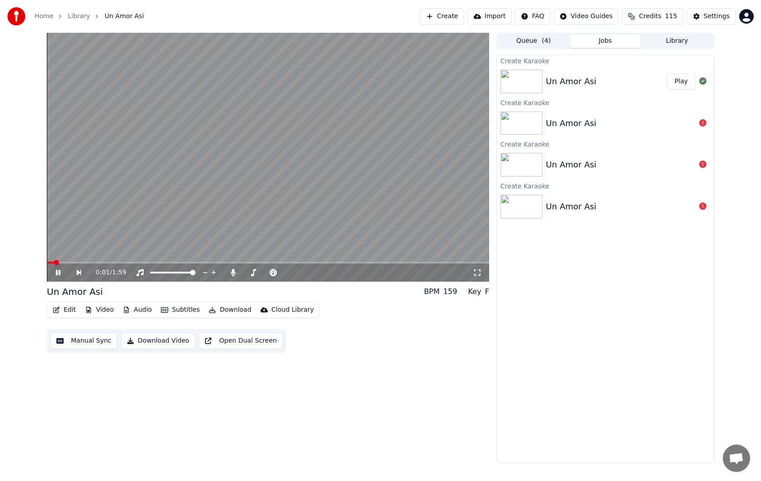
click at [146, 264] on div "0:01 / 1:59" at bounding box center [268, 272] width 443 height 18
click at [147, 262] on span at bounding box center [268, 263] width 443 height 2
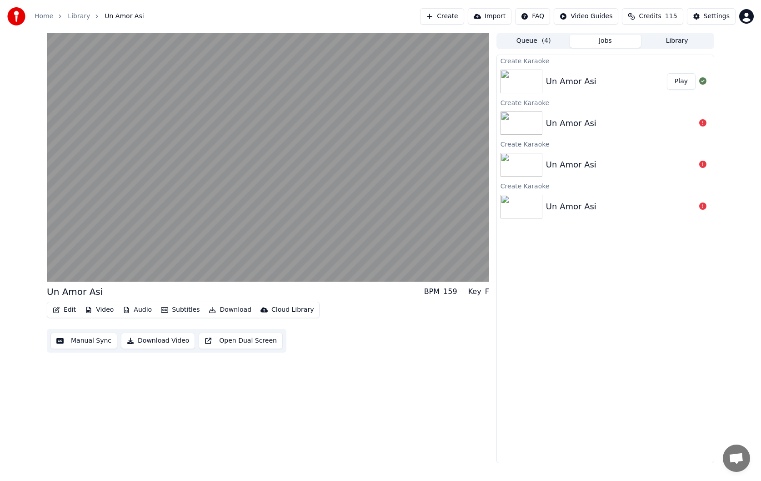
click at [70, 309] on button "Edit" at bounding box center [64, 309] width 30 height 13
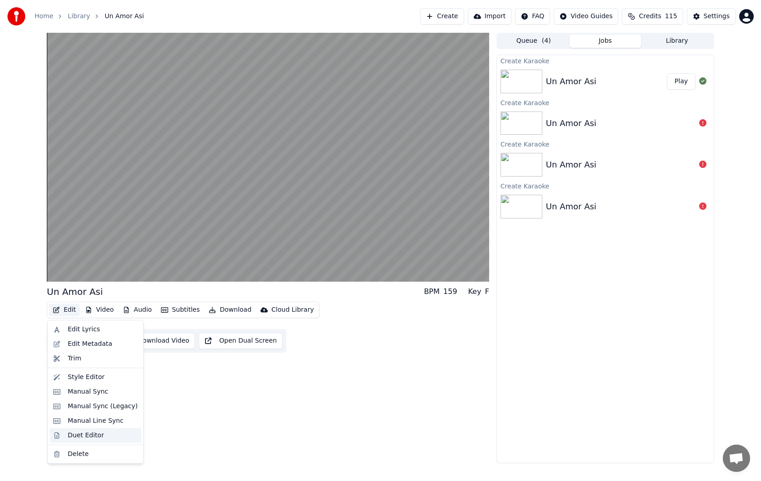
click at [83, 434] on div "Duet Editor" at bounding box center [86, 435] width 36 height 9
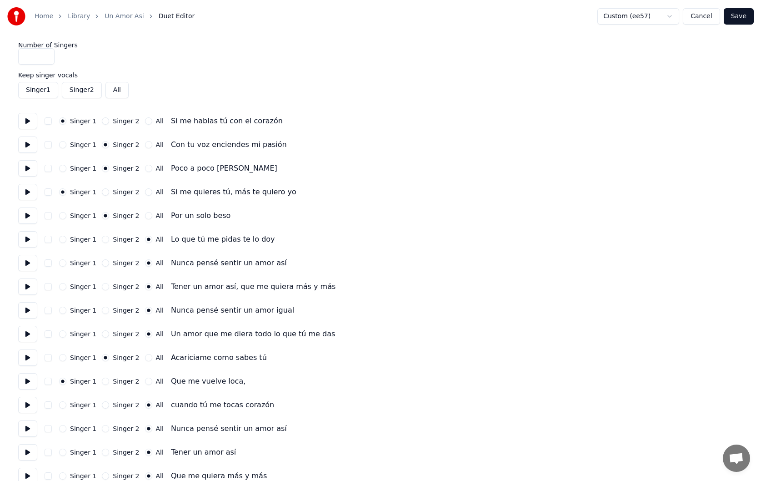
click at [28, 121] on button at bounding box center [27, 121] width 19 height 16
click at [103, 121] on button "Singer 2" at bounding box center [105, 120] width 7 height 7
click at [64, 146] on button "Singer 1" at bounding box center [62, 144] width 7 height 7
click at [64, 169] on button "Singer 1" at bounding box center [62, 168] width 7 height 7
click at [103, 193] on button "Singer 2" at bounding box center [105, 191] width 7 height 7
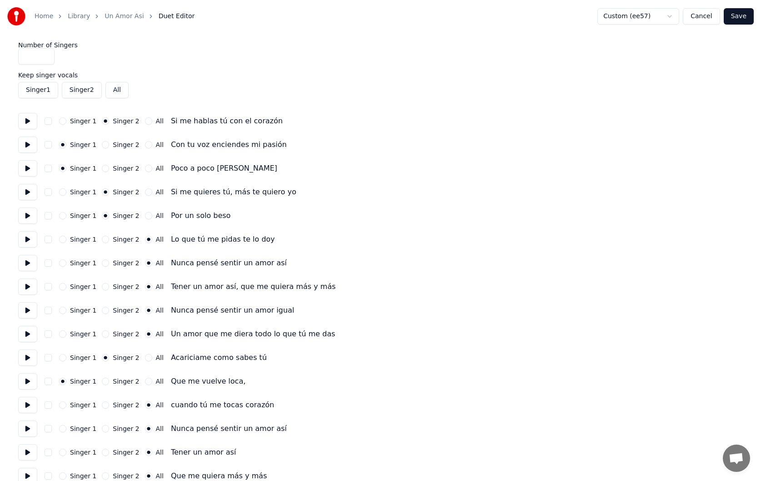
click at [65, 217] on button "Singer 1" at bounding box center [62, 215] width 7 height 7
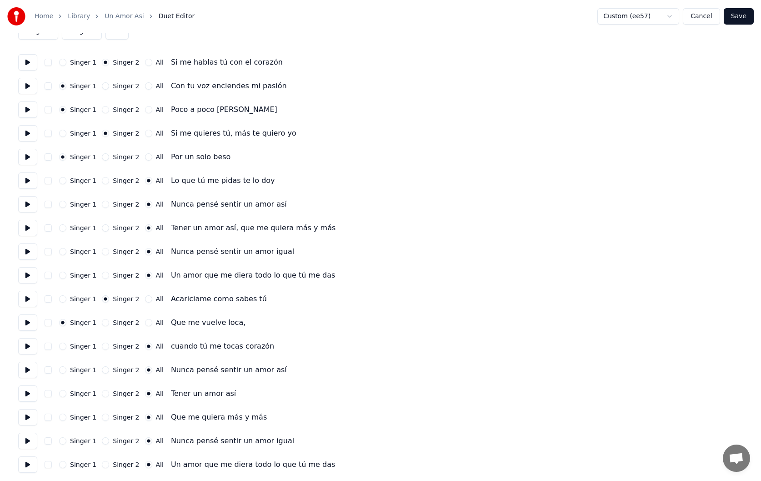
scroll to position [60, 0]
click at [61, 298] on button "Singer 1" at bounding box center [62, 297] width 7 height 7
click at [105, 322] on button "Singer 2" at bounding box center [105, 321] width 7 height 7
click at [737, 20] on button "Save" at bounding box center [739, 16] width 30 height 16
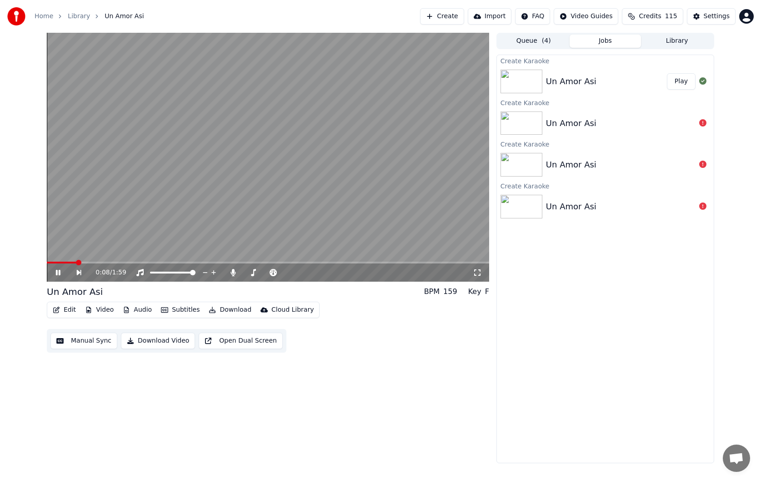
click at [75, 262] on span at bounding box center [268, 263] width 443 height 2
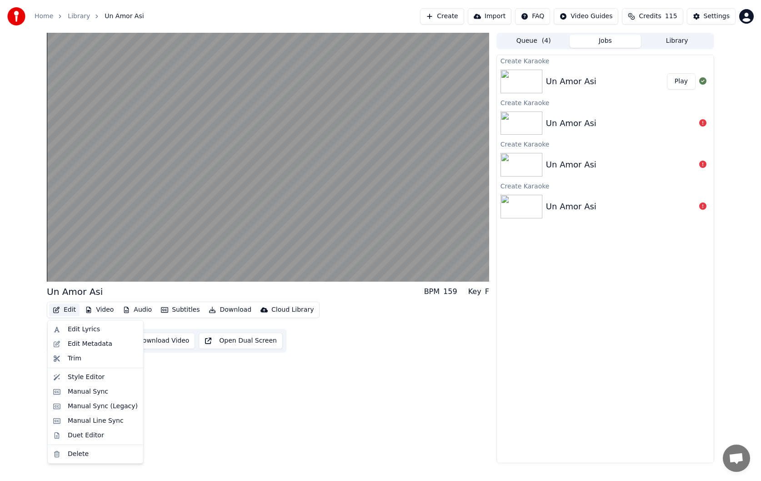
click at [59, 311] on icon "button" at bounding box center [56, 310] width 7 height 6
click at [94, 378] on div "Style Editor" at bounding box center [86, 376] width 37 height 9
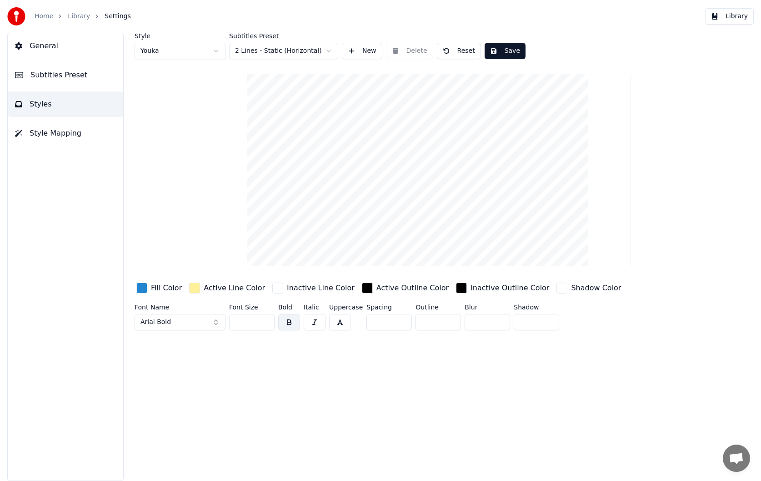
click at [265, 319] on input "**" at bounding box center [251, 322] width 45 height 16
click at [265, 319] on input "***" at bounding box center [251, 322] width 45 height 16
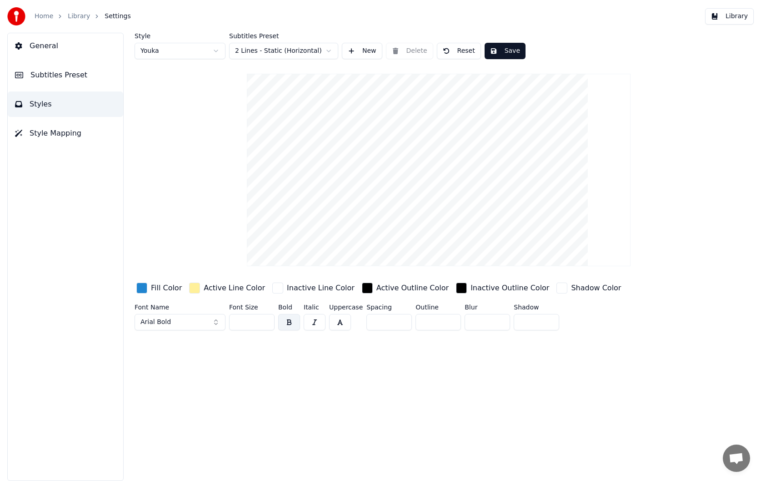
click at [265, 319] on input "***" at bounding box center [251, 322] width 45 height 16
type input "***"
click at [265, 319] on input "***" at bounding box center [251, 322] width 45 height 16
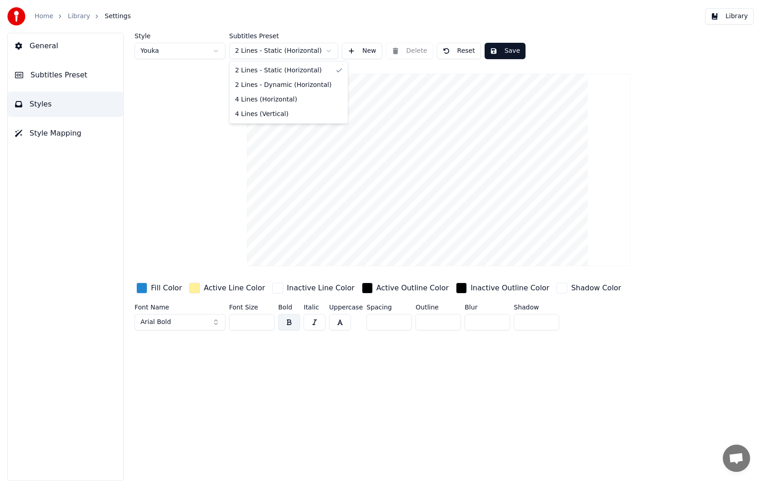
click at [328, 54] on html "Home Library Settings Library General Subtitles Preset Styles Style Mapping Sty…" at bounding box center [380, 240] width 761 height 481
click at [328, 31] on html "Home Library Settings Library General Subtitles Preset Styles Style Mapping Sty…" at bounding box center [380, 240] width 761 height 481
click at [215, 52] on html "Home Library Settings Library General Subtitles Preset Styles Style Mapping Sty…" at bounding box center [380, 240] width 761 height 481
click at [210, 29] on html "Home Library Settings Library General Subtitles Preset Styles Style Mapping Sty…" at bounding box center [380, 240] width 761 height 481
click at [508, 51] on button "Save" at bounding box center [505, 51] width 41 height 16
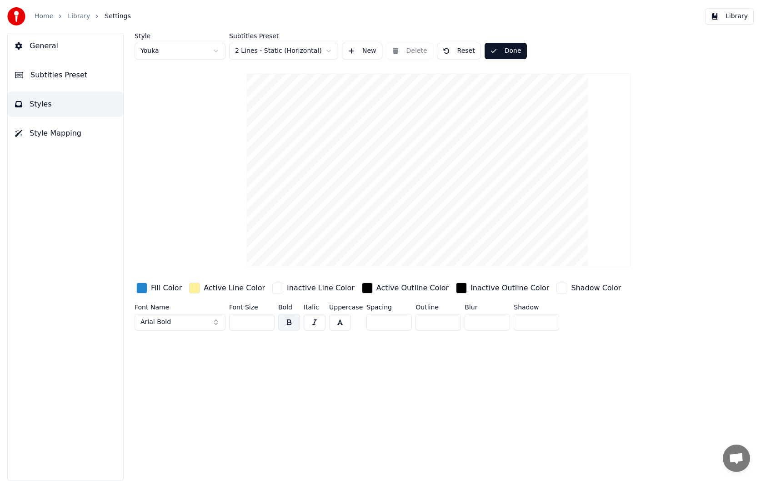
click at [505, 56] on button "Done" at bounding box center [506, 51] width 42 height 16
click at [79, 17] on link "Library" at bounding box center [79, 16] width 22 height 9
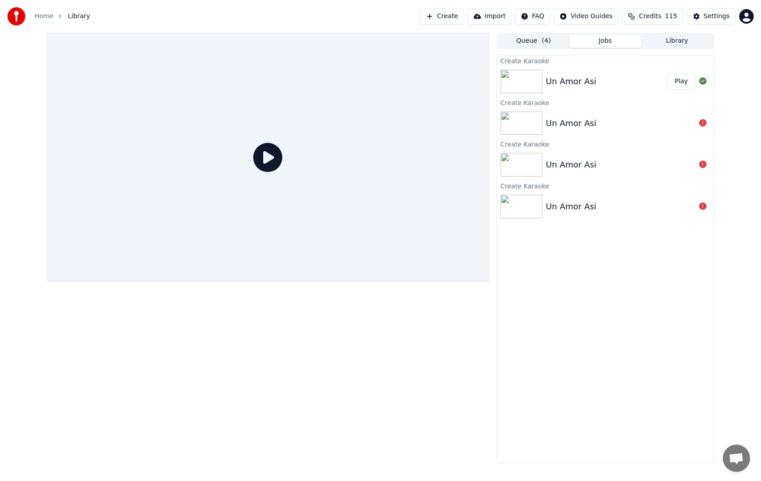
click at [689, 83] on button "Play" at bounding box center [681, 81] width 29 height 16
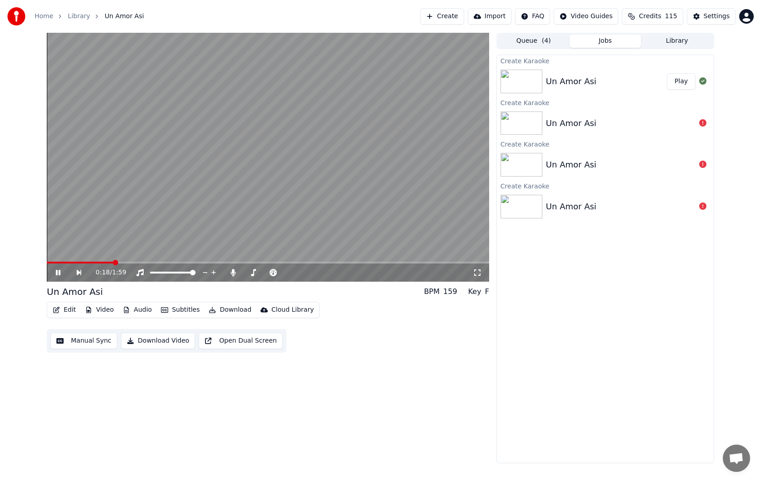
click at [113, 263] on span at bounding box center [268, 263] width 443 height 2
click at [150, 261] on video at bounding box center [268, 157] width 443 height 249
click at [150, 263] on span at bounding box center [268, 263] width 443 height 2
click at [160, 175] on video at bounding box center [268, 157] width 443 height 249
click at [171, 210] on video at bounding box center [268, 157] width 443 height 249
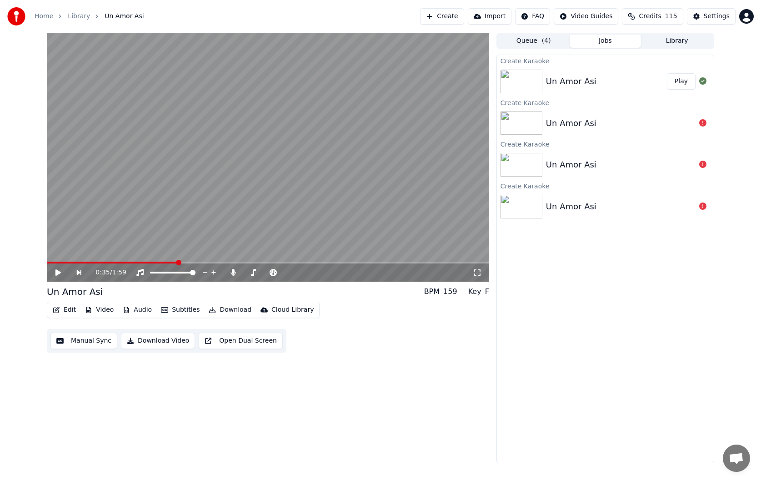
click at [70, 312] on button "Edit" at bounding box center [64, 309] width 30 height 13
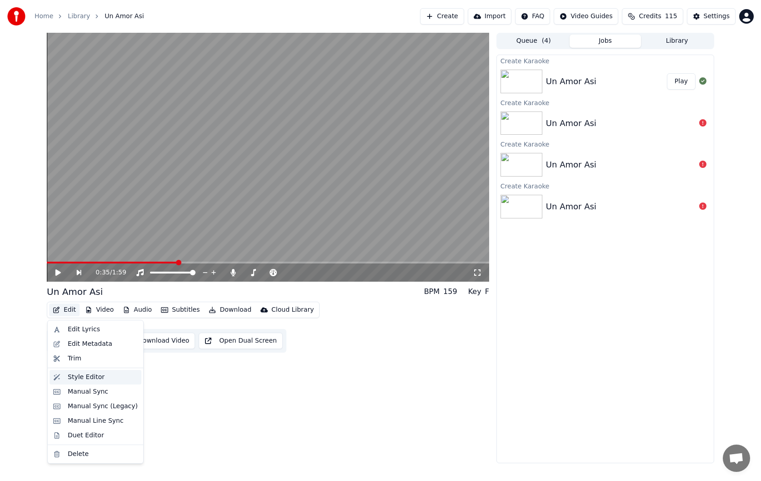
click at [93, 374] on div "Style Editor" at bounding box center [86, 376] width 37 height 9
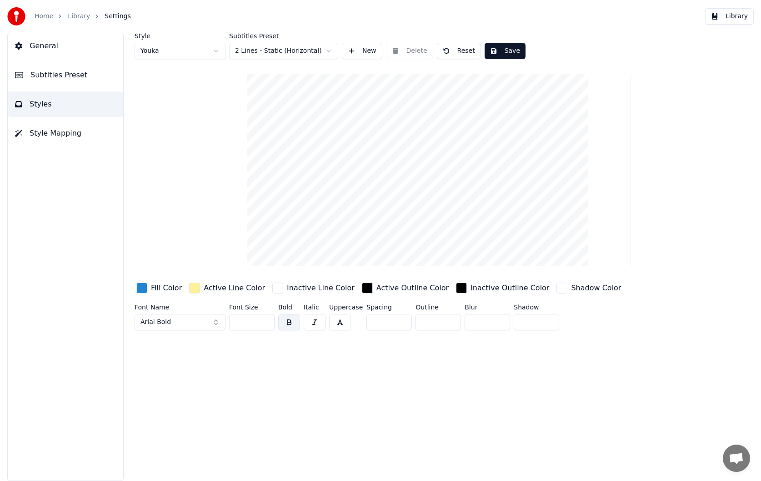
click at [326, 50] on html "Home Library Settings Library General Subtitles Preset Styles Style Mapping Sty…" at bounding box center [380, 240] width 761 height 481
click at [322, 50] on html "Home Library Settings Library General Subtitles Preset Styles Style Mapping Sty…" at bounding box center [380, 240] width 761 height 481
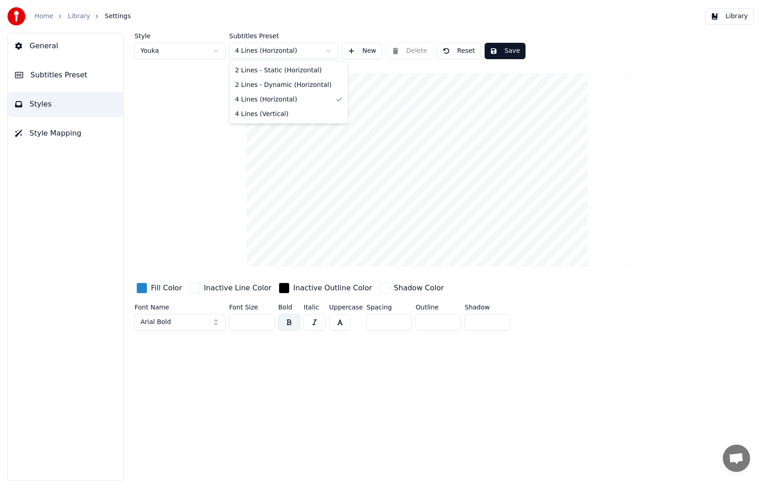
click at [300, 51] on html "Home Library Settings Library General Subtitles Preset Styles Style Mapping Sty…" at bounding box center [380, 240] width 761 height 481
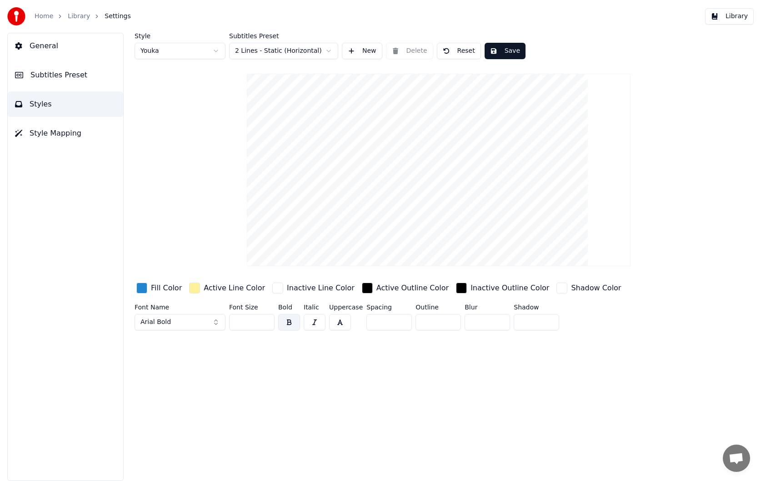
click at [265, 323] on input "***" at bounding box center [251, 322] width 45 height 16
click at [206, 161] on div "Style Youka Subtitles Preset 2 Lines - Static (Horizontal) New Delete Reset Sav…" at bounding box center [439, 183] width 609 height 301
click at [208, 47] on html "Home Library Settings Library General Subtitles Preset Styles Style Mapping Sty…" at bounding box center [380, 240] width 761 height 481
click at [264, 320] on input "***" at bounding box center [251, 322] width 45 height 16
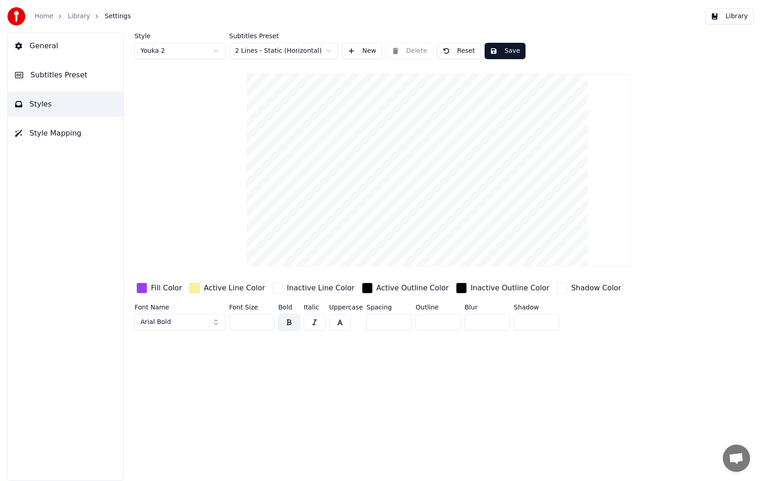
click at [264, 320] on input "***" at bounding box center [251, 322] width 45 height 16
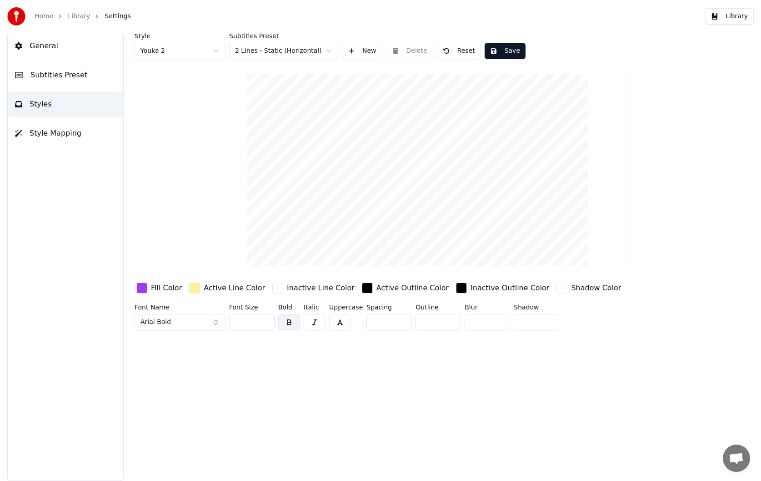
click at [264, 320] on input "***" at bounding box center [251, 322] width 45 height 16
click at [212, 48] on html "Home Library Settings Library General Subtitles Preset Styles Style Mapping Sty…" at bounding box center [380, 240] width 761 height 481
click at [197, 53] on html "Home Library Settings Library General Subtitles Preset Styles Style Mapping Sty…" at bounding box center [380, 240] width 761 height 481
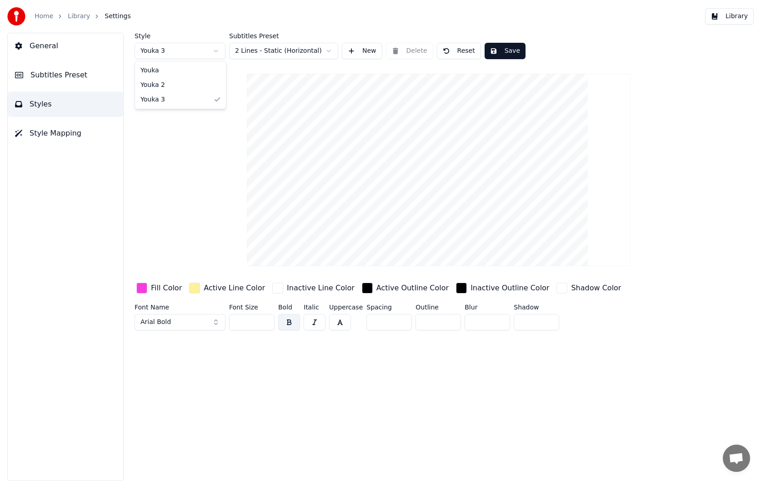
type input "***"
click at [187, 58] on html "Home Library Settings Library General Subtitles Preset Styles Style Mapping Sty…" at bounding box center [380, 240] width 761 height 481
click at [500, 46] on button "Save" at bounding box center [505, 51] width 41 height 16
click at [718, 18] on button "Library" at bounding box center [729, 16] width 49 height 16
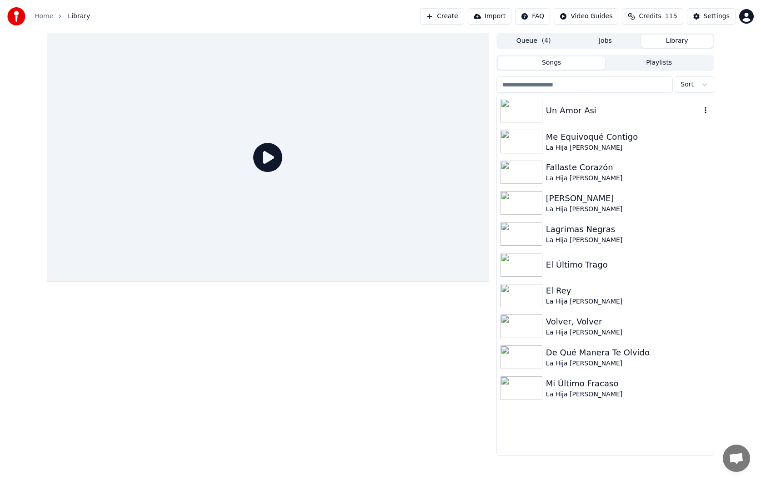
click at [590, 110] on div "Un Amor Asi" at bounding box center [623, 110] width 155 height 13
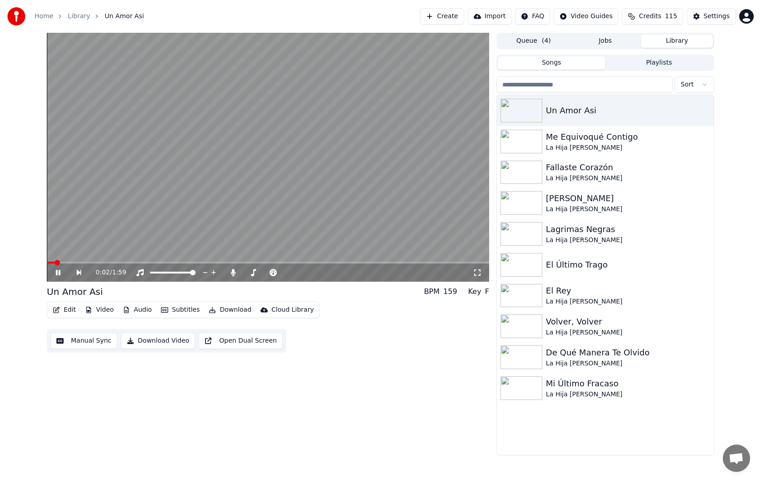
click at [157, 263] on span at bounding box center [268, 263] width 443 height 2
click at [233, 272] on icon at bounding box center [233, 272] width 5 height 7
click at [318, 262] on span at bounding box center [262, 263] width 430 height 2
click at [253, 272] on span at bounding box center [254, 272] width 5 height 5
click at [276, 262] on span at bounding box center [245, 263] width 396 height 2
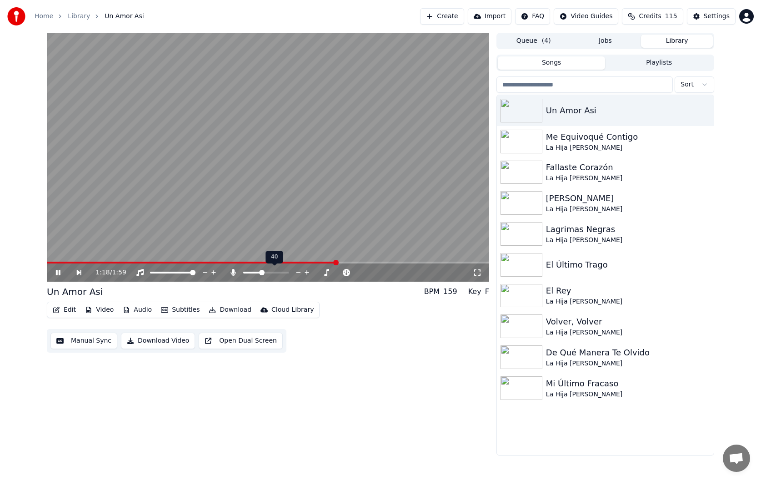
click at [262, 273] on span at bounding box center [261, 272] width 5 height 5
click at [236, 272] on icon at bounding box center [233, 272] width 5 height 7
click at [369, 293] on div "Un Amor Asi BPM 159 Key F" at bounding box center [268, 291] width 443 height 13
click at [59, 274] on icon at bounding box center [58, 272] width 5 height 5
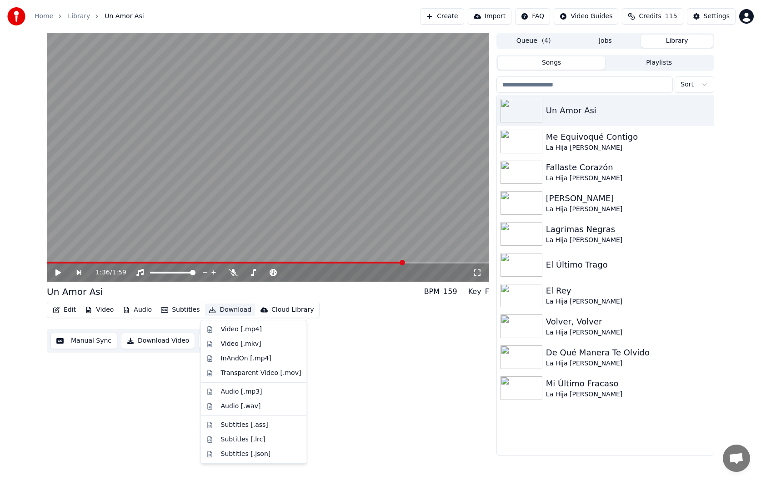
click at [232, 310] on button "Download" at bounding box center [230, 309] width 50 height 13
click at [238, 327] on div "Video [.mp4]" at bounding box center [241, 329] width 41 height 9
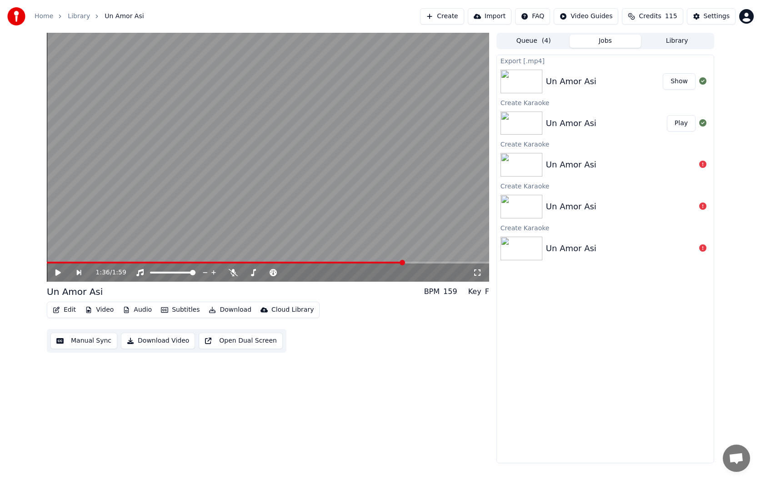
click at [681, 81] on button "Show" at bounding box center [679, 81] width 33 height 16
click at [639, 119] on div "Un Amor Asi" at bounding box center [606, 123] width 121 height 13
click at [677, 123] on button "Play" at bounding box center [681, 123] width 29 height 16
click at [62, 312] on button "Edit" at bounding box center [64, 309] width 30 height 13
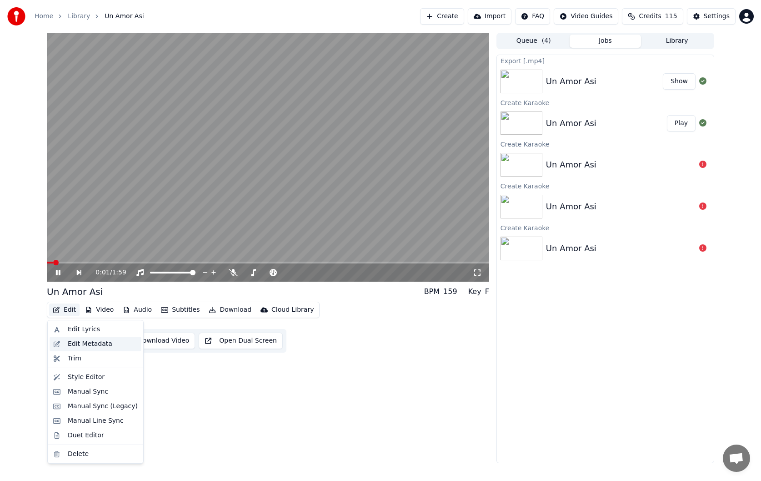
click at [86, 340] on div "Edit Metadata" at bounding box center [90, 343] width 45 height 9
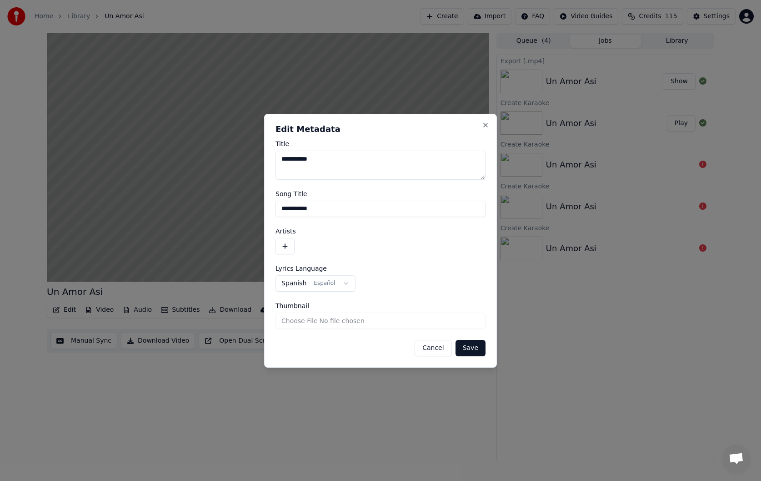
click at [283, 249] on button "button" at bounding box center [285, 246] width 19 height 16
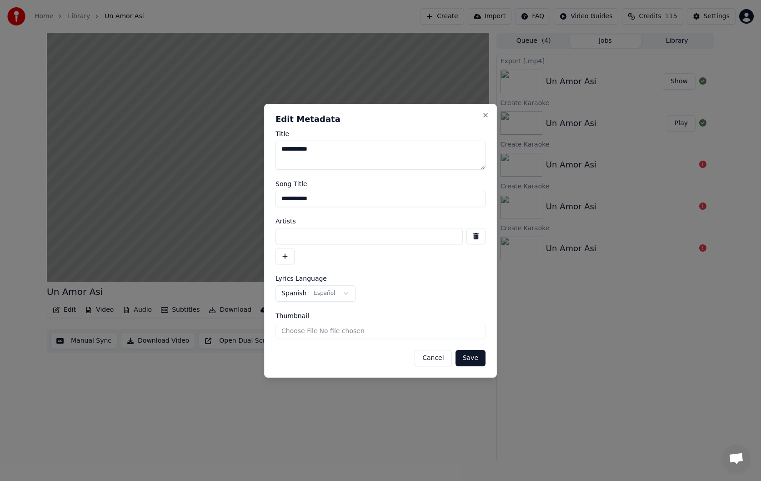
click at [320, 236] on input at bounding box center [369, 236] width 187 height 16
type input "**********"
click at [472, 358] on button "Save" at bounding box center [471, 358] width 30 height 16
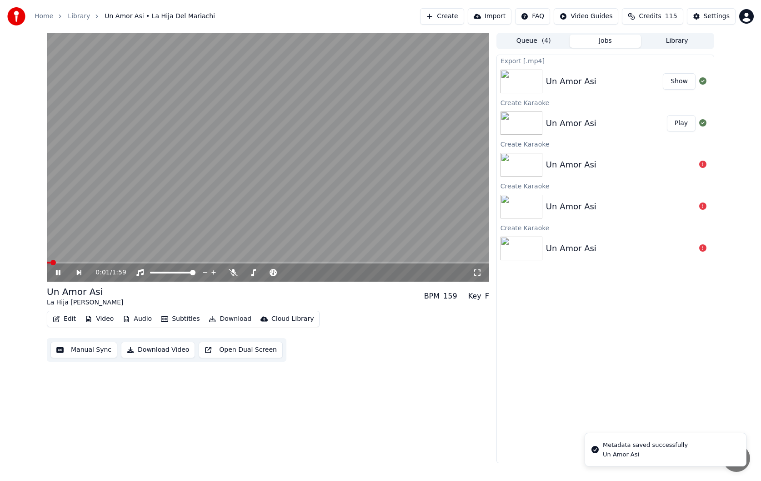
click at [50, 262] on span at bounding box center [49, 263] width 4 height 2
click at [58, 272] on icon at bounding box center [64, 272] width 21 height 7
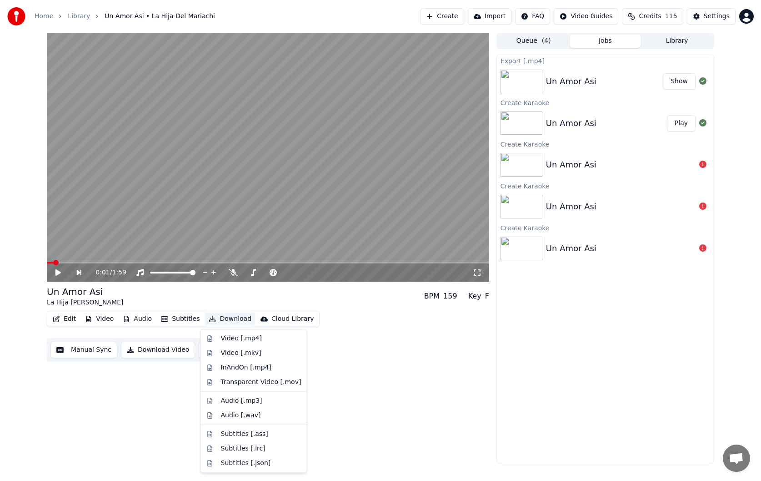
click at [232, 317] on button "Download" at bounding box center [230, 318] width 50 height 13
click at [232, 338] on div "Video [.mp4]" at bounding box center [241, 338] width 41 height 9
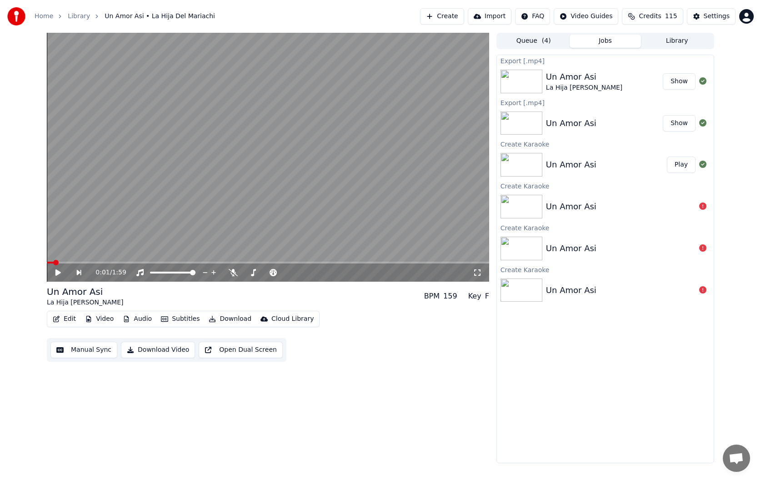
click at [685, 82] on button "Show" at bounding box center [679, 81] width 33 height 16
click at [70, 319] on button "Edit" at bounding box center [64, 318] width 30 height 13
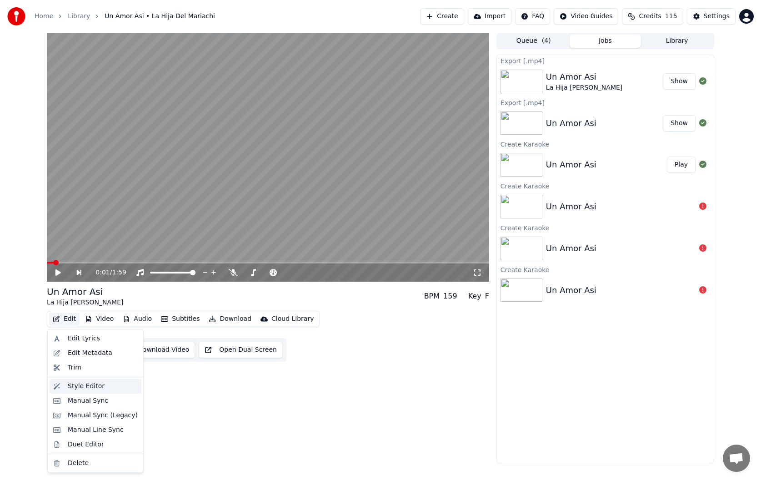
click at [82, 385] on div "Style Editor" at bounding box center [86, 386] width 37 height 9
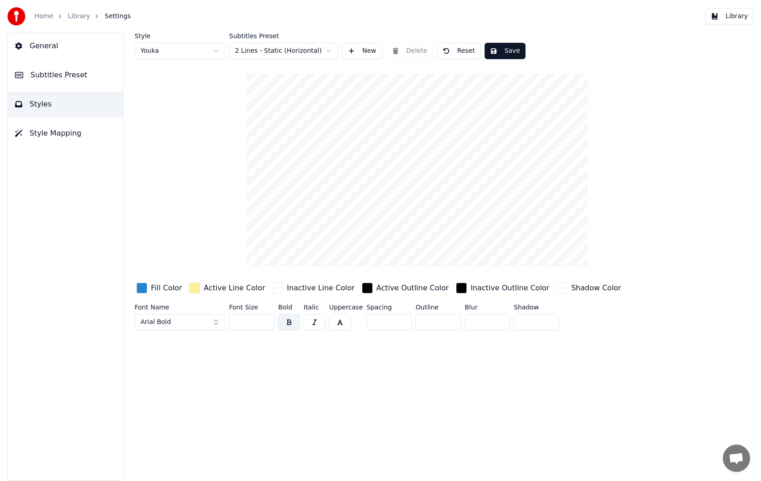
click at [82, 18] on link "Library" at bounding box center [79, 16] width 22 height 9
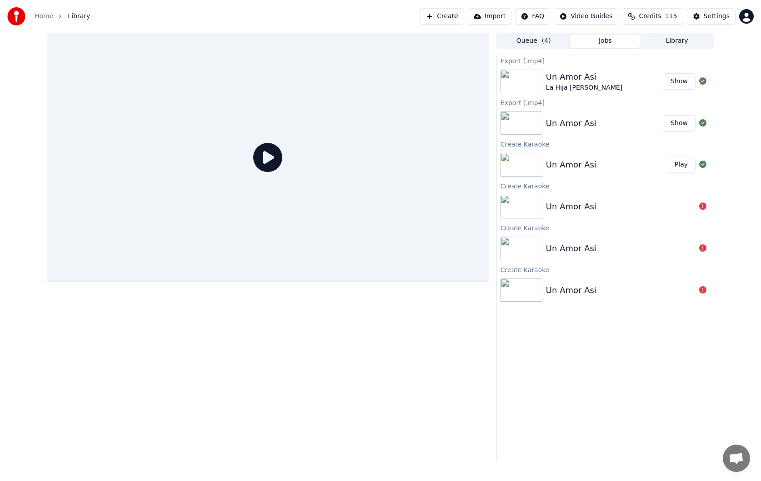
click at [655, 162] on div "Un Amor Asi" at bounding box center [606, 164] width 121 height 13
click at [679, 163] on button "Play" at bounding box center [681, 164] width 29 height 16
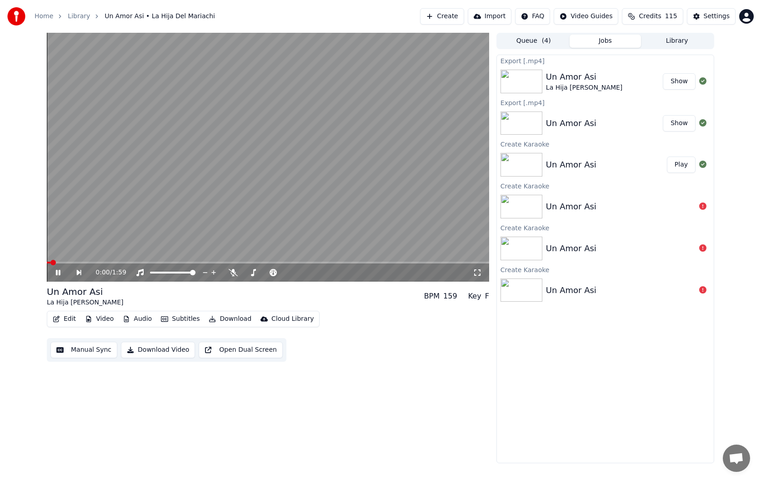
click at [58, 275] on icon at bounding box center [64, 272] width 21 height 7
click at [104, 321] on button "Video" at bounding box center [99, 318] width 36 height 13
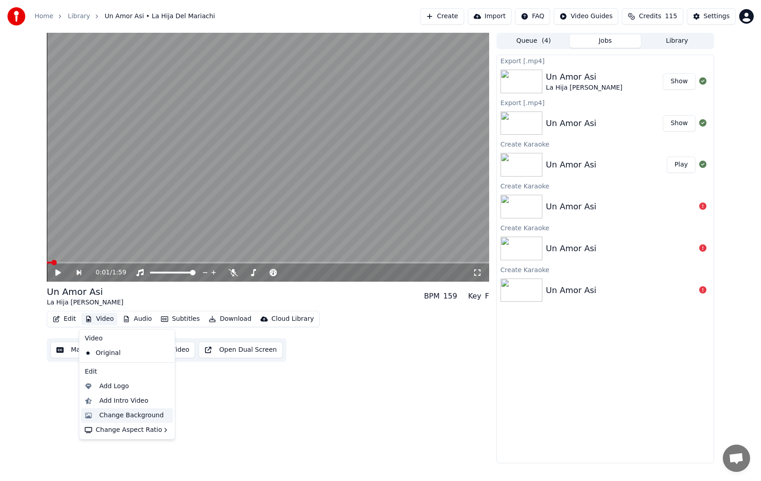
click at [125, 418] on div "Change Background" at bounding box center [132, 415] width 65 height 9
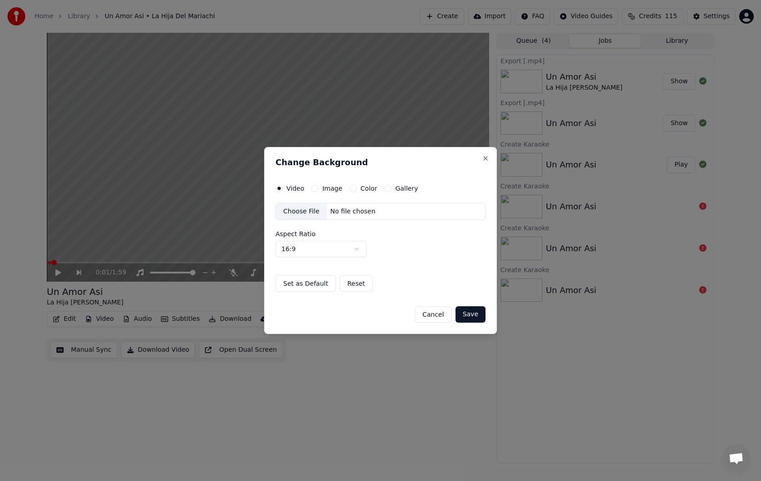
click at [311, 211] on div "Choose File" at bounding box center [301, 211] width 51 height 16
click at [327, 188] on label "Image" at bounding box center [332, 188] width 20 height 6
click at [319, 188] on button "Image" at bounding box center [315, 188] width 7 height 7
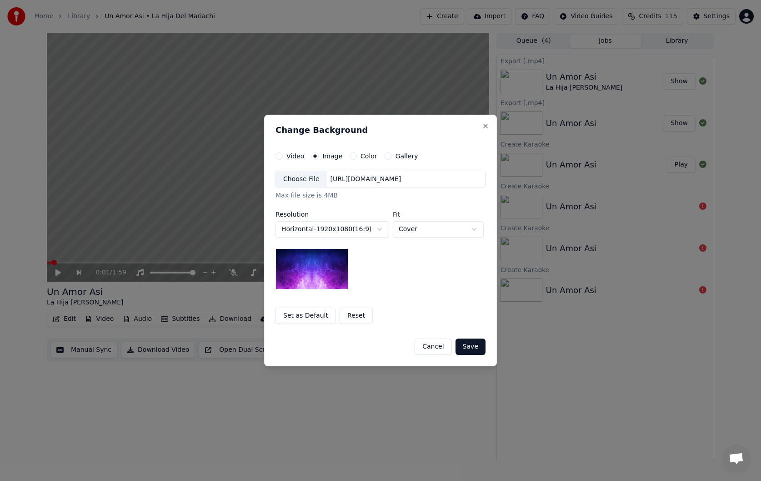
click at [305, 182] on div "Choose File" at bounding box center [301, 179] width 51 height 16
click at [356, 233] on body "**********" at bounding box center [380, 240] width 761 height 481
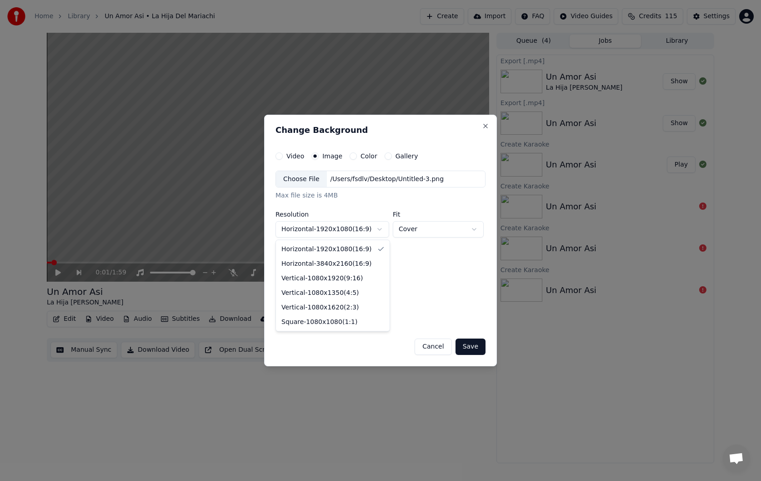
select select "*********"
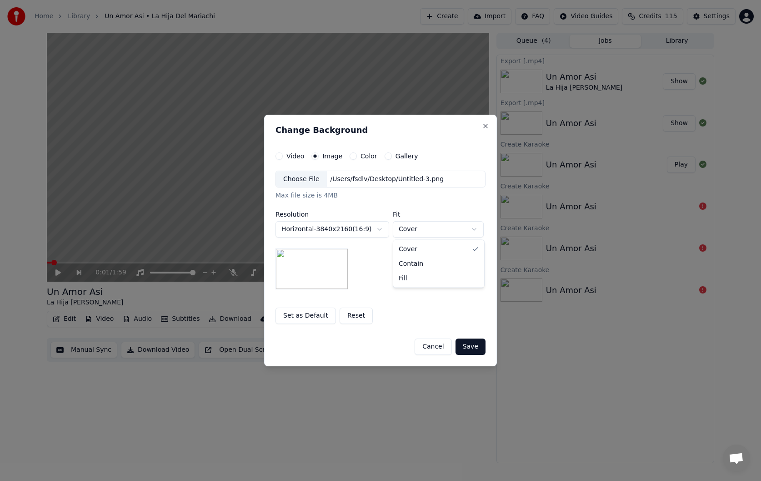
click at [455, 228] on body "**********" at bounding box center [380, 240] width 761 height 481
click at [461, 271] on div "**********" at bounding box center [381, 230] width 210 height 119
click at [473, 346] on button "Save" at bounding box center [471, 346] width 30 height 16
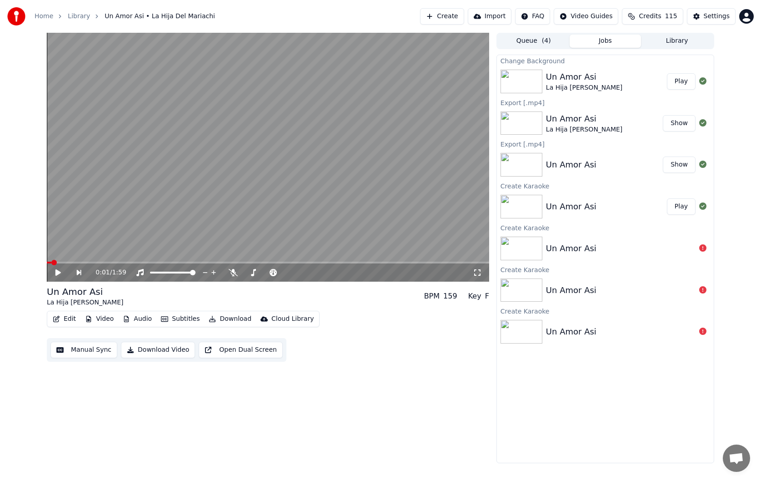
click at [677, 84] on button "Play" at bounding box center [681, 81] width 29 height 16
click at [60, 272] on icon at bounding box center [58, 272] width 5 height 5
click at [229, 317] on button "Download" at bounding box center [230, 318] width 50 height 13
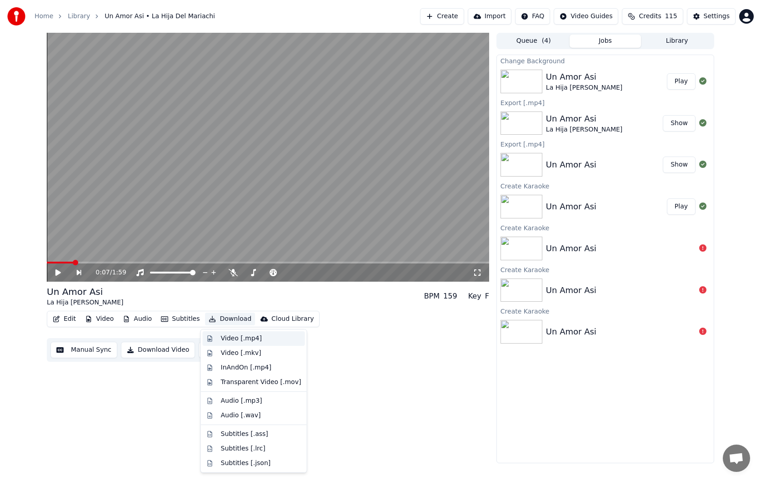
click at [235, 337] on div "Video [.mp4]" at bounding box center [241, 338] width 41 height 9
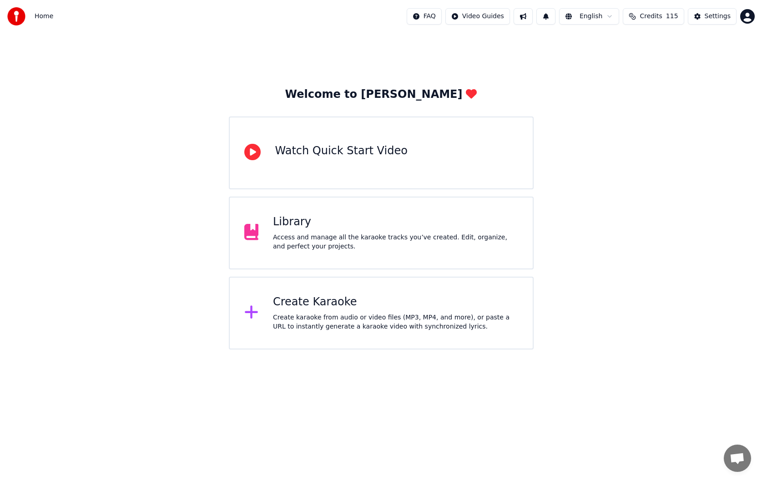
click at [276, 246] on div "Access and manage all the karaoke tracks you’ve created. Edit, organize, and pe…" at bounding box center [395, 242] width 245 height 18
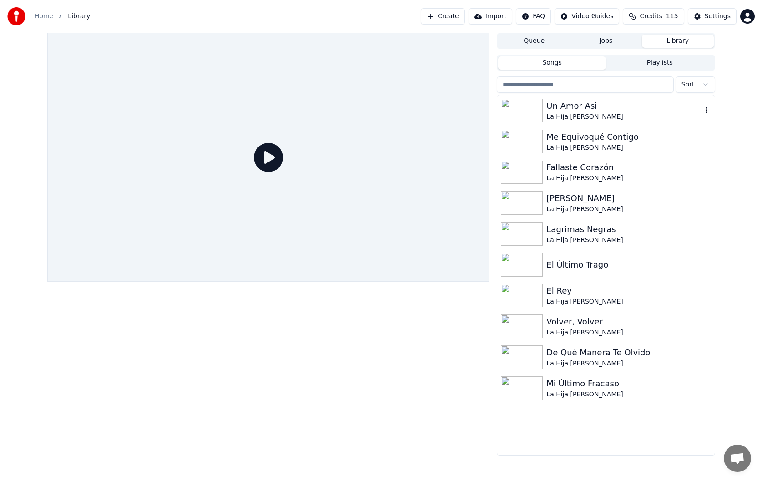
click at [638, 110] on div "Un Amor Asi" at bounding box center [623, 106] width 155 height 13
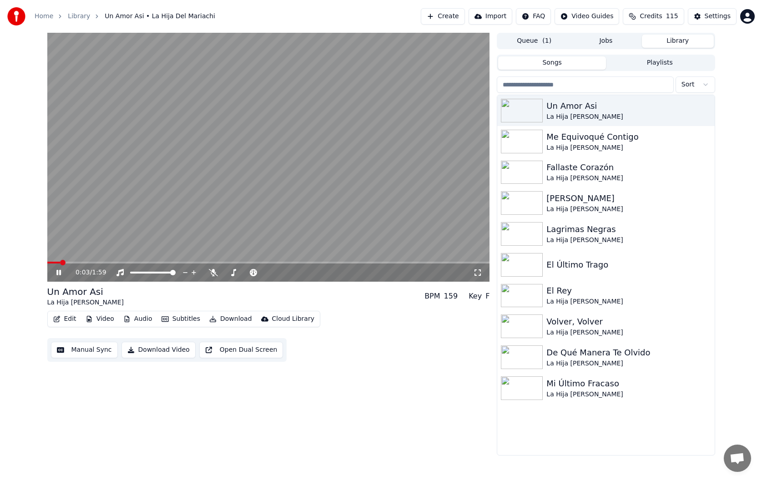
click at [252, 262] on span at bounding box center [268, 263] width 443 height 2
click at [213, 275] on icon at bounding box center [213, 272] width 9 height 7
click at [563, 44] on button "Queue ( 1 )" at bounding box center [534, 41] width 72 height 13
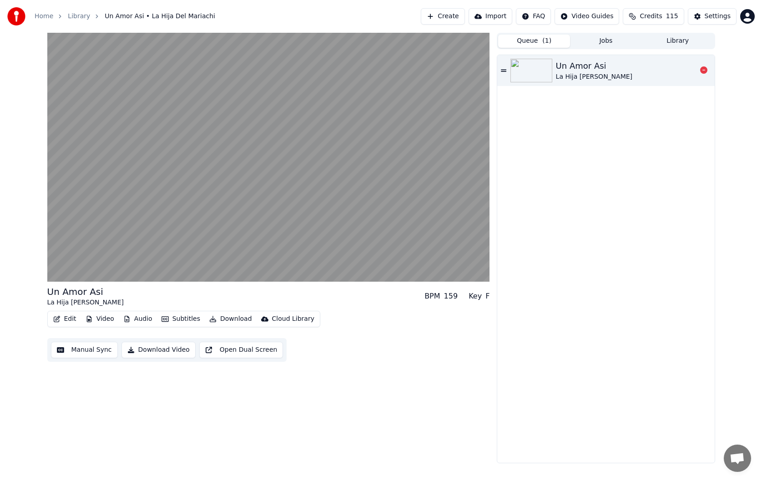
click at [635, 77] on div "Un Amor Asi La Hija Del Mariachi" at bounding box center [626, 71] width 141 height 22
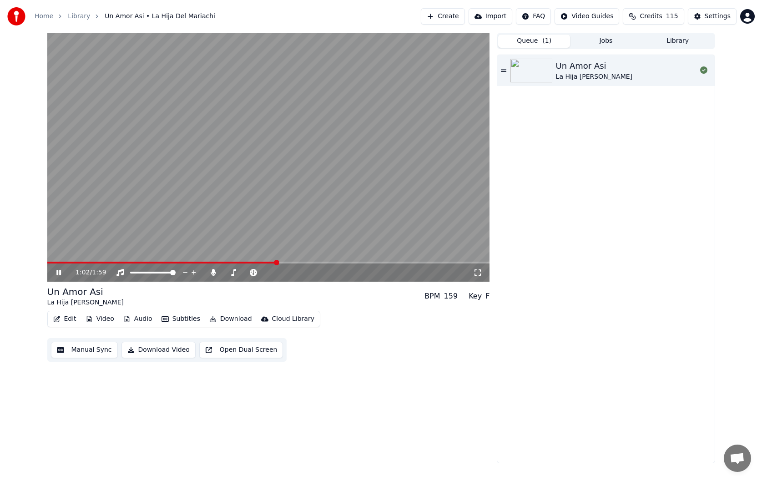
click at [276, 262] on span at bounding box center [268, 263] width 443 height 2
click at [215, 275] on icon at bounding box center [213, 272] width 9 height 7
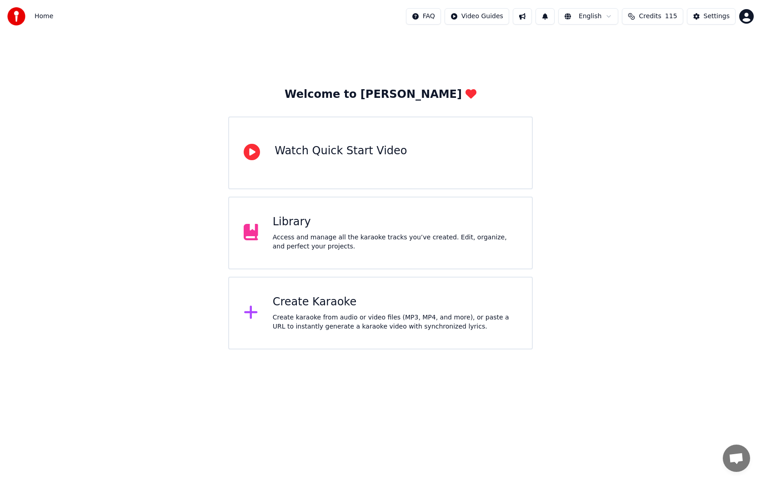
click at [49, 20] on span "Home" at bounding box center [44, 16] width 19 height 9
click at [429, 247] on div "Access and manage all the karaoke tracks you’ve created. Edit, organize, and pe…" at bounding box center [395, 242] width 245 height 18
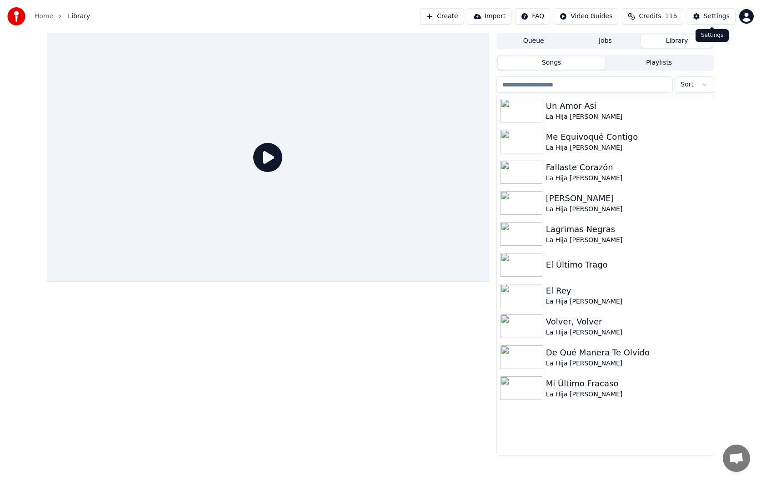
click at [702, 19] on button "Settings" at bounding box center [711, 16] width 49 height 16
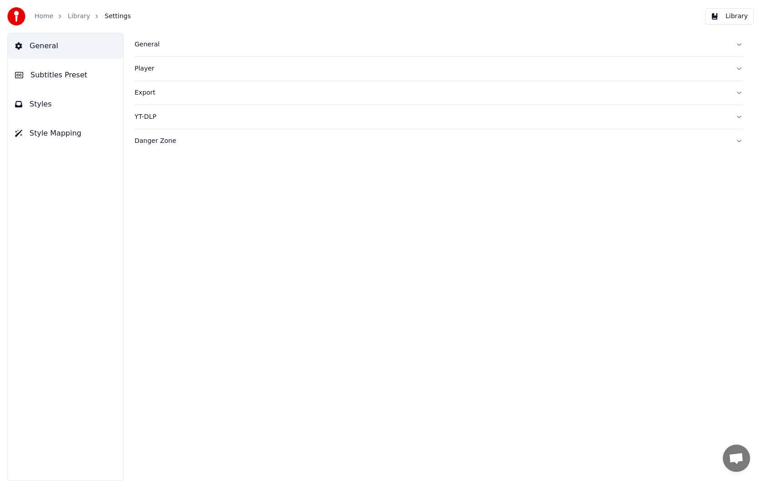
click at [173, 94] on div "Export" at bounding box center [432, 92] width 594 height 9
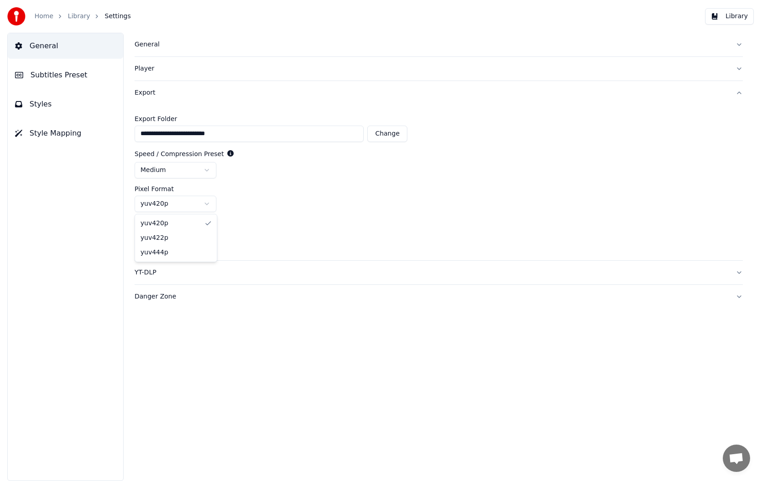
click at [212, 202] on html "**********" at bounding box center [380, 240] width 761 height 481
click at [249, 206] on html "**********" at bounding box center [380, 240] width 761 height 481
click at [211, 168] on html "**********" at bounding box center [380, 240] width 761 height 481
click at [237, 167] on html "**********" at bounding box center [380, 240] width 761 height 481
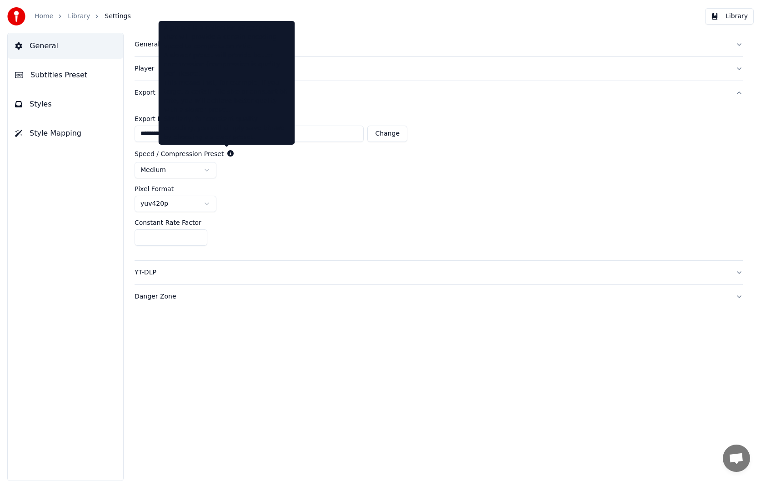
click at [228, 156] on icon at bounding box center [230, 153] width 6 height 6
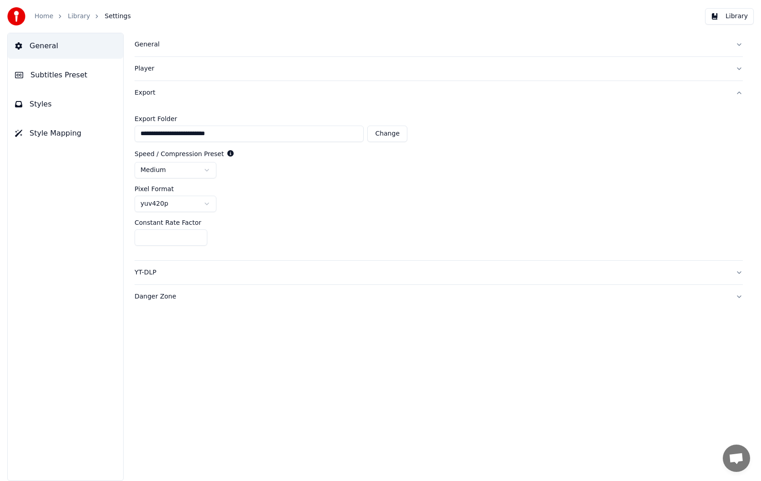
click at [172, 271] on div "YT-DLP" at bounding box center [432, 272] width 594 height 9
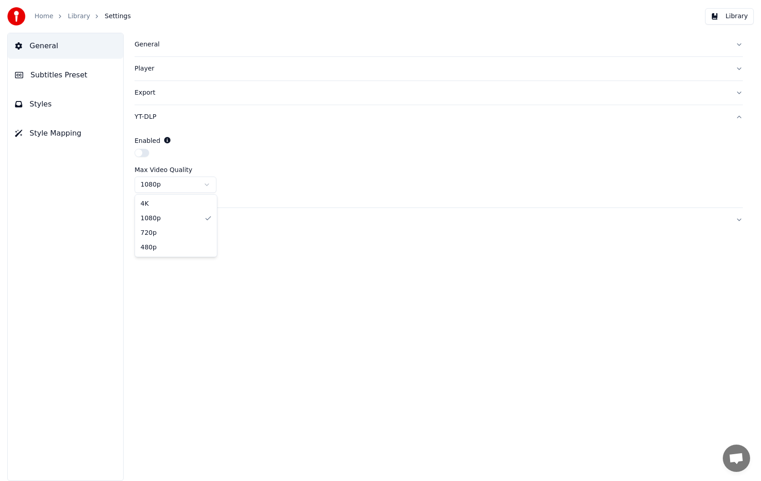
click at [196, 192] on html "Home Library Settings Library General Subtitles Preset Styles Style Mapping Gen…" at bounding box center [380, 240] width 761 height 481
click at [160, 219] on div "Danger Zone" at bounding box center [432, 219] width 594 height 9
click at [163, 211] on button "Export Settings" at bounding box center [173, 208] width 76 height 16
